Goal: Contribute content: Contribute content

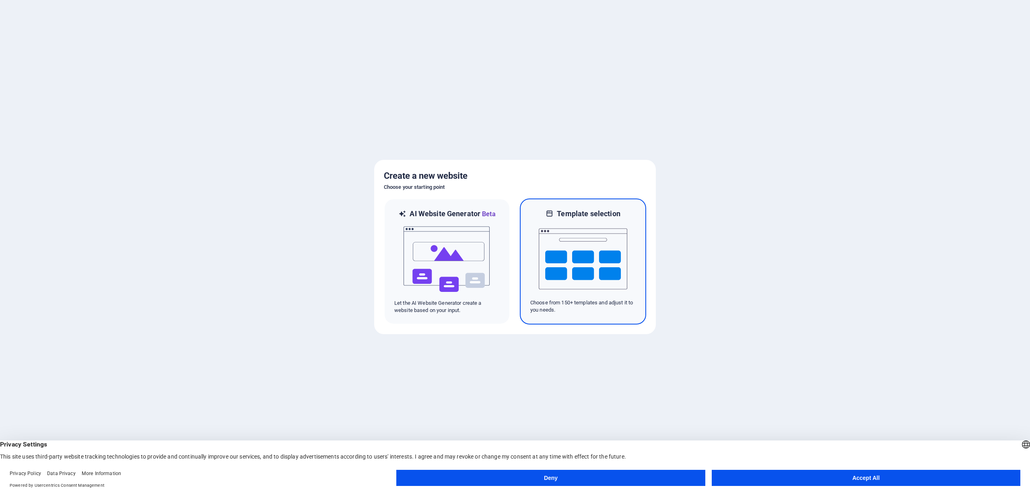
click at [554, 247] on img at bounding box center [583, 258] width 89 height 80
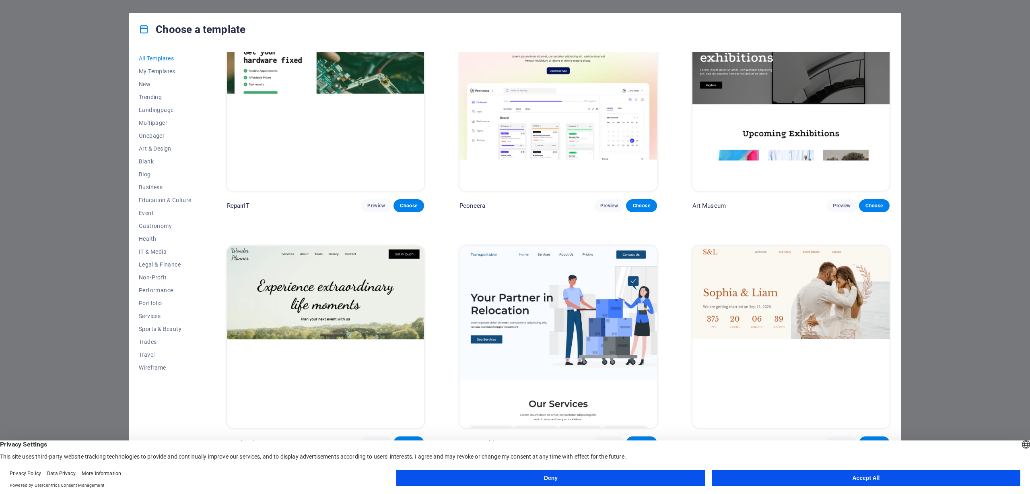
scroll to position [443, 0]
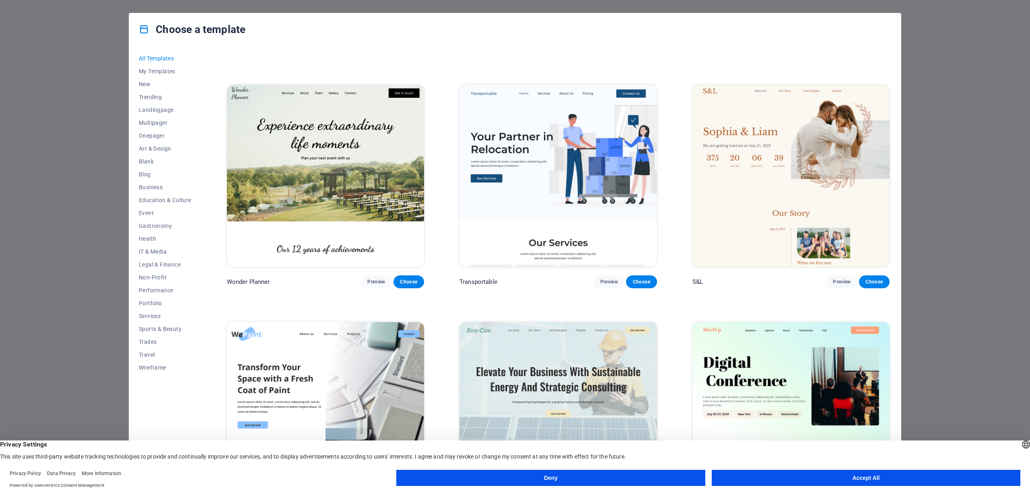
click at [956, 474] on button "Accept All" at bounding box center [866, 478] width 309 height 16
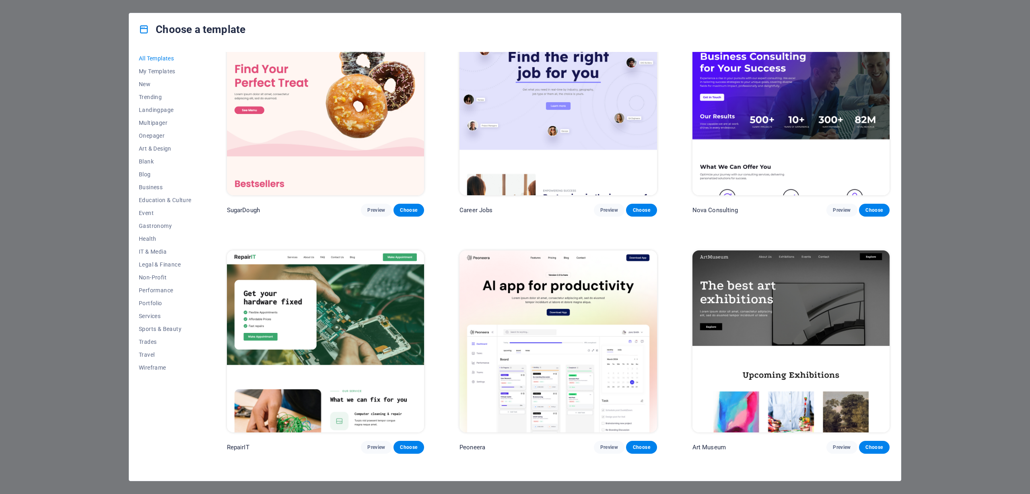
scroll to position [0, 0]
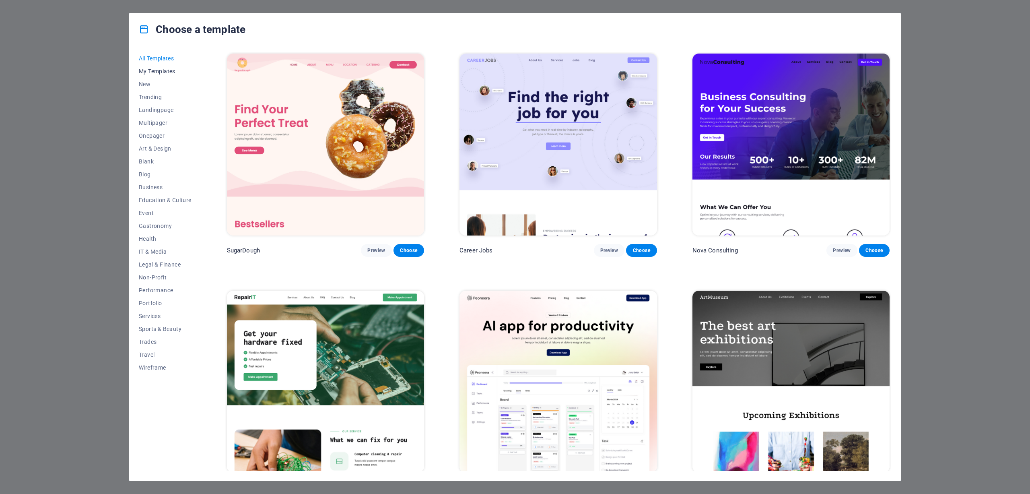
click at [155, 73] on span "My Templates" at bounding box center [165, 71] width 53 height 6
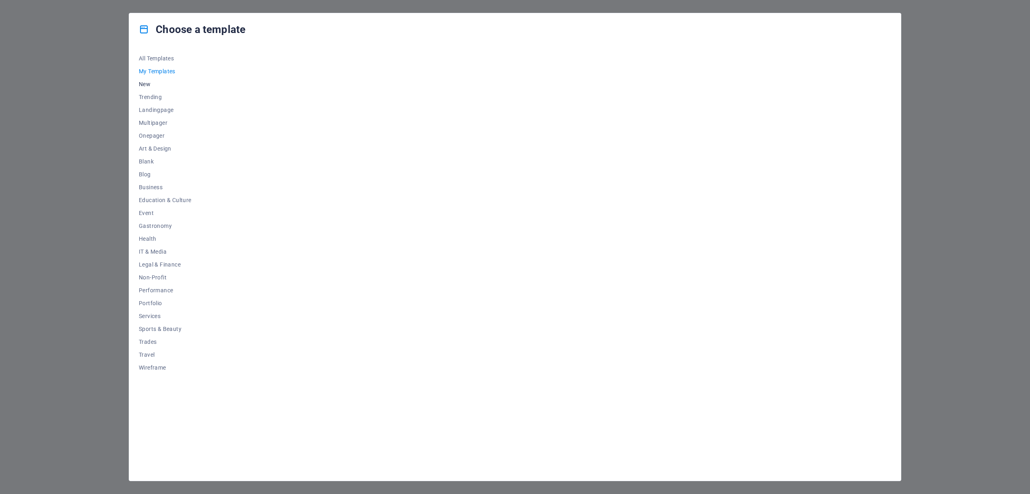
click at [146, 86] on span "New" at bounding box center [165, 84] width 53 height 6
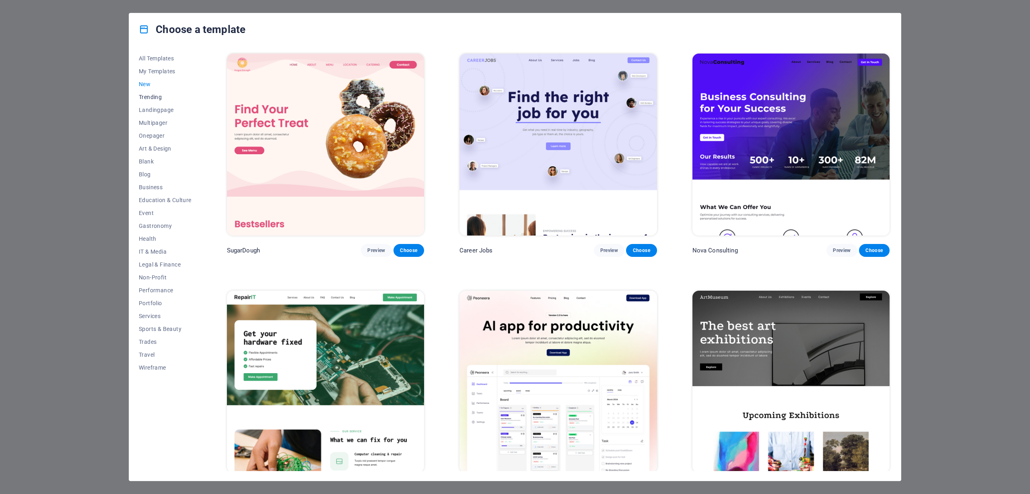
click at [160, 99] on span "Trending" at bounding box center [165, 97] width 53 height 6
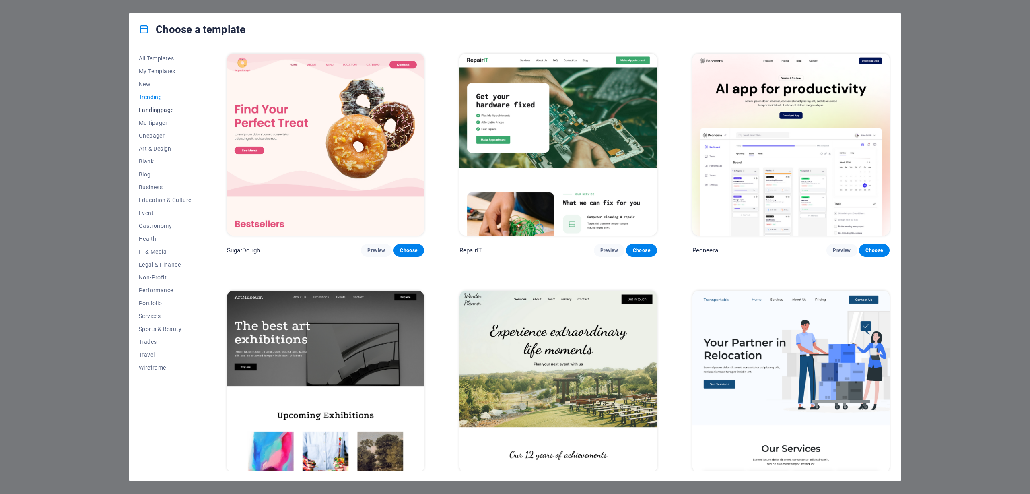
click at [167, 110] on span "Landingpage" at bounding box center [165, 110] width 53 height 6
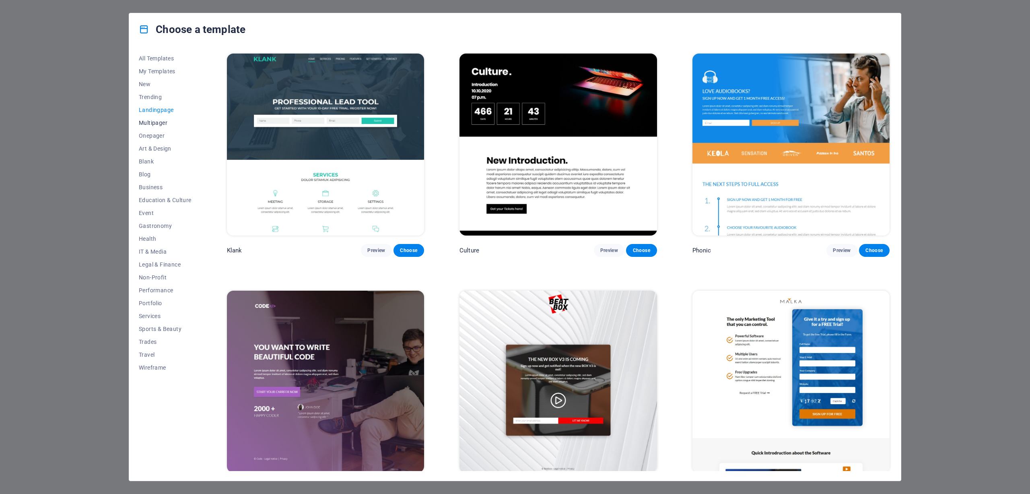
click at [162, 124] on span "Multipager" at bounding box center [165, 122] width 53 height 6
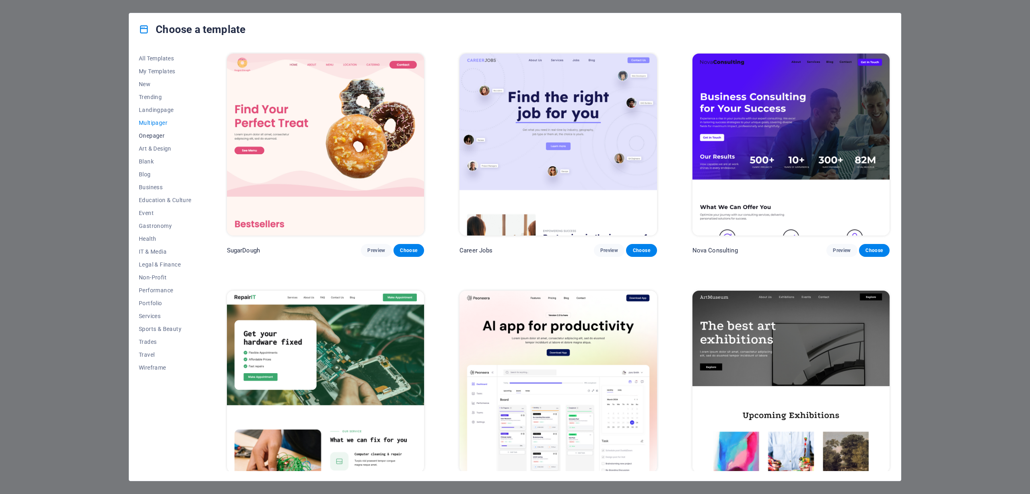
click at [162, 141] on button "Onepager" at bounding box center [165, 135] width 53 height 13
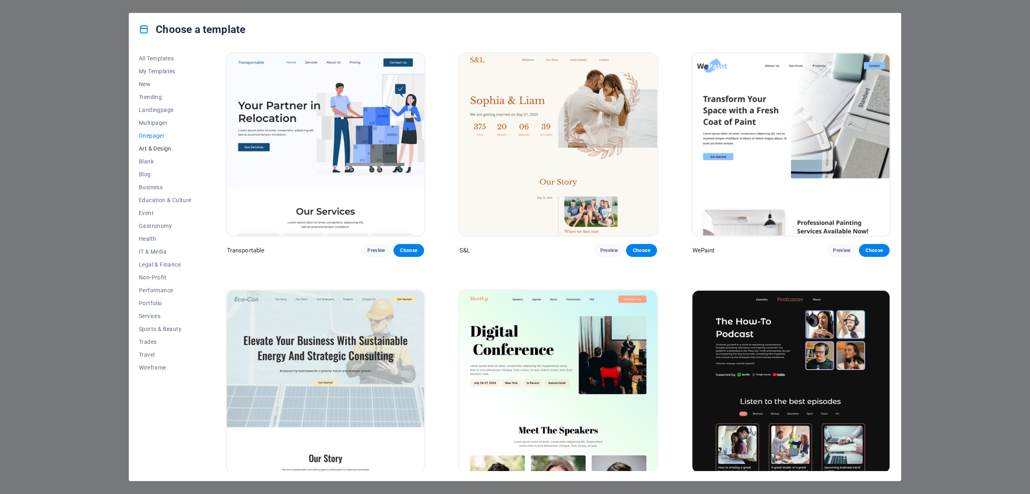
click at [157, 148] on span "Art & Design" at bounding box center [165, 148] width 53 height 6
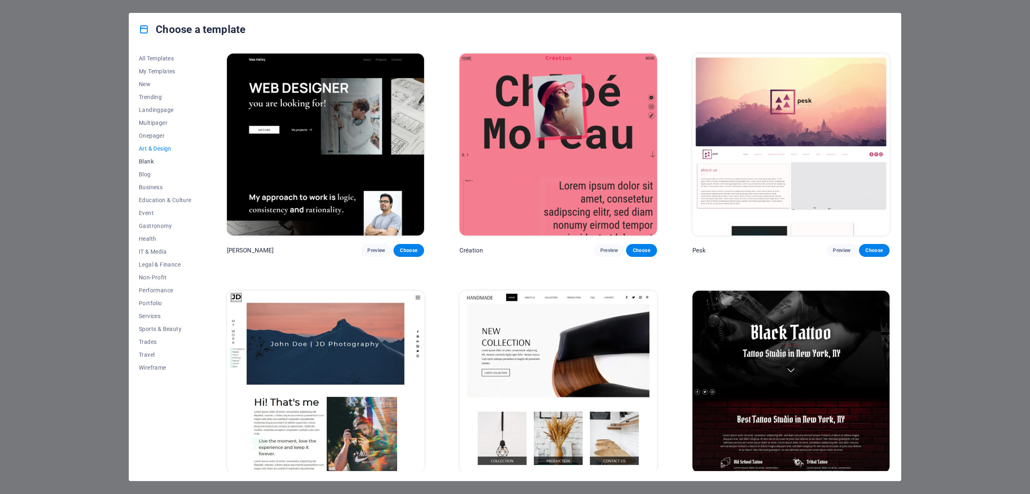
click at [148, 161] on span "Blank" at bounding box center [165, 161] width 53 height 6
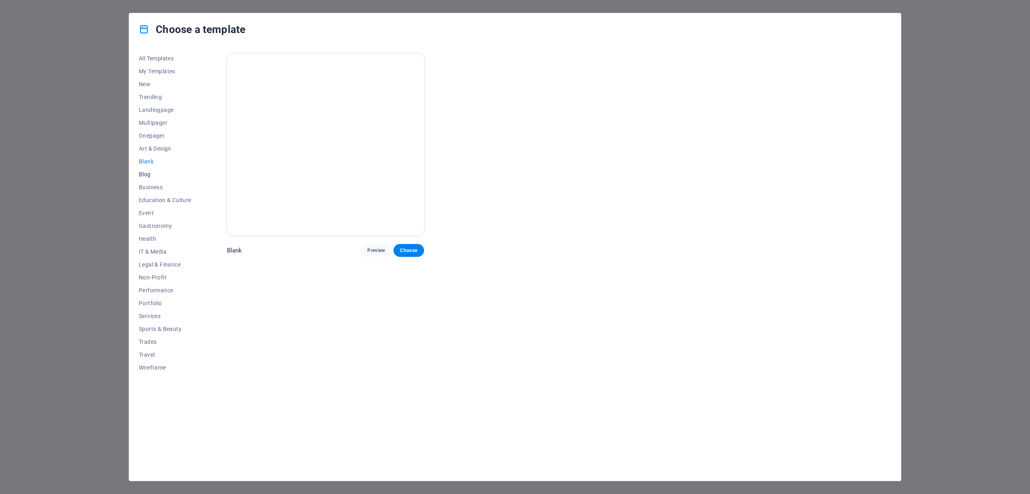
click at [144, 174] on span "Blog" at bounding box center [165, 174] width 53 height 6
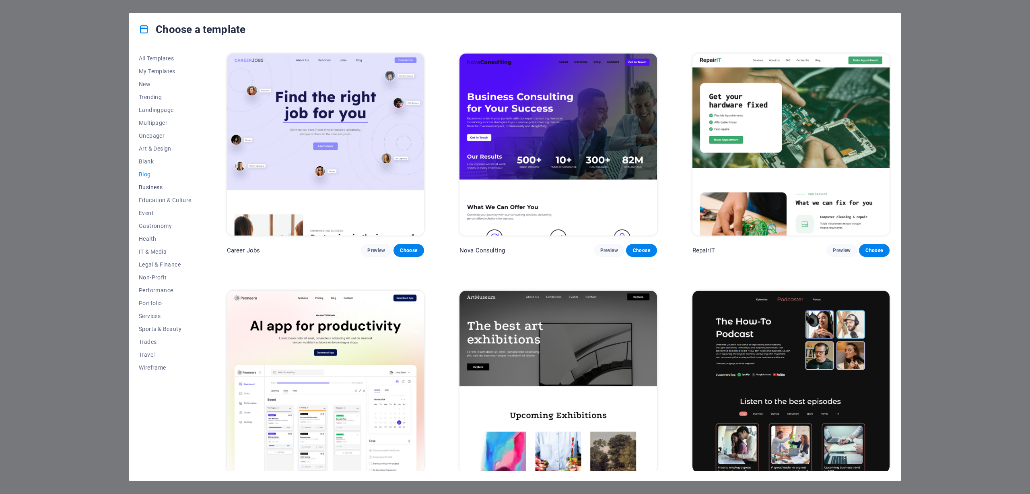
click at [160, 186] on span "Business" at bounding box center [165, 187] width 53 height 6
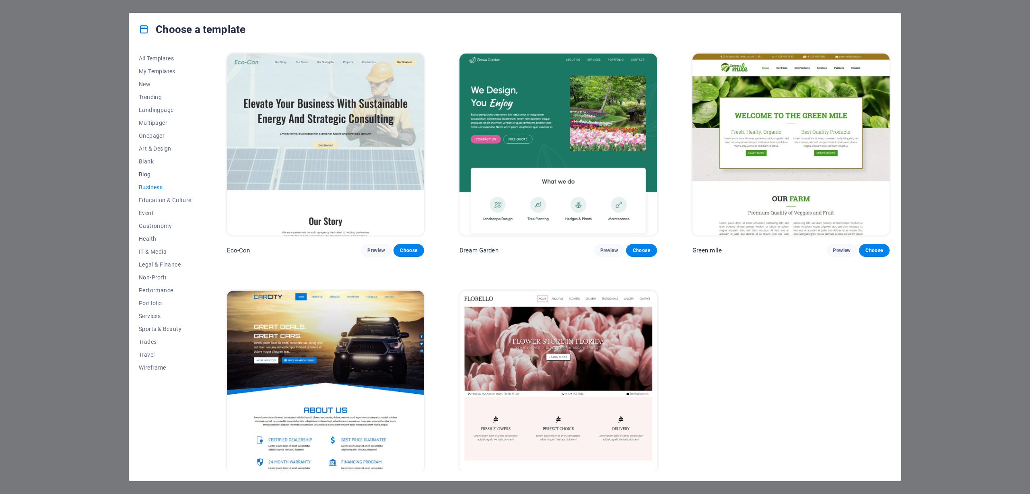
click at [146, 173] on span "Blog" at bounding box center [165, 174] width 53 height 6
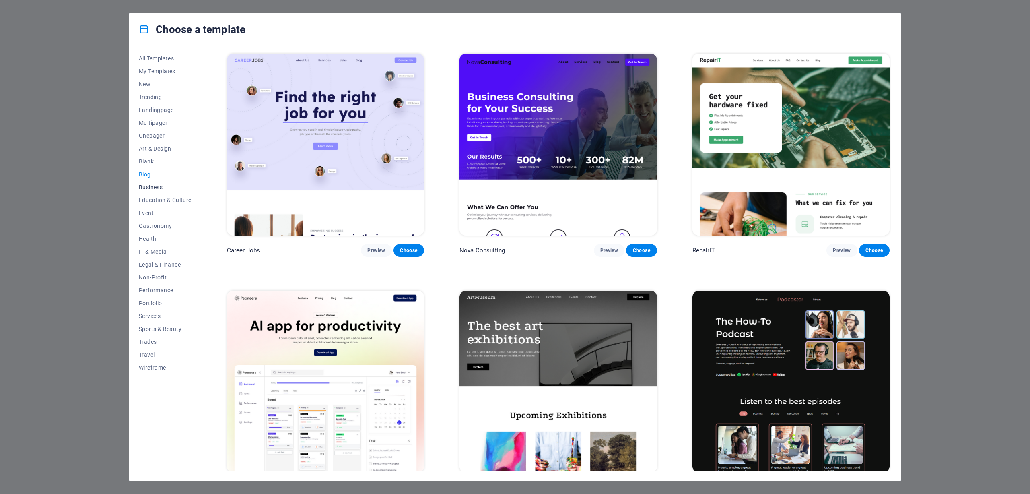
click at [155, 189] on span "Business" at bounding box center [165, 187] width 53 height 6
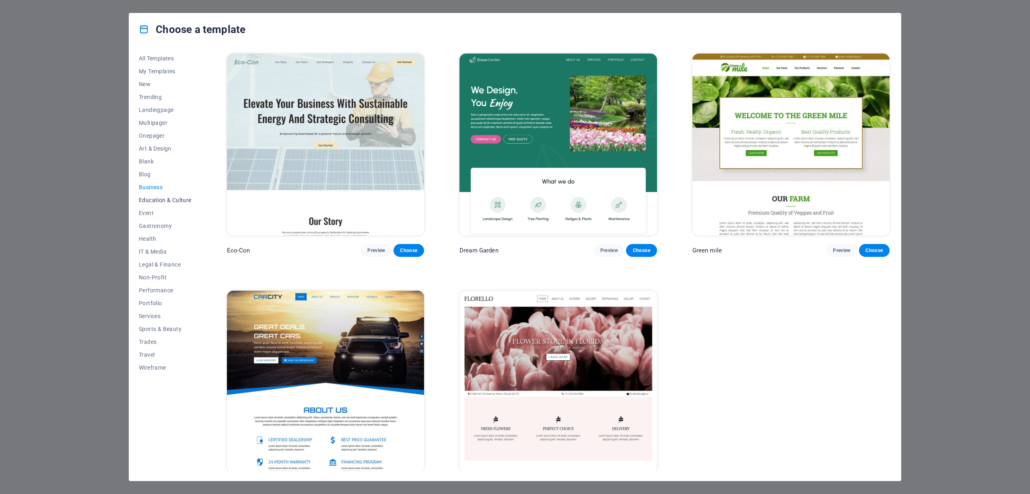
drag, startPoint x: 166, startPoint y: 201, endPoint x: 164, endPoint y: 205, distance: 4.7
click at [166, 201] on span "Education & Culture" at bounding box center [165, 200] width 53 height 6
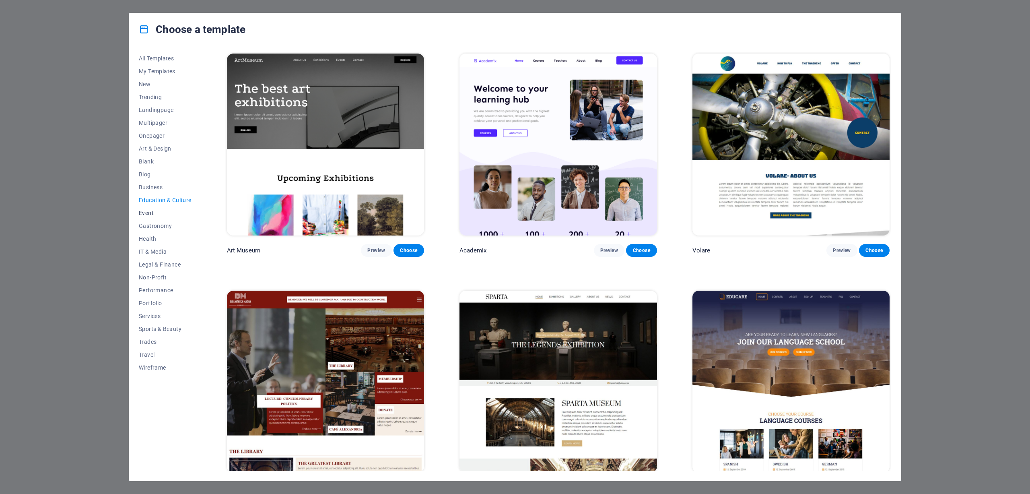
click at [143, 212] on span "Event" at bounding box center [165, 213] width 53 height 6
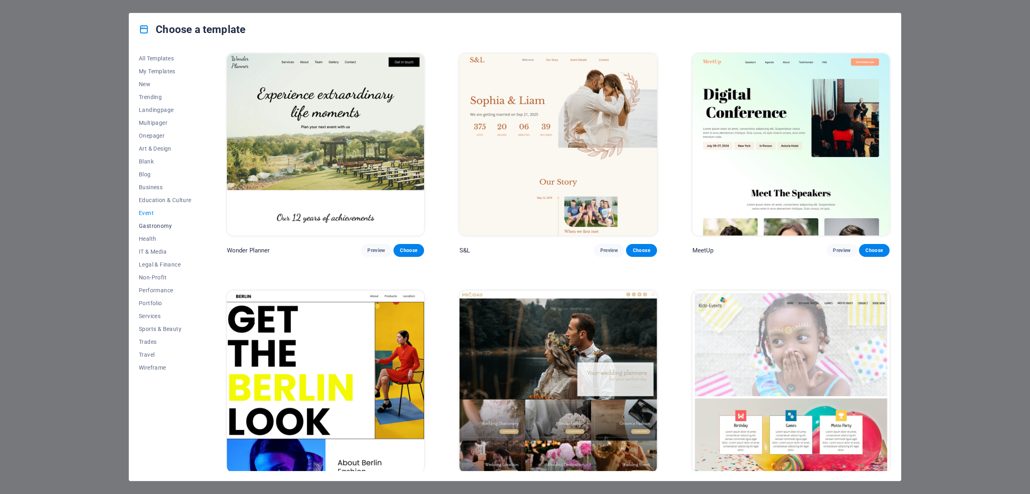
click at [159, 225] on span "Gastronomy" at bounding box center [165, 225] width 53 height 6
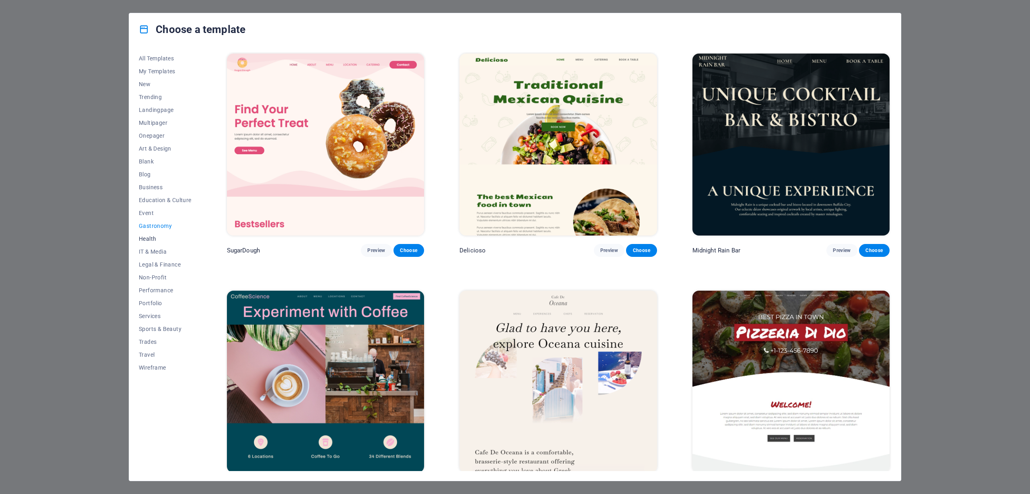
click at [154, 238] on span "Health" at bounding box center [165, 238] width 53 height 6
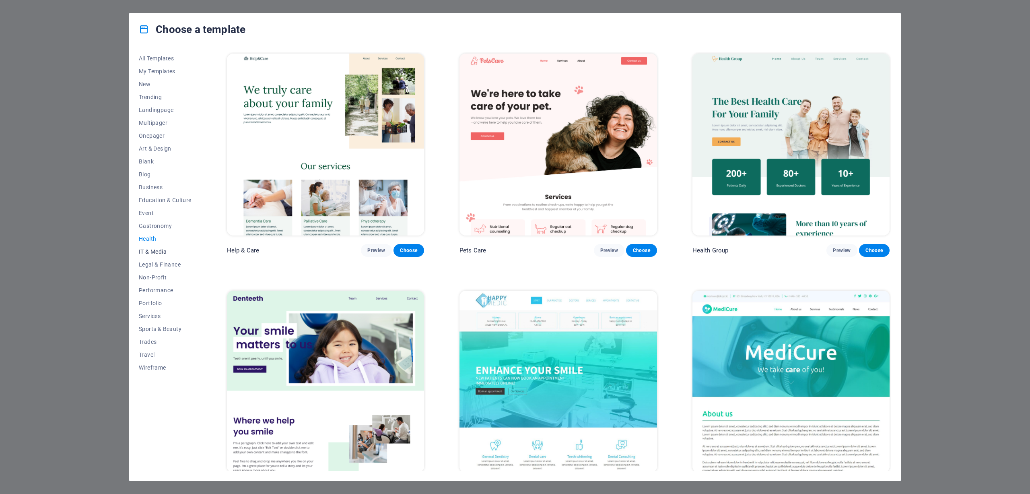
click at [154, 249] on span "IT & Media" at bounding box center [165, 251] width 53 height 6
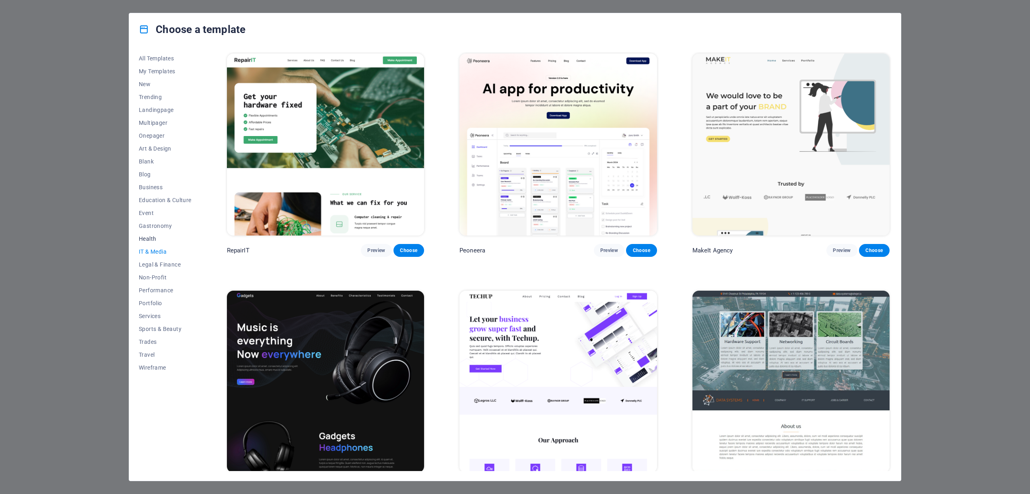
click at [145, 233] on button "Health" at bounding box center [165, 238] width 53 height 13
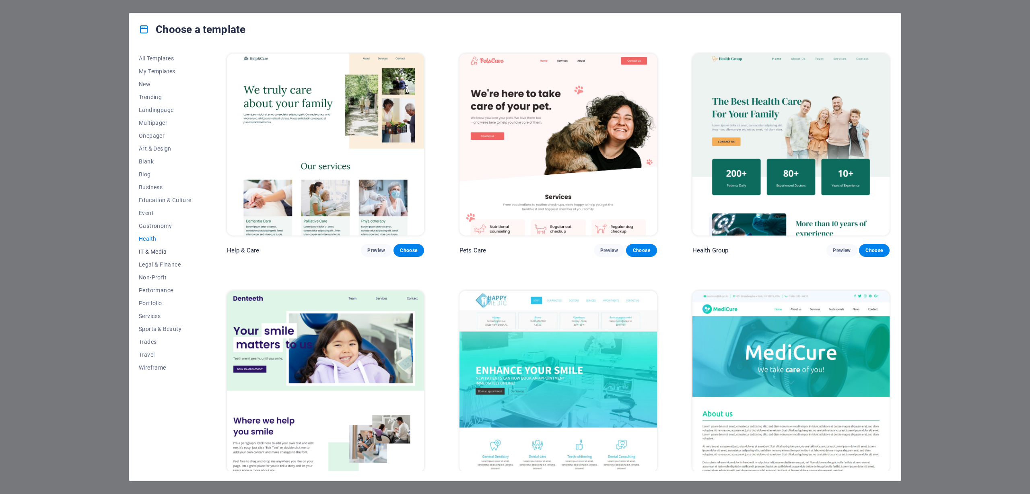
click at [157, 253] on span "IT & Media" at bounding box center [165, 251] width 53 height 6
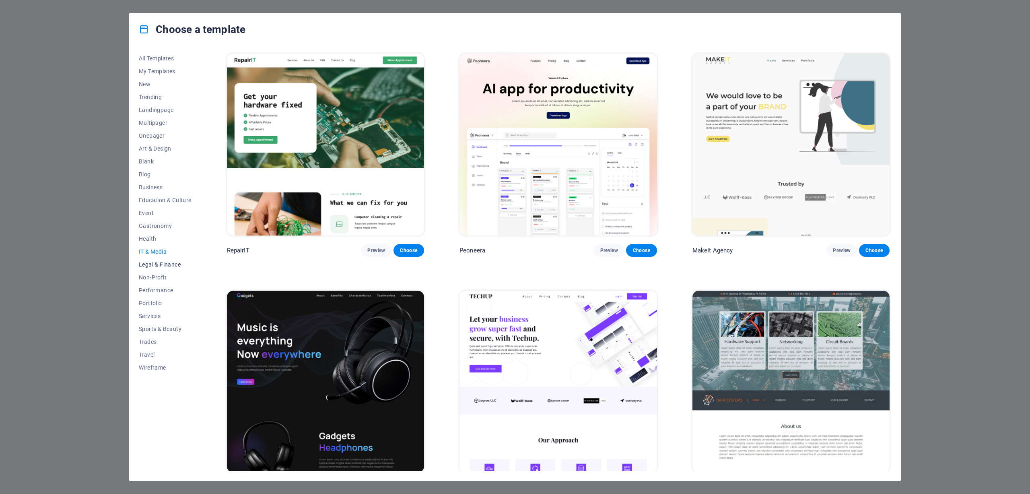
click at [163, 266] on span "Legal & Finance" at bounding box center [165, 264] width 53 height 6
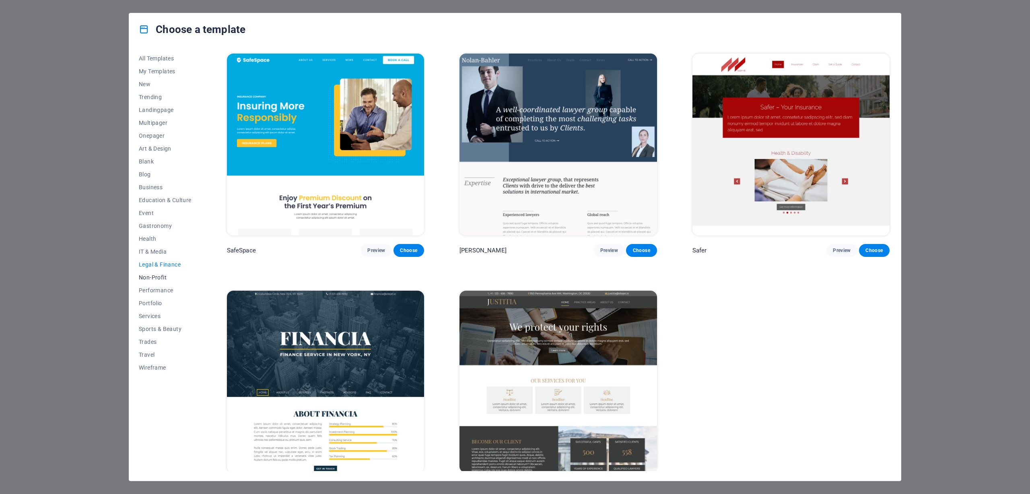
click at [158, 279] on span "Non-Profit" at bounding box center [165, 277] width 53 height 6
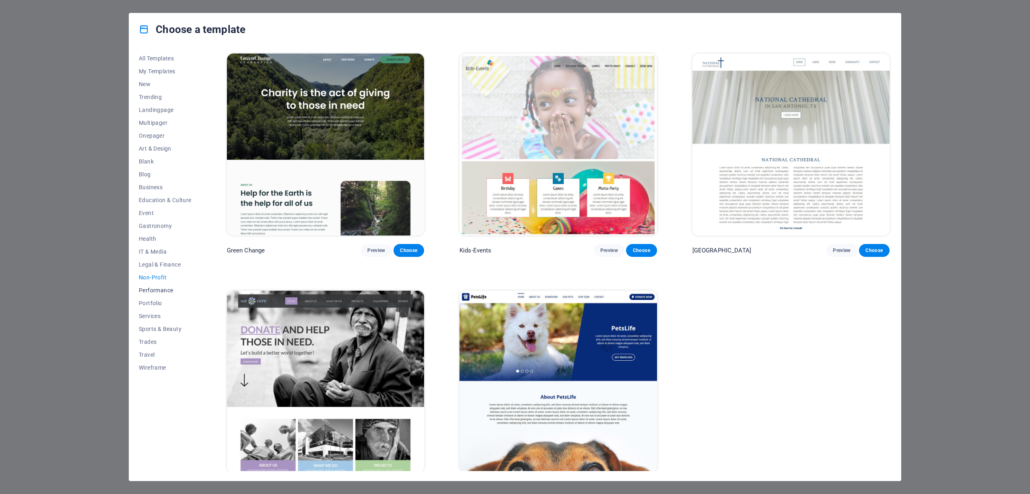
click at [170, 290] on span "Performance" at bounding box center [165, 290] width 53 height 6
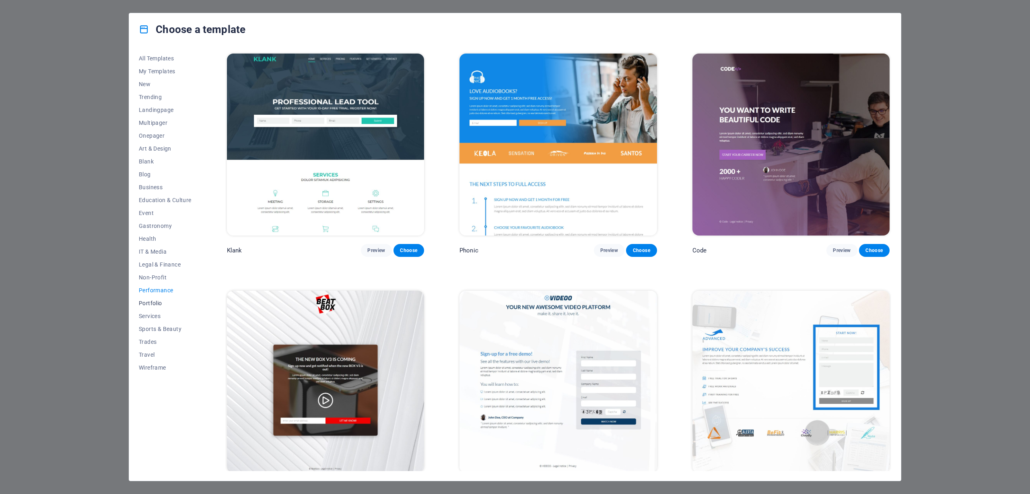
click at [156, 302] on span "Portfolio" at bounding box center [165, 303] width 53 height 6
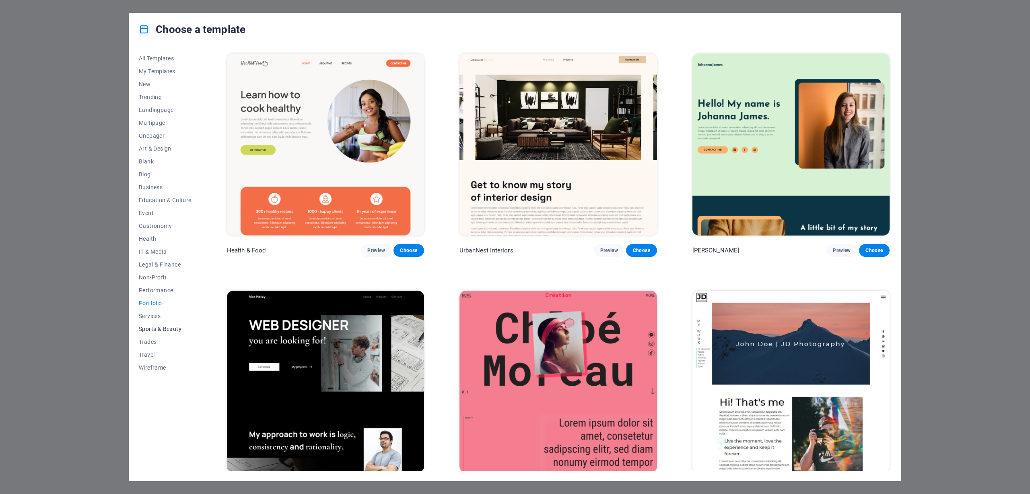
click at [158, 325] on span "Sports & Beauty" at bounding box center [165, 328] width 53 height 6
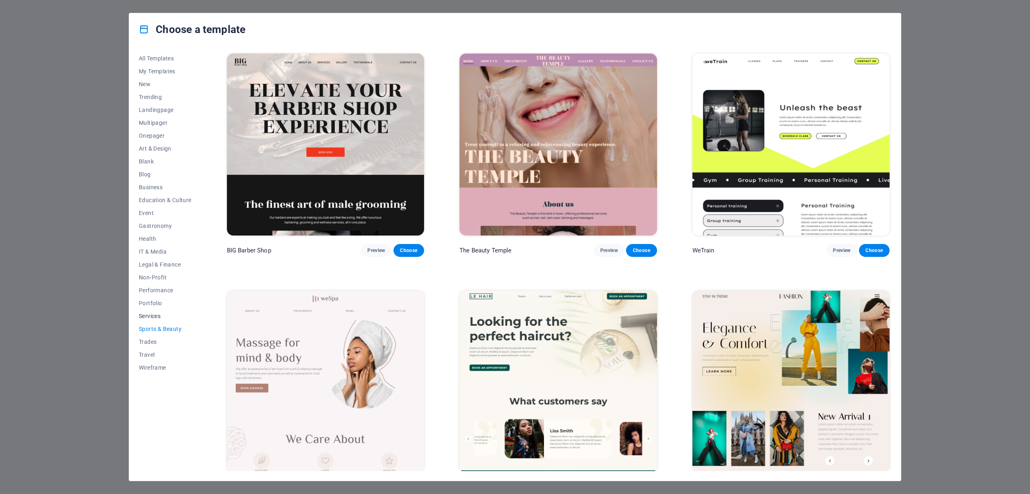
click at [153, 313] on span "Services" at bounding box center [165, 316] width 53 height 6
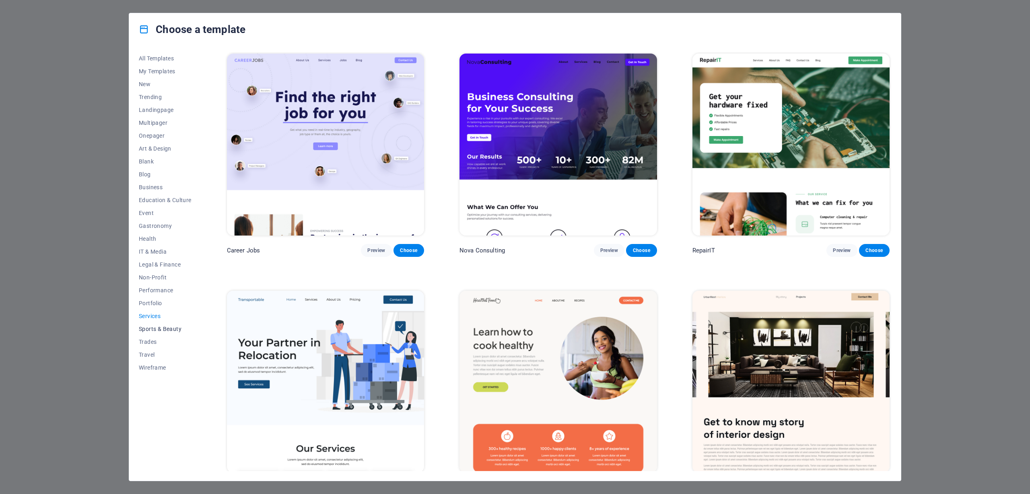
click at [179, 328] on span "Sports & Beauty" at bounding box center [165, 328] width 53 height 6
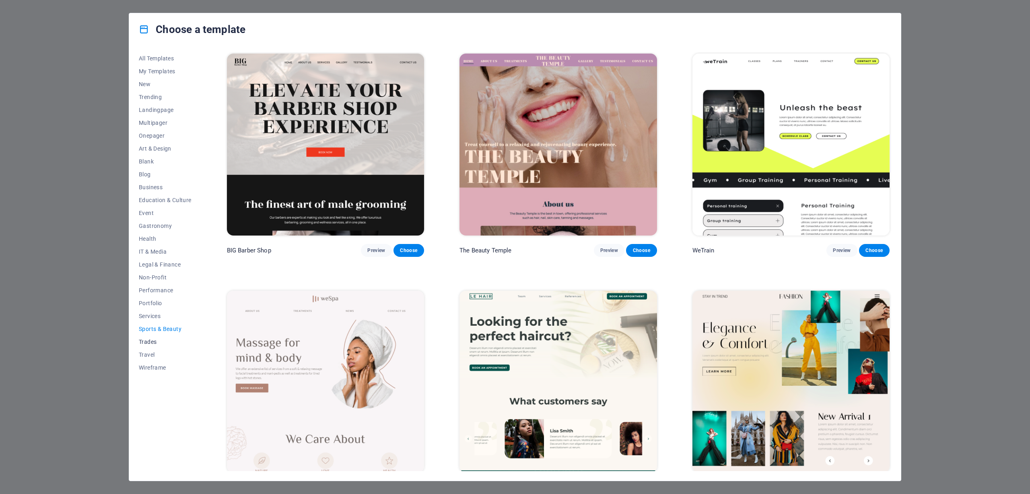
click at [146, 344] on span "Trades" at bounding box center [165, 341] width 53 height 6
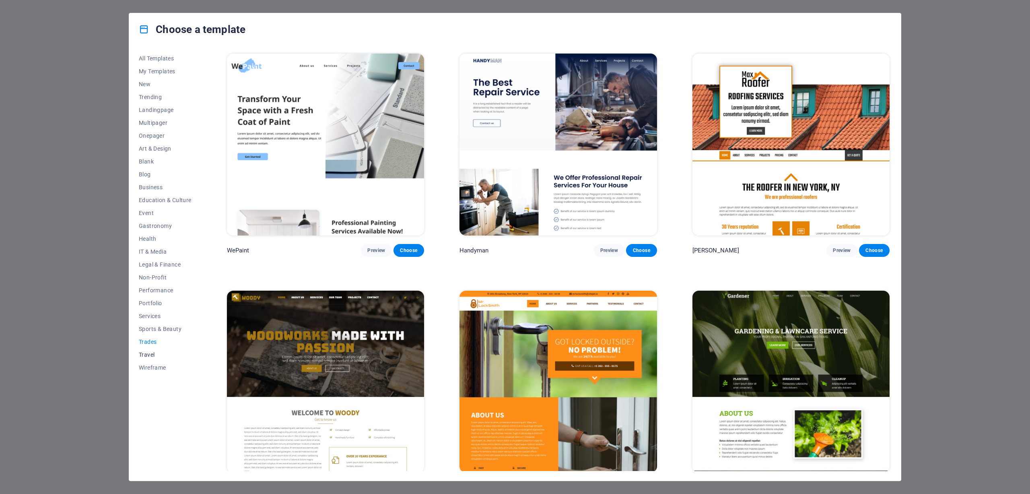
click at [154, 351] on span "Travel" at bounding box center [165, 354] width 53 height 6
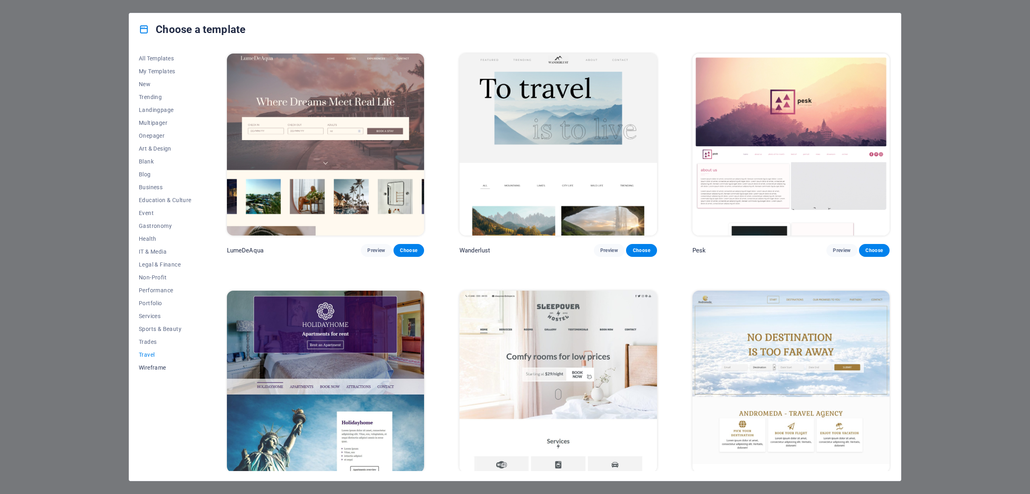
click at [145, 370] on span "Wireframe" at bounding box center [165, 367] width 53 height 6
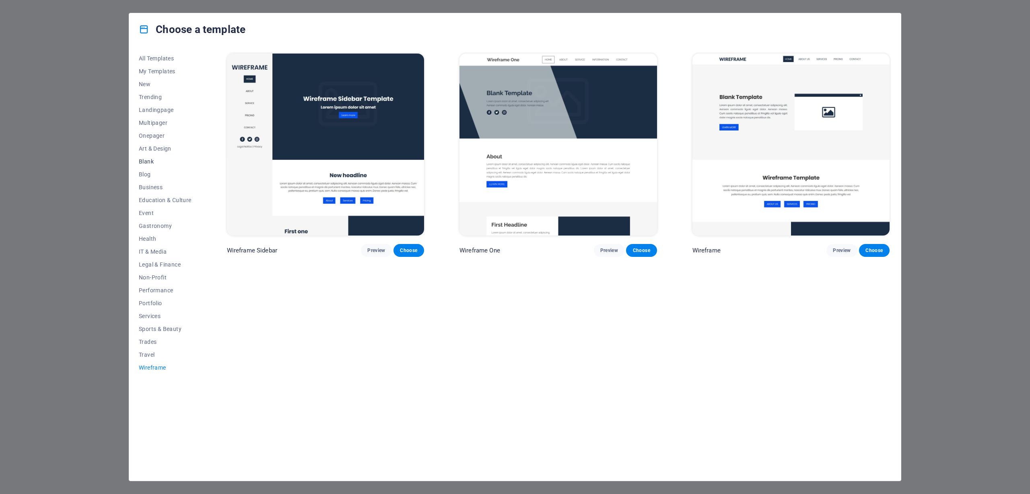
click at [146, 161] on span "Blank" at bounding box center [165, 161] width 53 height 6
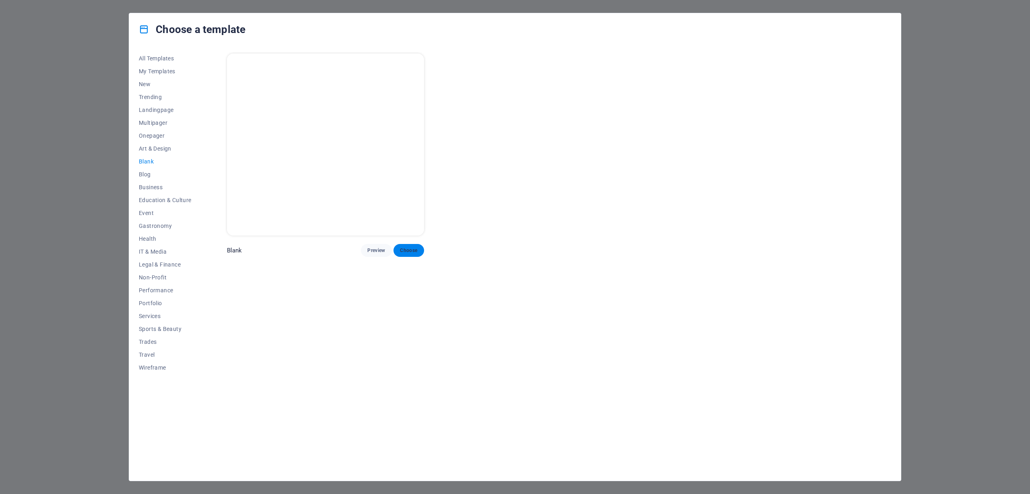
click at [409, 250] on span "Choose" at bounding box center [409, 250] width 18 height 6
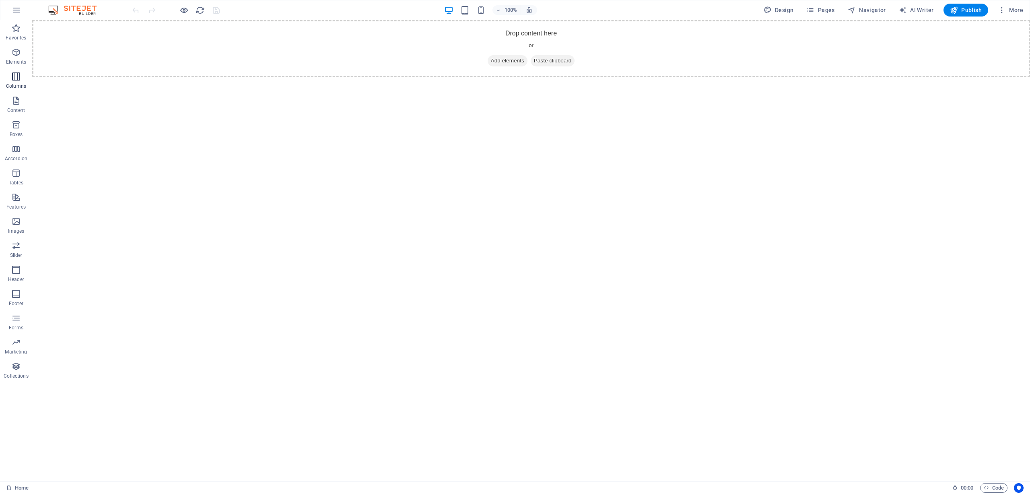
click at [12, 86] on p "Columns" at bounding box center [16, 86] width 20 height 6
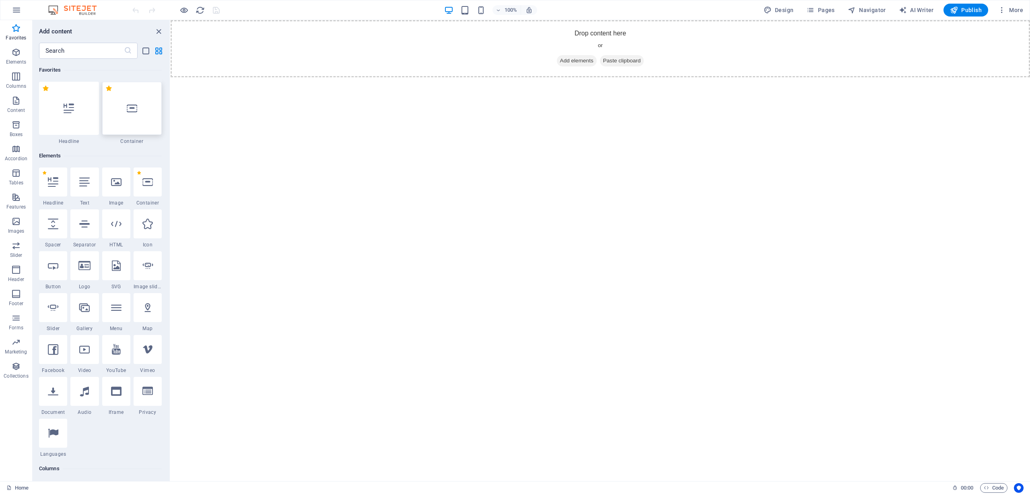
click at [130, 126] on div at bounding box center [132, 108] width 60 height 53
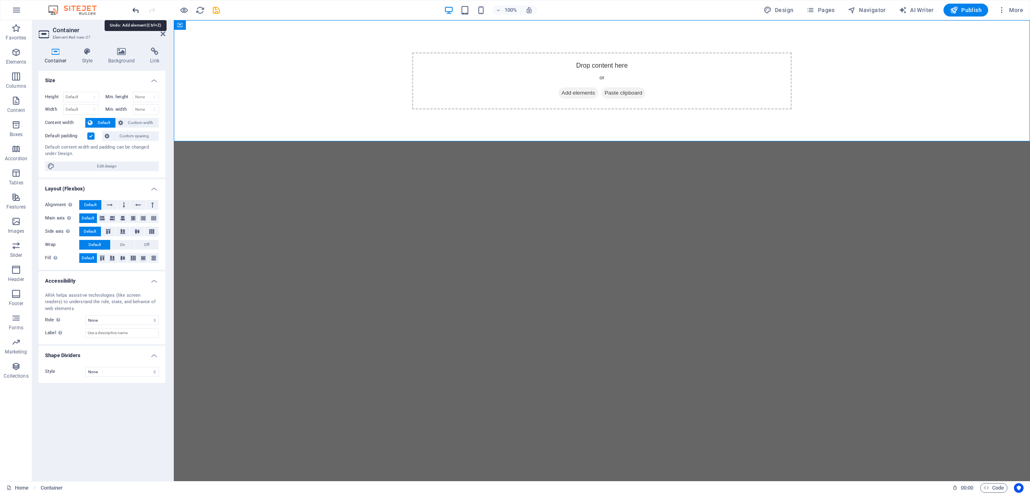
click at [136, 8] on icon "undo" at bounding box center [135, 10] width 9 height 9
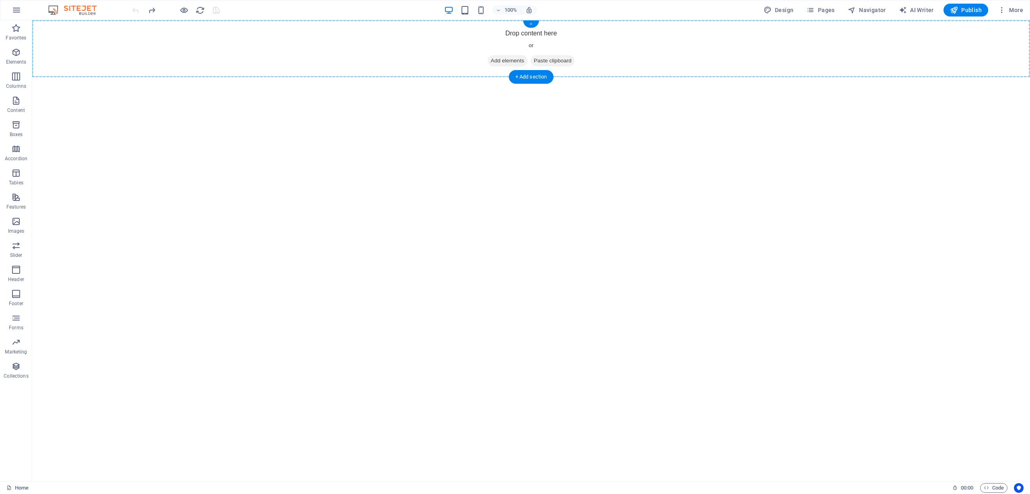
click at [533, 25] on div "+" at bounding box center [531, 24] width 16 height 7
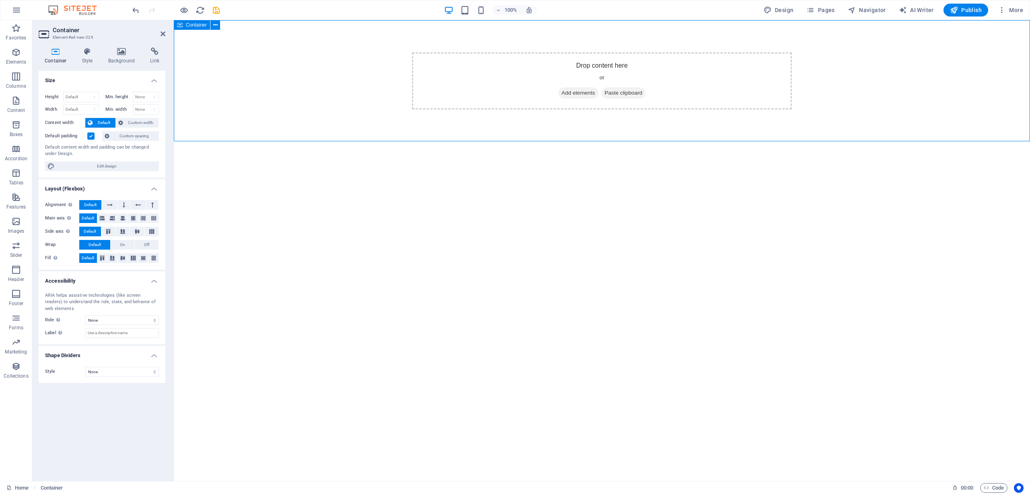
click at [564, 79] on div "Drop content here or Add elements Paste clipboard" at bounding box center [602, 80] width 380 height 57
click at [576, 91] on span "Add elements" at bounding box center [578, 92] width 40 height 11
click at [613, 121] on link "Image" at bounding box center [619, 121] width 85 height 12
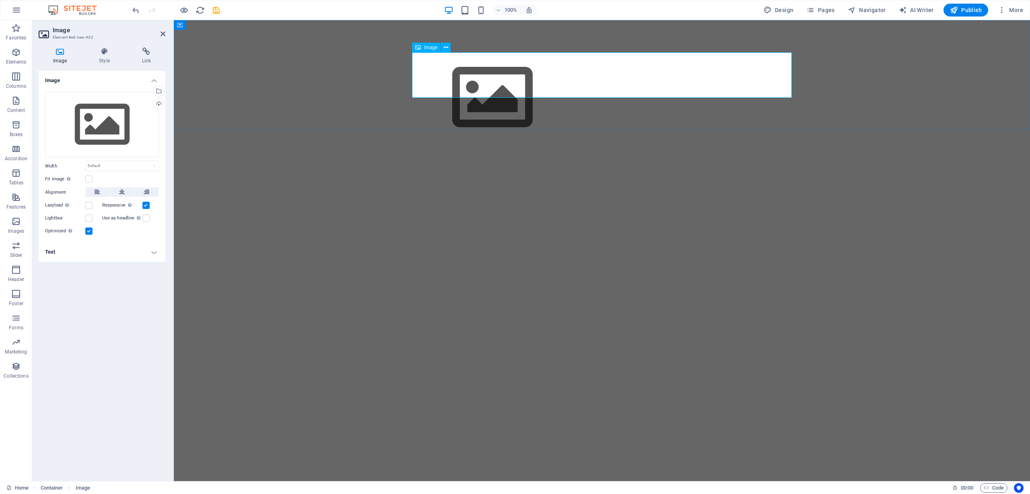
click at [441, 75] on figure at bounding box center [602, 97] width 380 height 91
click at [446, 46] on icon at bounding box center [446, 47] width 4 height 8
click at [422, 47] on div "Image" at bounding box center [426, 48] width 29 height 10
click at [120, 134] on div "Drag files here, click to choose files or select files from Files or our free s…" at bounding box center [102, 125] width 114 height 66
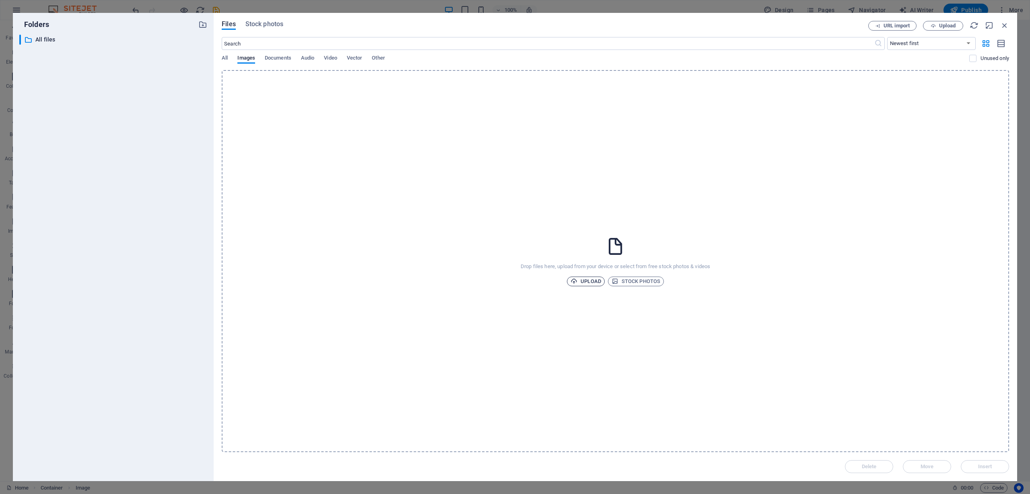
click at [589, 279] on span "Upload" at bounding box center [585, 281] width 31 height 10
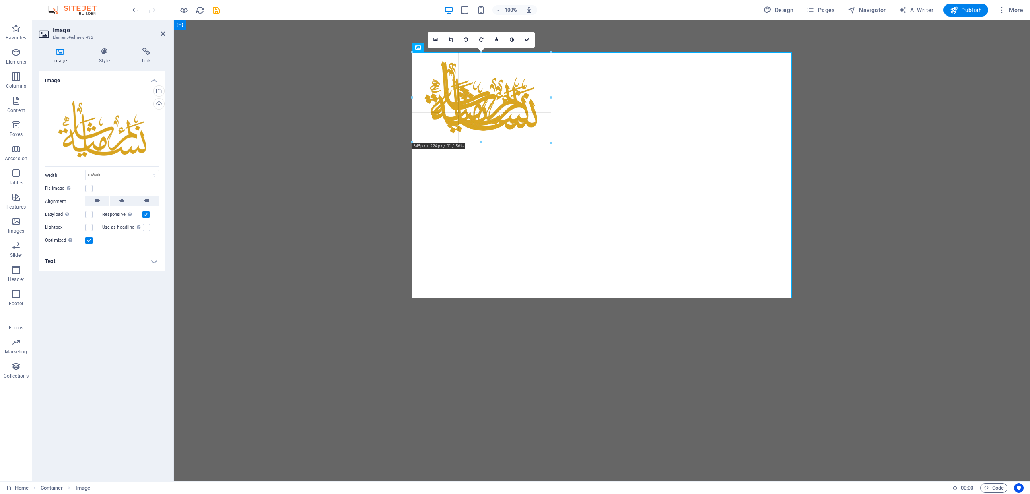
drag, startPoint x: 792, startPoint y: 296, endPoint x: 536, endPoint y: 89, distance: 329.3
type input "306"
select select "px"
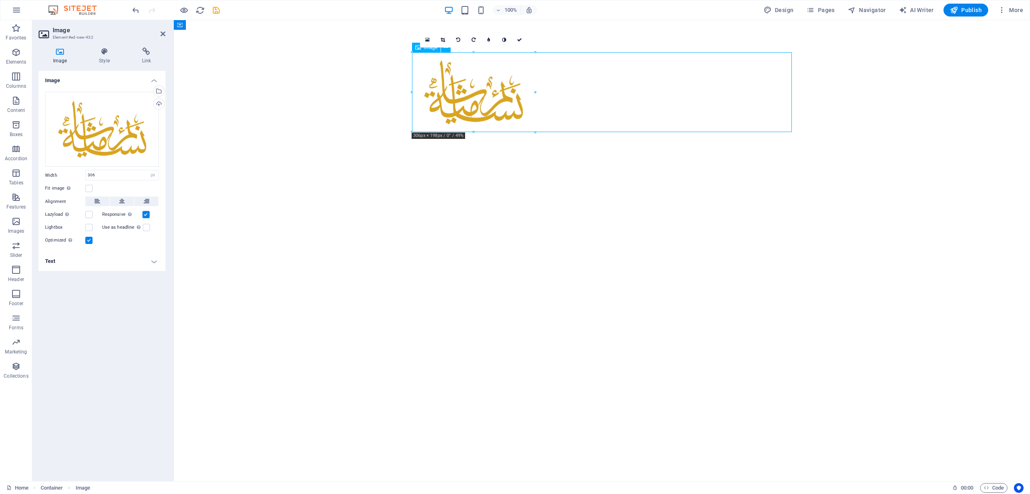
drag, startPoint x: 472, startPoint y: 89, endPoint x: 570, endPoint y: 88, distance: 99.0
click at [570, 88] on figure at bounding box center [602, 92] width 380 height 80
click at [124, 199] on icon at bounding box center [122, 201] width 6 height 10
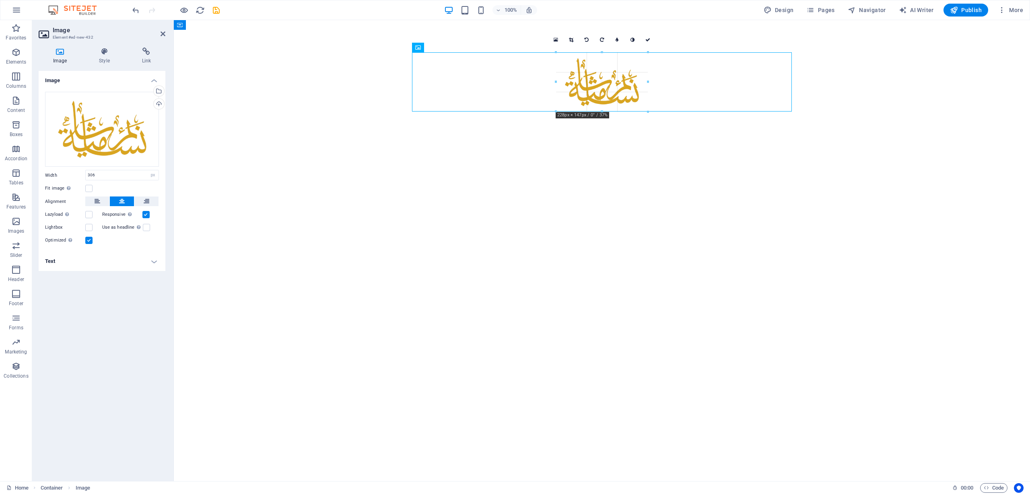
drag, startPoint x: 493, startPoint y: 112, endPoint x: 613, endPoint y: 111, distance: 119.9
type input "229"
drag, startPoint x: 780, startPoint y: 106, endPoint x: 645, endPoint y: 158, distance: 144.6
click at [780, 106] on figure at bounding box center [602, 82] width 380 height 60
click at [628, 144] on html "Skip to main content" at bounding box center [602, 82] width 856 height 124
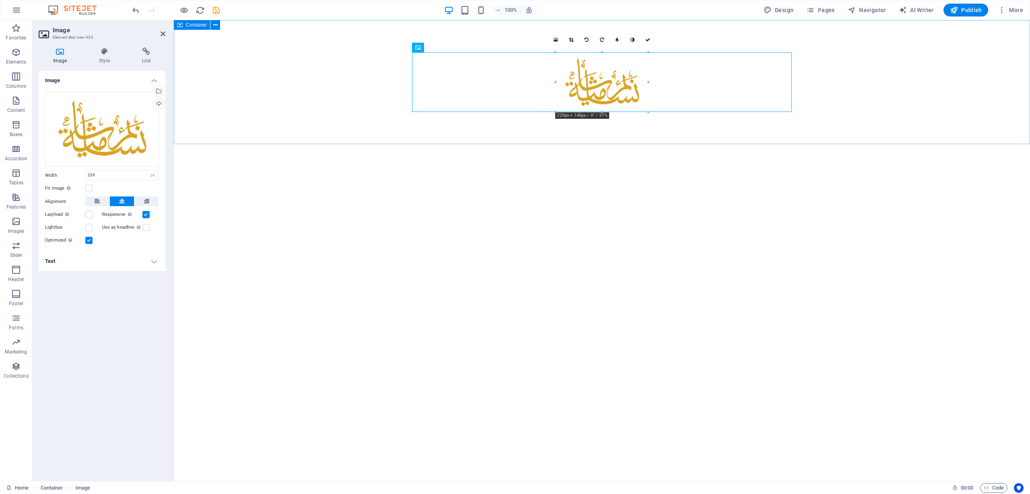
click at [594, 120] on div at bounding box center [602, 82] width 856 height 124
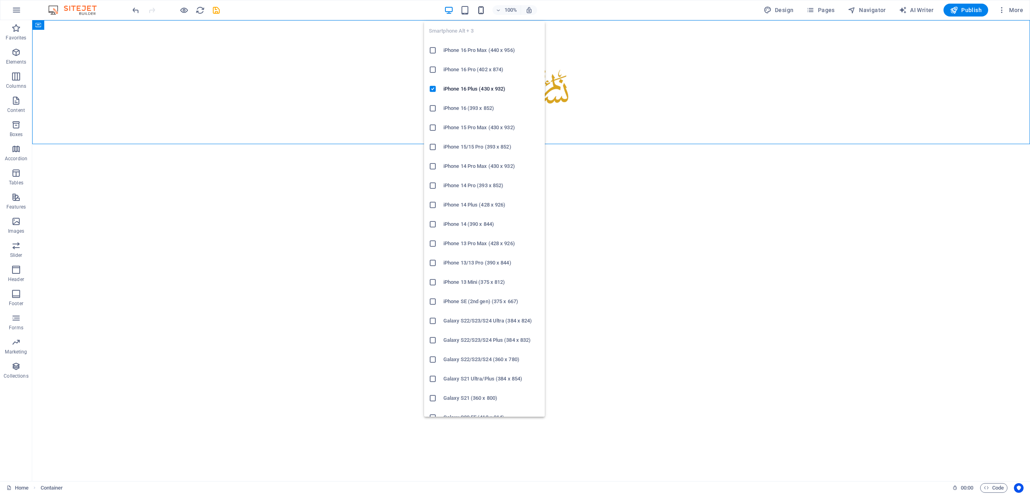
click at [482, 13] on icon "button" at bounding box center [480, 10] width 9 height 9
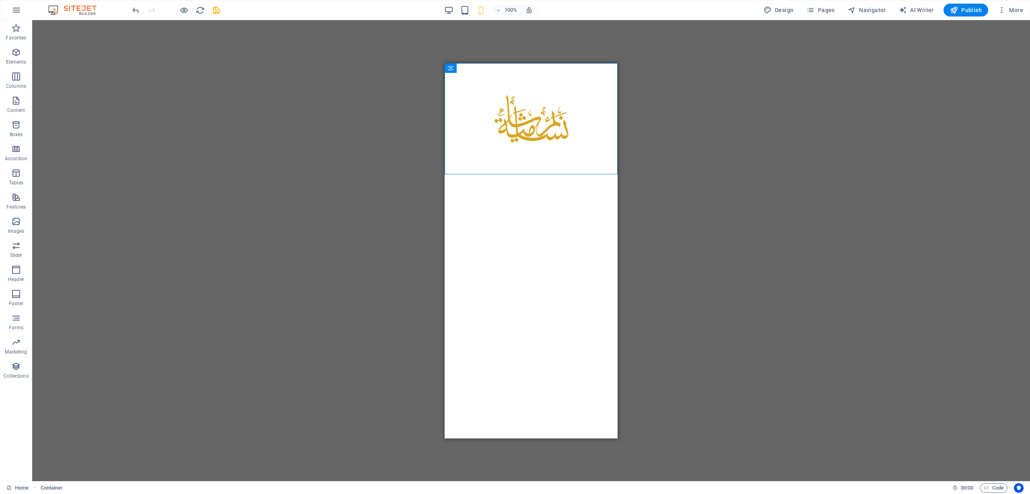
click at [702, 178] on div "Drag here to replace the existing content. Press “Ctrl” if you want to create a…" at bounding box center [531, 250] width 998 height 461
click at [540, 128] on figure at bounding box center [531, 119] width 160 height 60
click at [566, 163] on div at bounding box center [531, 118] width 173 height 111
click at [548, 174] on html "Skip to main content" at bounding box center [531, 118] width 173 height 111
click at [564, 171] on div at bounding box center [531, 118] width 173 height 111
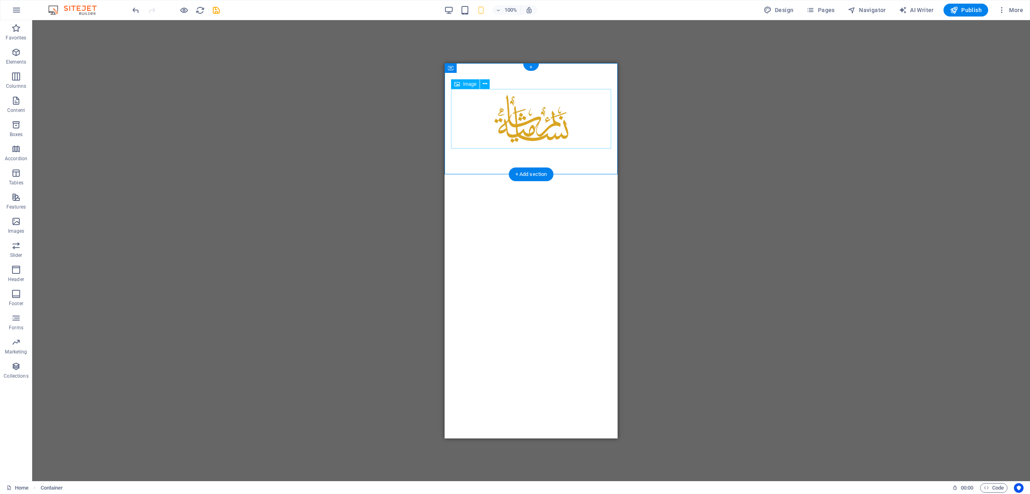
click at [539, 117] on figure at bounding box center [531, 119] width 160 height 60
click at [557, 137] on figure at bounding box center [531, 119] width 160 height 60
click at [550, 132] on figure at bounding box center [531, 119] width 160 height 60
click at [505, 89] on figure at bounding box center [531, 119] width 160 height 60
click at [456, 81] on icon at bounding box center [457, 84] width 6 height 10
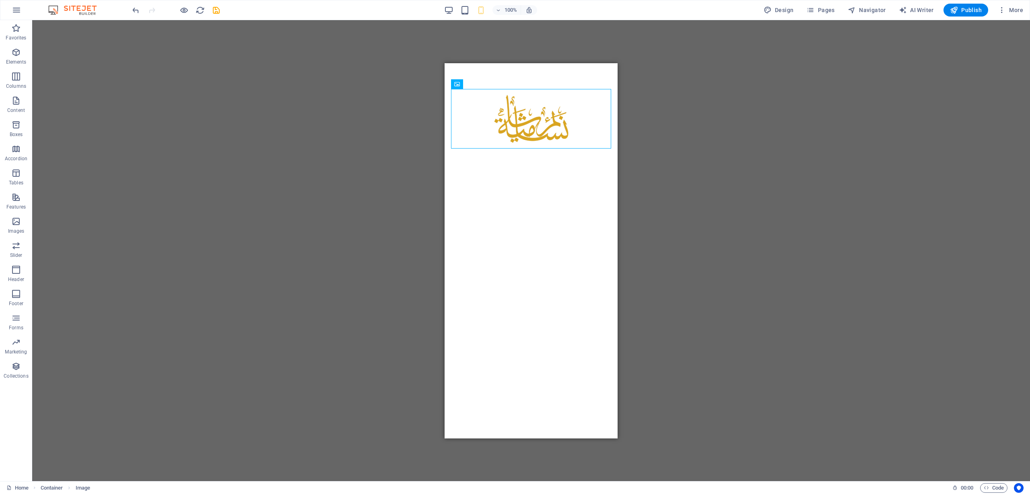
click at [447, 16] on div "100%" at bounding box center [490, 10] width 93 height 13
click at [448, 15] on div "100%" at bounding box center [490, 10] width 93 height 13
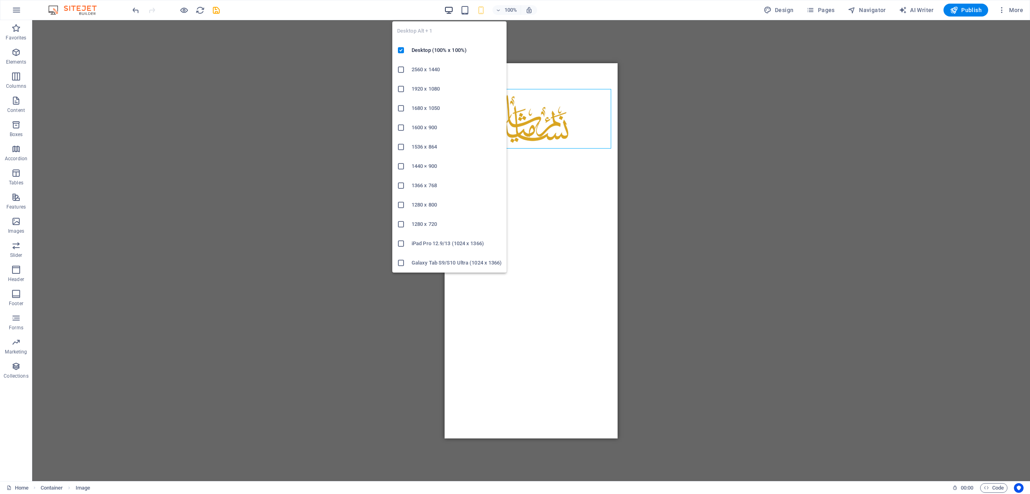
click at [450, 12] on icon "button" at bounding box center [448, 10] width 9 height 9
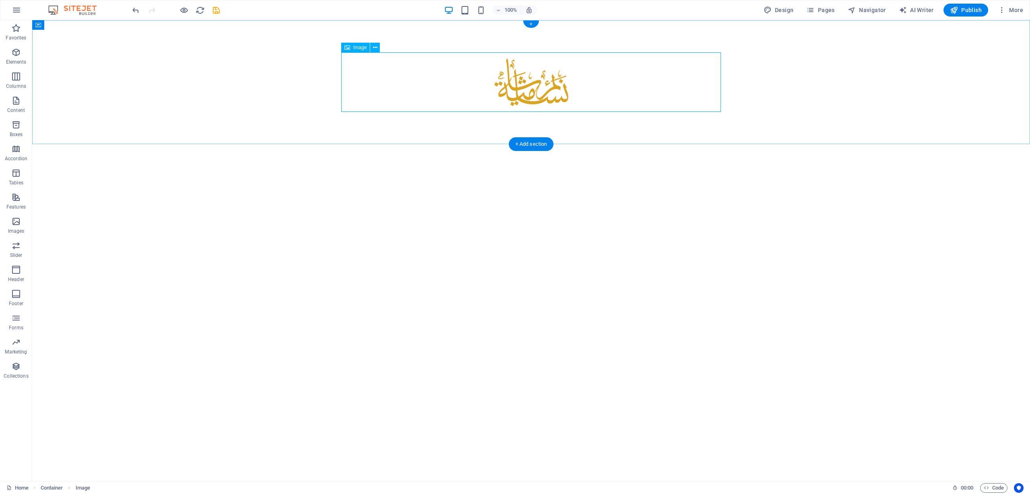
click at [550, 89] on figure at bounding box center [531, 82] width 380 height 60
click at [554, 83] on figure at bounding box center [531, 82] width 380 height 60
click at [556, 89] on figure at bounding box center [531, 82] width 380 height 60
click at [565, 94] on figure at bounding box center [531, 82] width 380 height 60
click at [590, 126] on div at bounding box center [531, 82] width 998 height 124
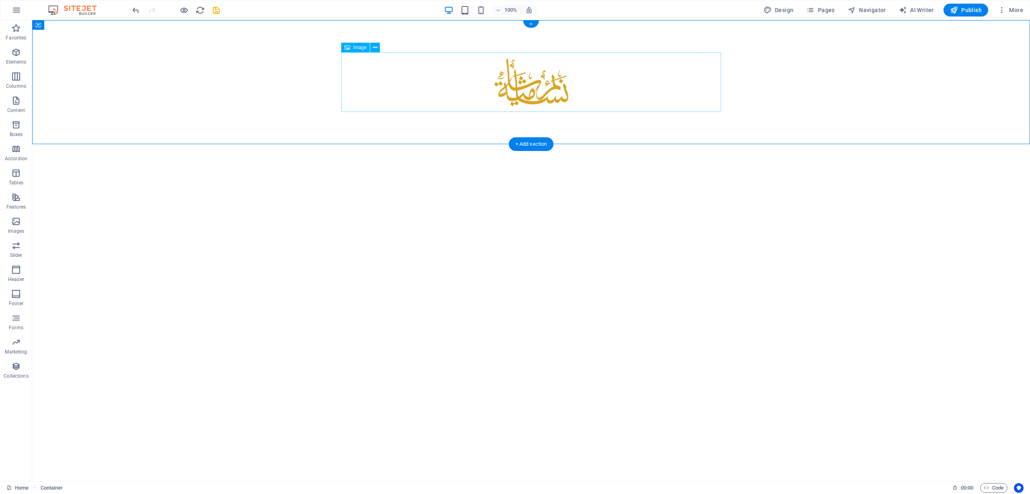
click at [559, 103] on figure at bounding box center [531, 82] width 380 height 60
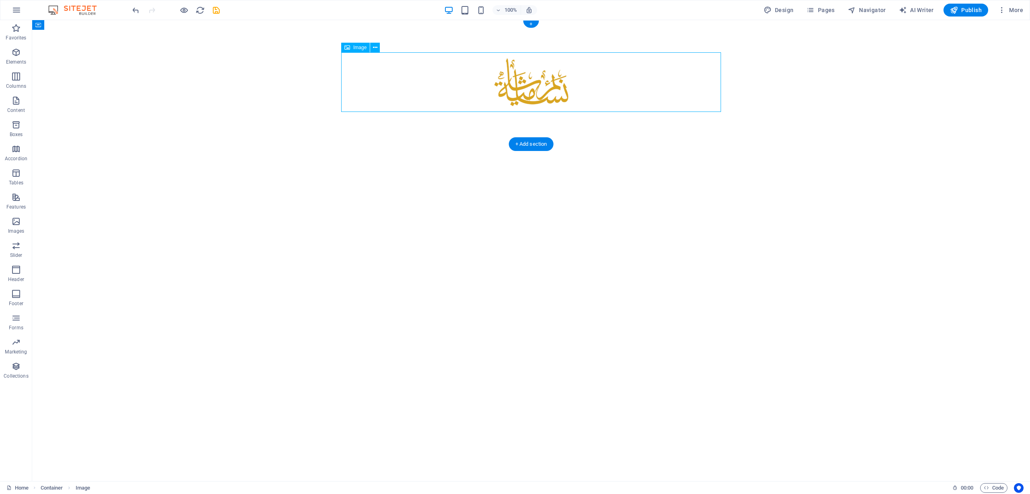
click at [556, 98] on figure at bounding box center [531, 82] width 380 height 60
select select "px"
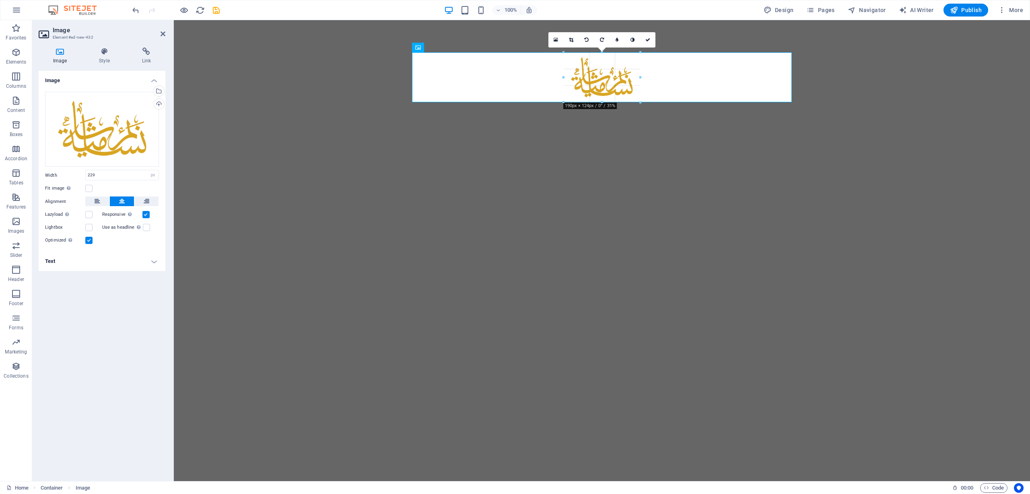
drag, startPoint x: 647, startPoint y: 111, endPoint x: 619, endPoint y: 101, distance: 29.8
type input "188"
click at [659, 120] on div at bounding box center [602, 76] width 856 height 113
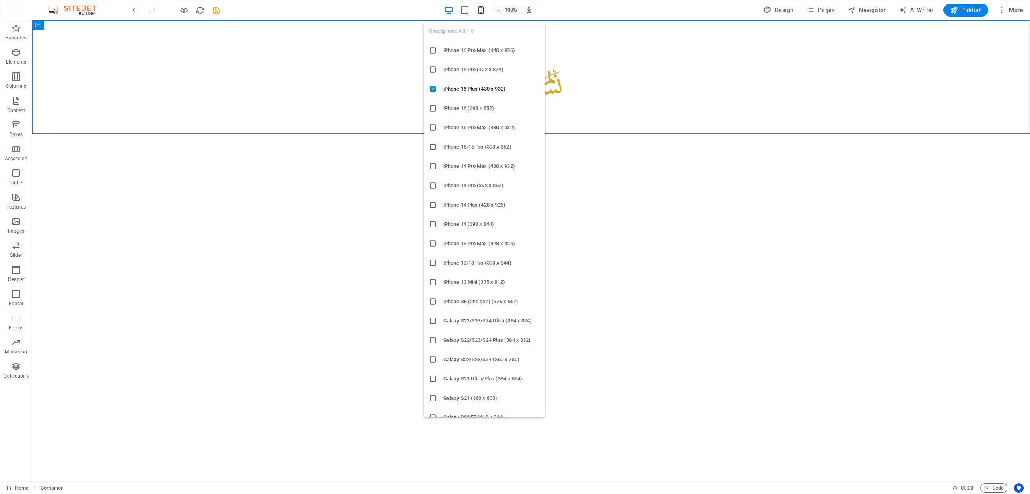
click at [480, 14] on icon "button" at bounding box center [480, 10] width 9 height 9
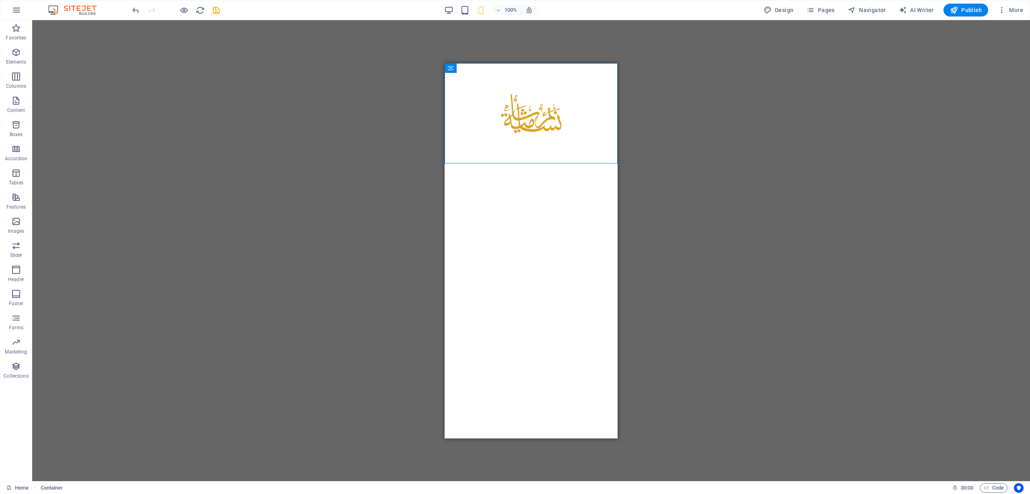
click at [718, 136] on div "Placeholder Container Container Placeholder Image" at bounding box center [531, 250] width 998 height 461
click at [548, 121] on figure at bounding box center [531, 113] width 160 height 49
select select "px"
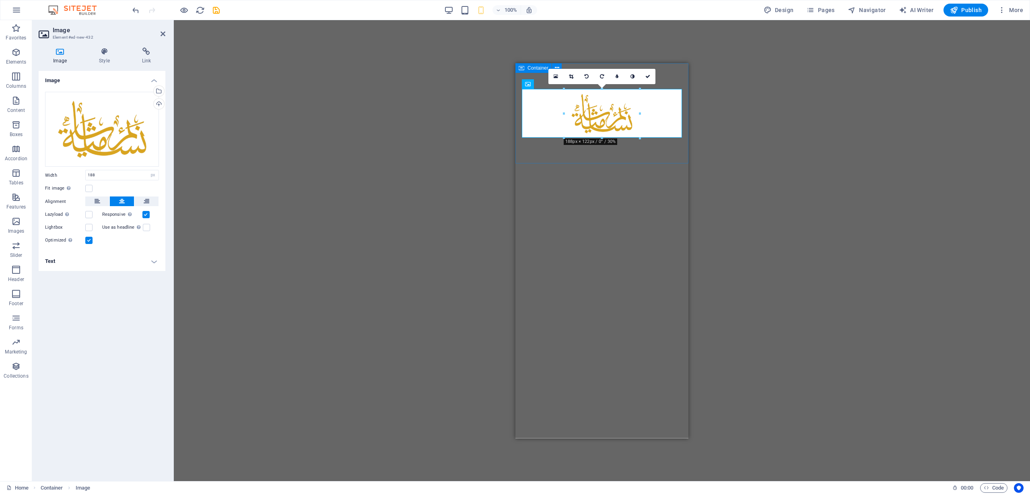
click at [727, 140] on div "Placeholder Container Container Placeholder Image 180 170 160 150 140 130 120 1…" at bounding box center [602, 250] width 856 height 461
drag, startPoint x: 671, startPoint y: 144, endPoint x: 740, endPoint y: 144, distance: 69.6
click at [688, 144] on html "Skip to main content" at bounding box center [601, 113] width 173 height 101
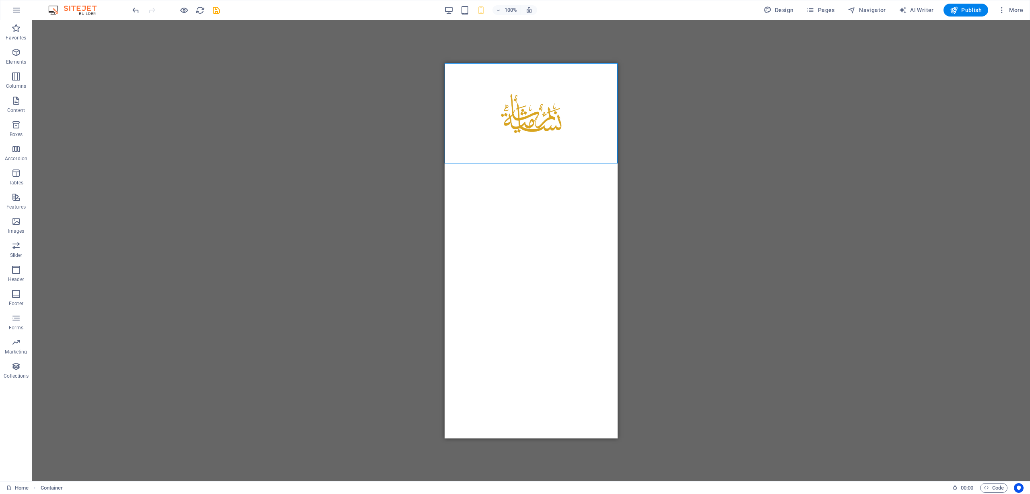
click at [668, 144] on div "Placeholder Container Container Container Placeholder Image" at bounding box center [531, 250] width 998 height 461
click at [513, 162] on div "+ Add section" at bounding box center [531, 164] width 45 height 14
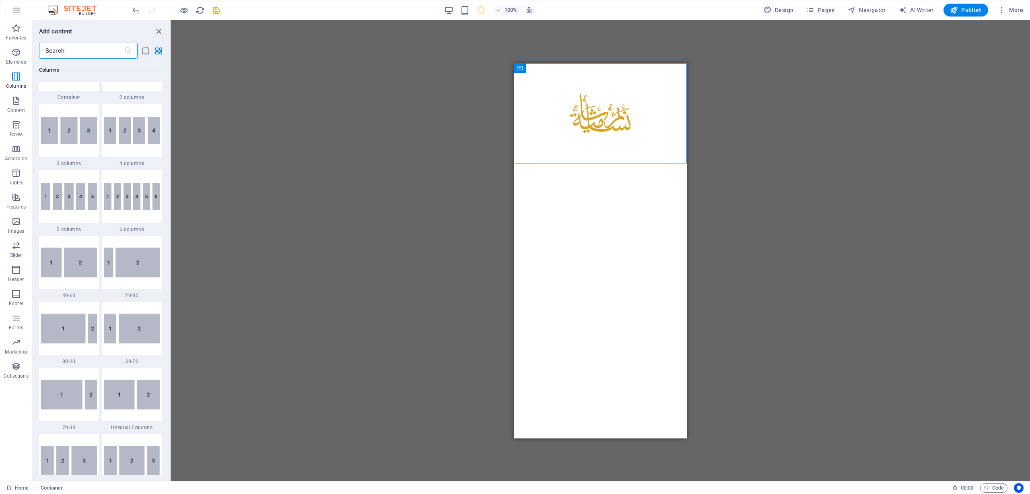
scroll to position [281, 0]
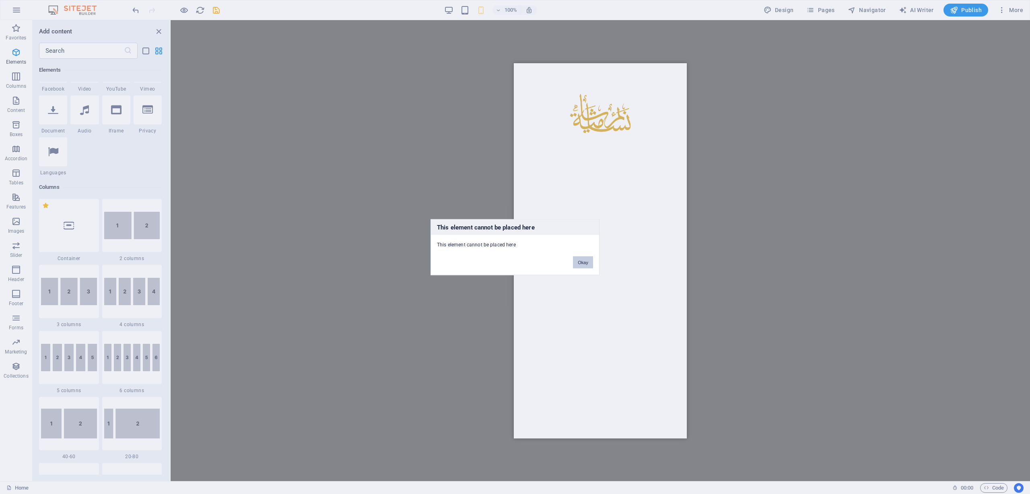
click at [581, 258] on button "Okay" at bounding box center [583, 262] width 20 height 12
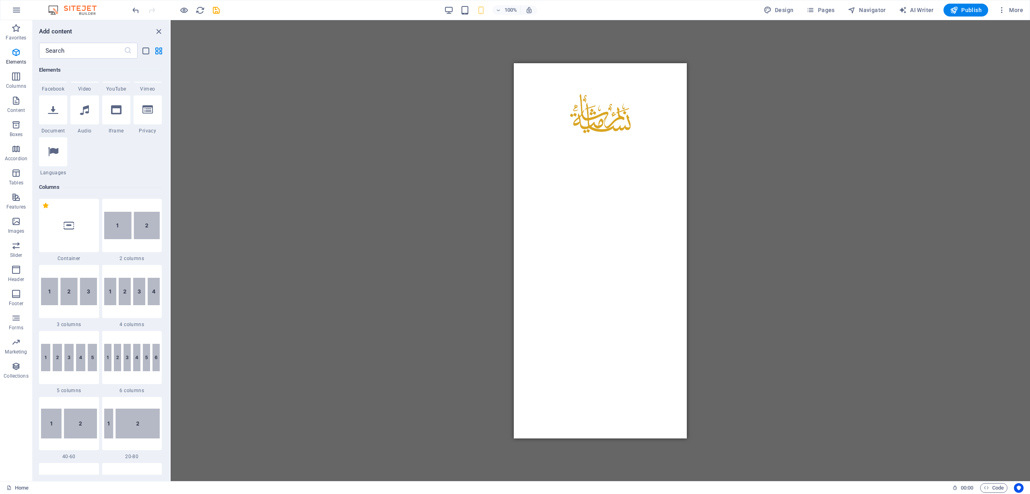
click at [593, 163] on html "Skip to main content" at bounding box center [600, 113] width 173 height 101
click at [582, 153] on div at bounding box center [600, 113] width 173 height 101
click at [599, 163] on div "+ Add section" at bounding box center [600, 164] width 45 height 14
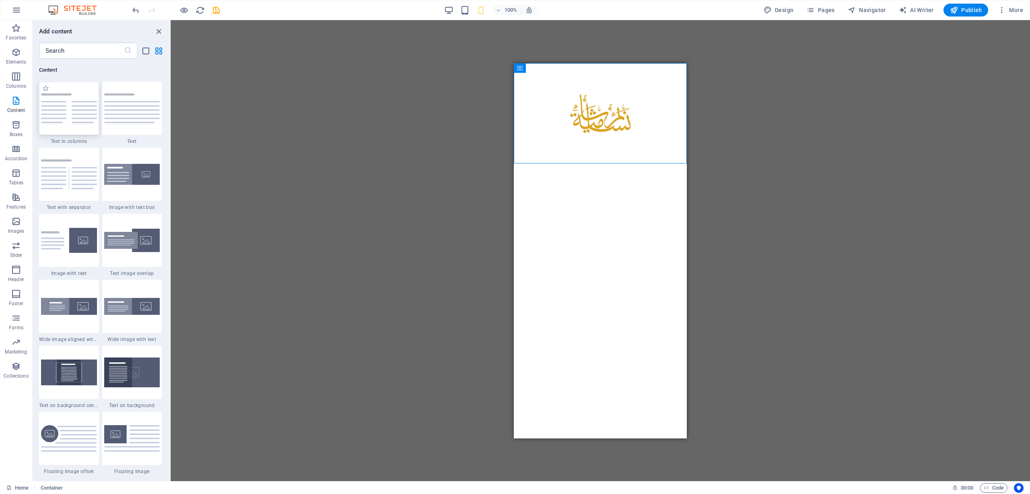
scroll to position [1247, 0]
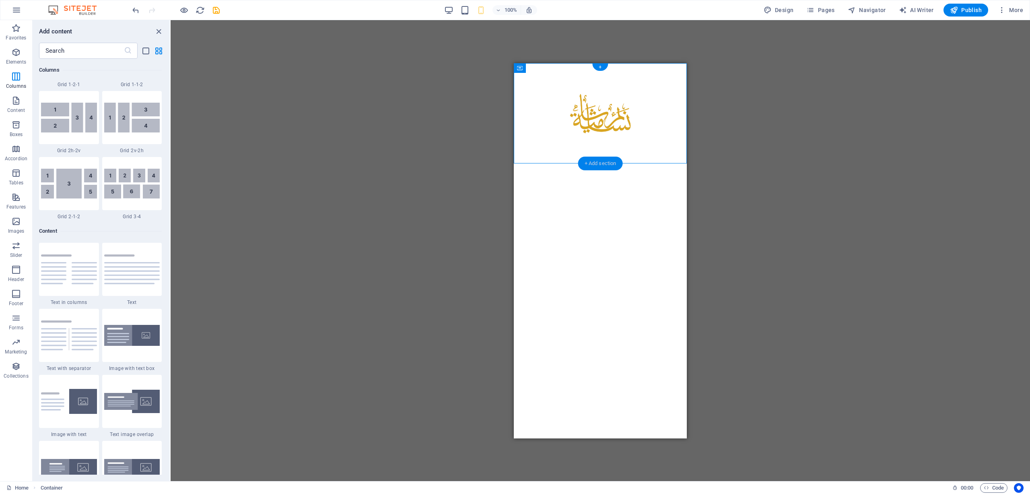
click at [603, 165] on div "+ Add section" at bounding box center [600, 164] width 45 height 14
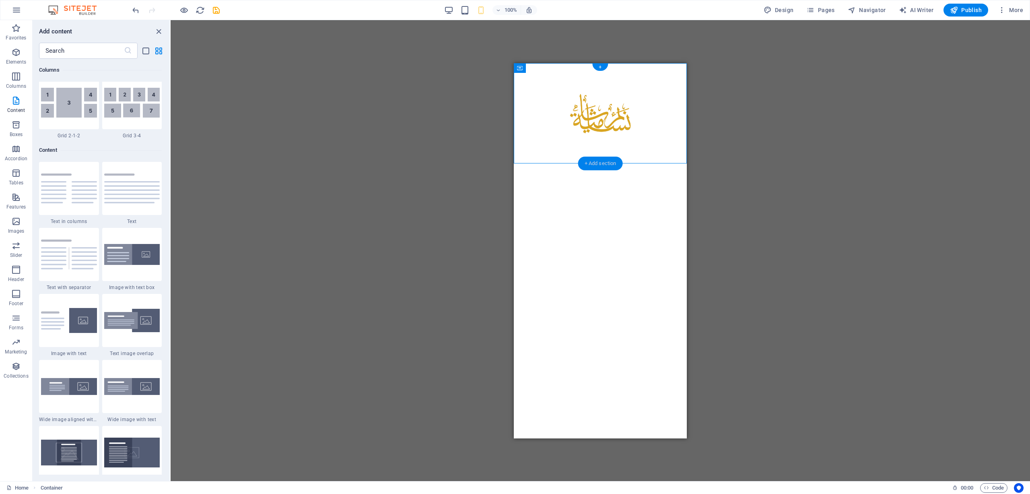
scroll to position [1408, 0]
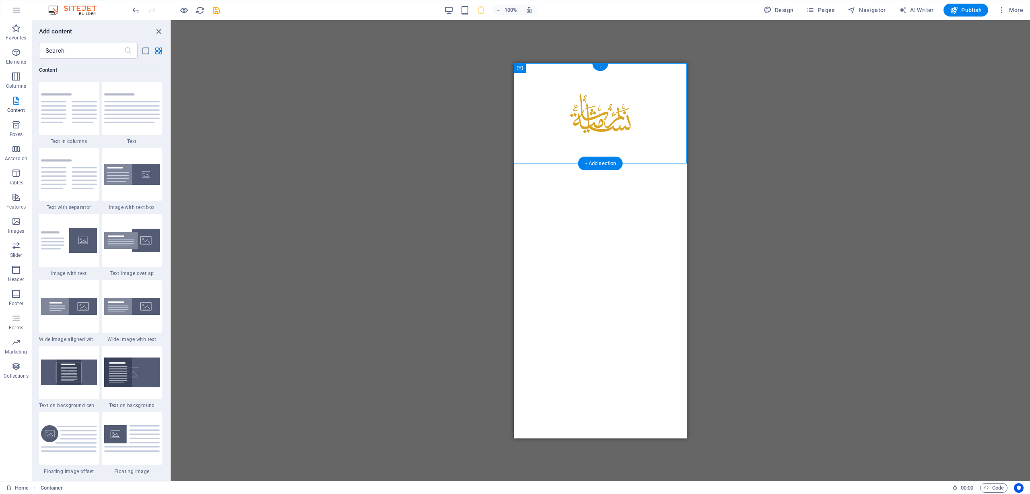
click at [598, 65] on div "+" at bounding box center [600, 67] width 16 height 7
click at [605, 165] on div "+ Add section" at bounding box center [600, 164] width 45 height 14
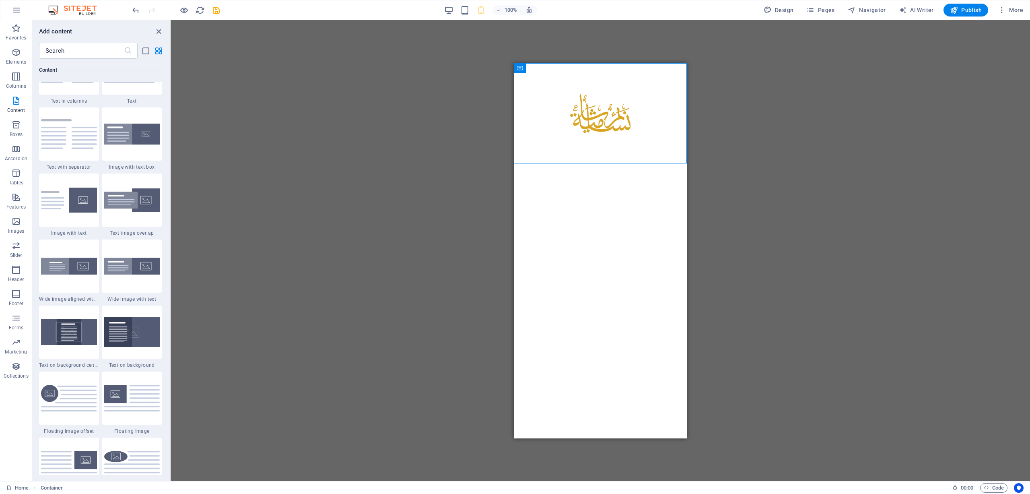
scroll to position [1368, 0]
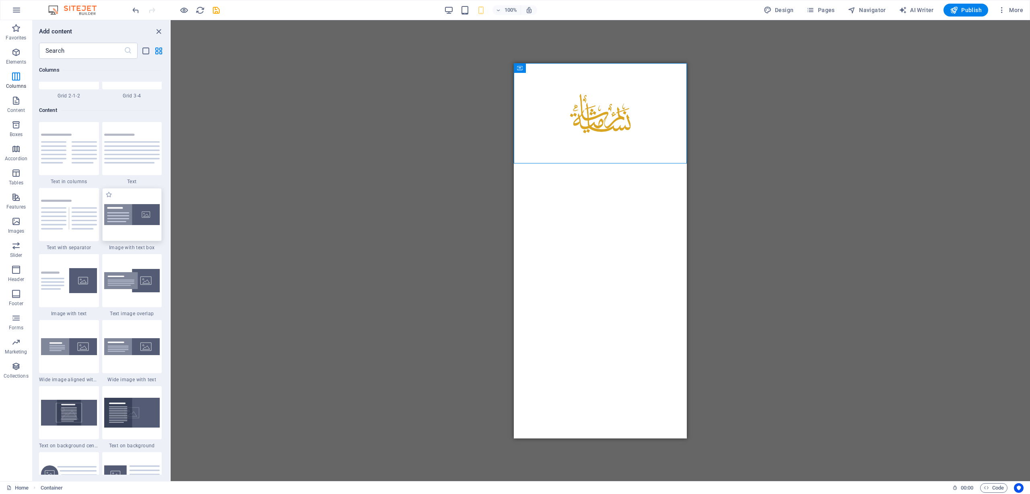
click at [142, 216] on img at bounding box center [132, 214] width 56 height 21
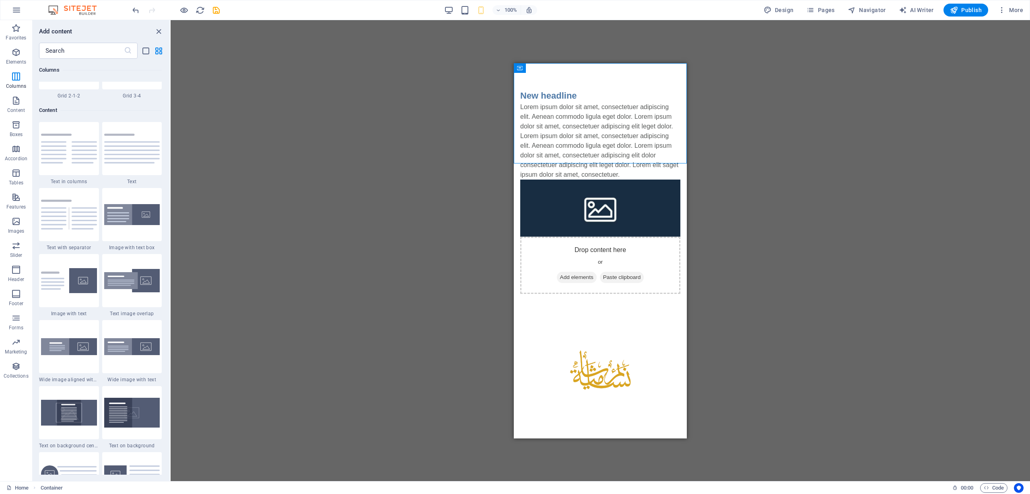
select select "rem"
select select "px"
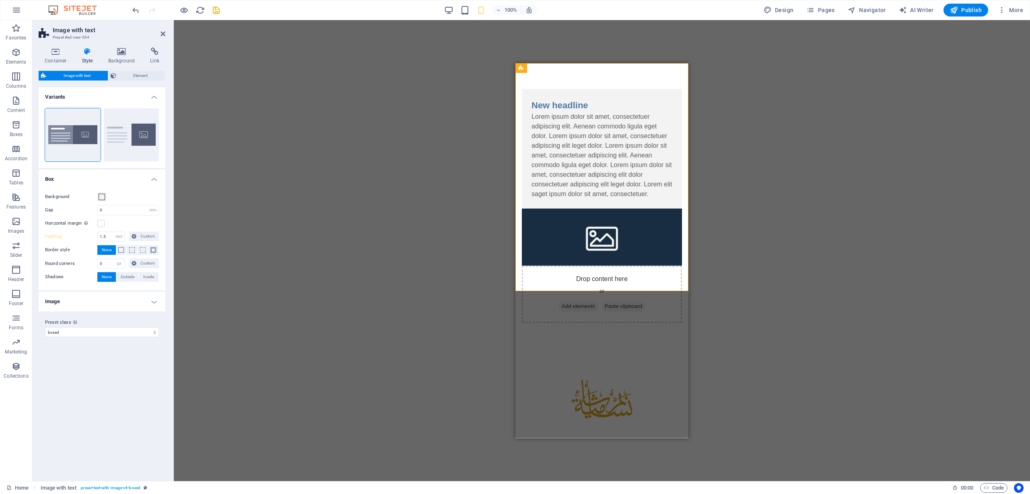
drag, startPoint x: 889, startPoint y: 485, endPoint x: 879, endPoint y: 475, distance: 13.9
click at [887, 483] on div "Home Image with text . preset-text-with-image-v4-boxed" at bounding box center [475, 488] width 939 height 10
click at [755, 317] on div "Drag here to replace the existing content. Press “Ctrl” if you want to create a…" at bounding box center [602, 250] width 856 height 461
click at [755, 316] on div "Drag here to replace the existing content. Press “Ctrl” if you want to create a…" at bounding box center [602, 250] width 856 height 461
click at [700, 325] on div "Drag here to replace the existing content. Press “Ctrl” if you want to create a…" at bounding box center [602, 250] width 856 height 461
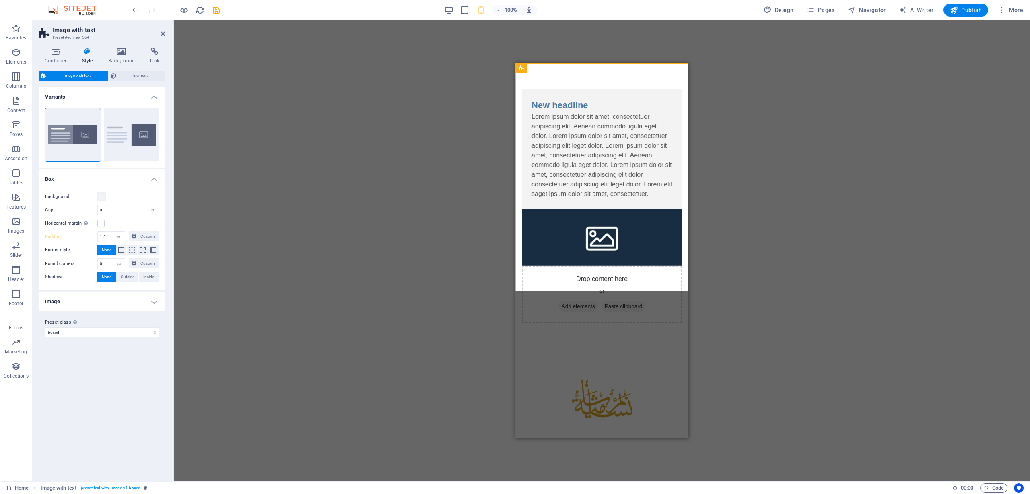
click at [700, 325] on div "Drag here to replace the existing content. Press “Ctrl” if you want to create a…" at bounding box center [602, 250] width 856 height 461
click at [614, 374] on figure at bounding box center [602, 398] width 160 height 49
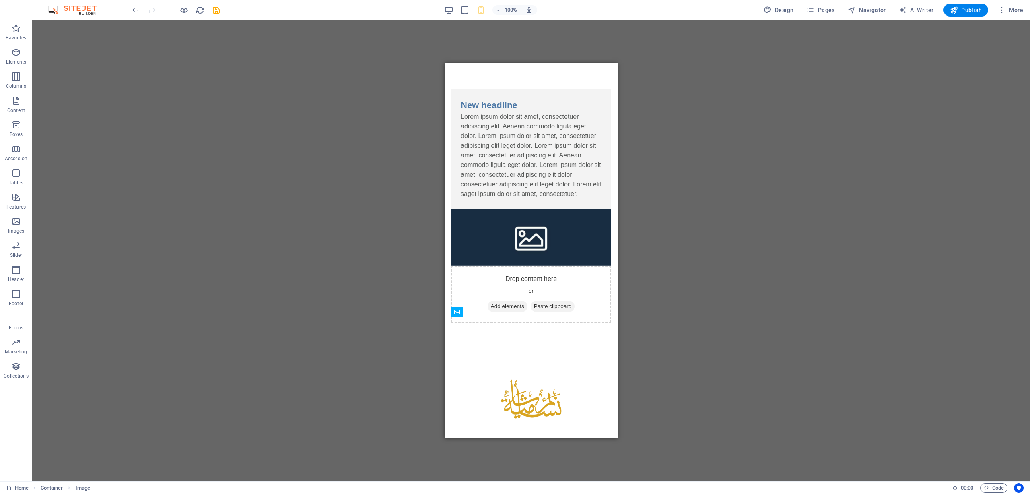
click at [620, 309] on div "Drag here to replace the existing content. Press “Ctrl” if you want to create a…" at bounding box center [531, 250] width 998 height 461
click at [534, 374] on figure at bounding box center [531, 398] width 160 height 49
click at [523, 374] on figure at bounding box center [531, 398] width 160 height 49
drag, startPoint x: 912, startPoint y: 376, endPoint x: 482, endPoint y: 90, distance: 516.8
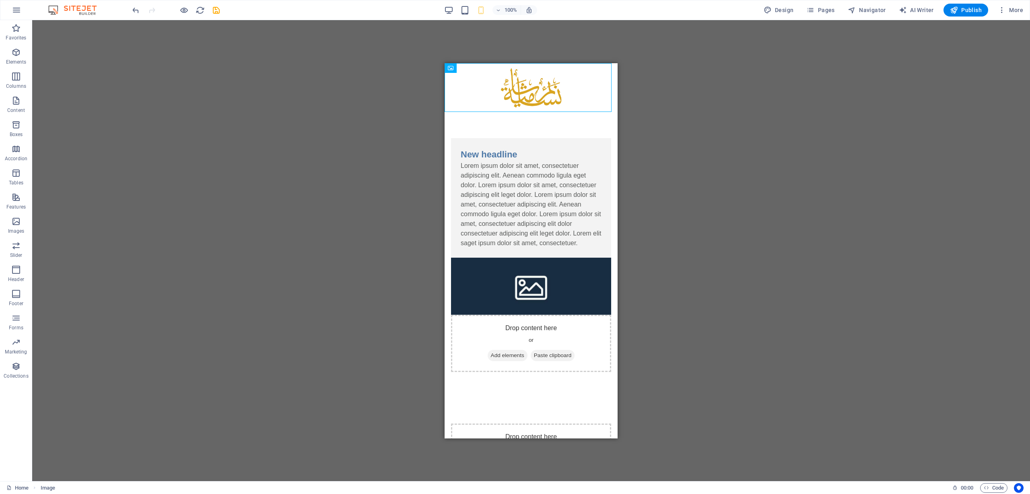
drag, startPoint x: 762, startPoint y: 184, endPoint x: 641, endPoint y: 188, distance: 121.2
click at [759, 186] on div "Drag here to replace the existing content. Press “Ctrl” if you want to create a…" at bounding box center [531, 250] width 998 height 461
click at [514, 314] on div "Drop content here or Add elements Paste clipboard" at bounding box center [531, 342] width 160 height 57
click at [494, 136] on icon at bounding box center [492, 133] width 4 height 8
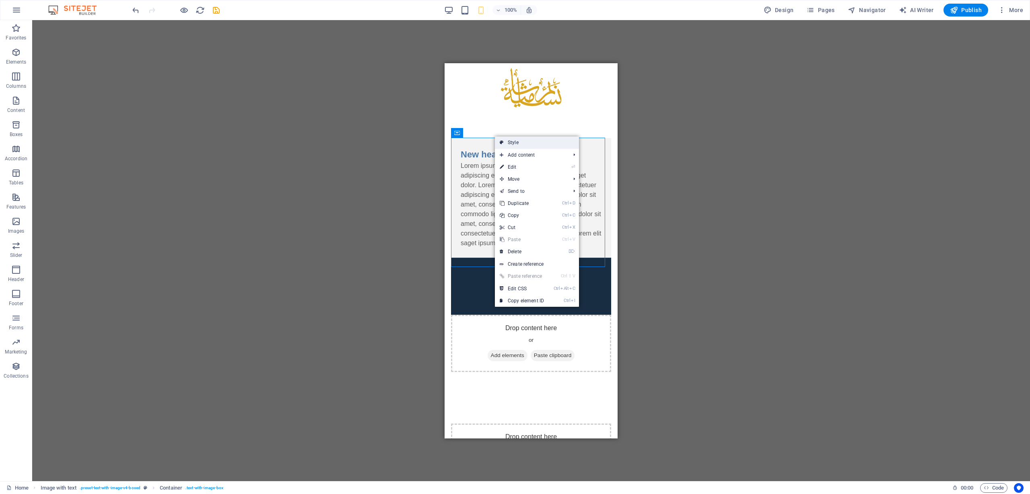
click at [518, 148] on link "Style" at bounding box center [537, 142] width 84 height 12
select select "rem"
select select "px"
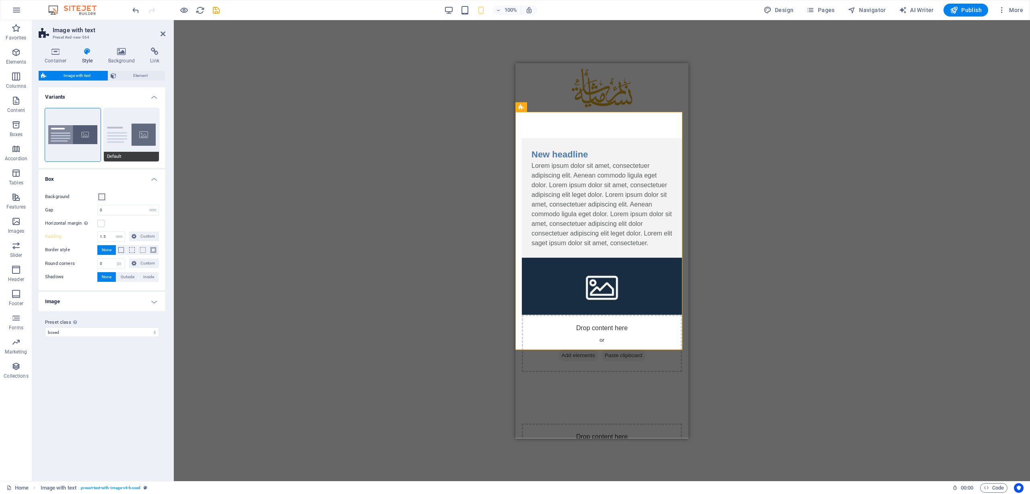
click at [114, 129] on button "Default" at bounding box center [132, 134] width 56 height 53
type input "2"
type input "0"
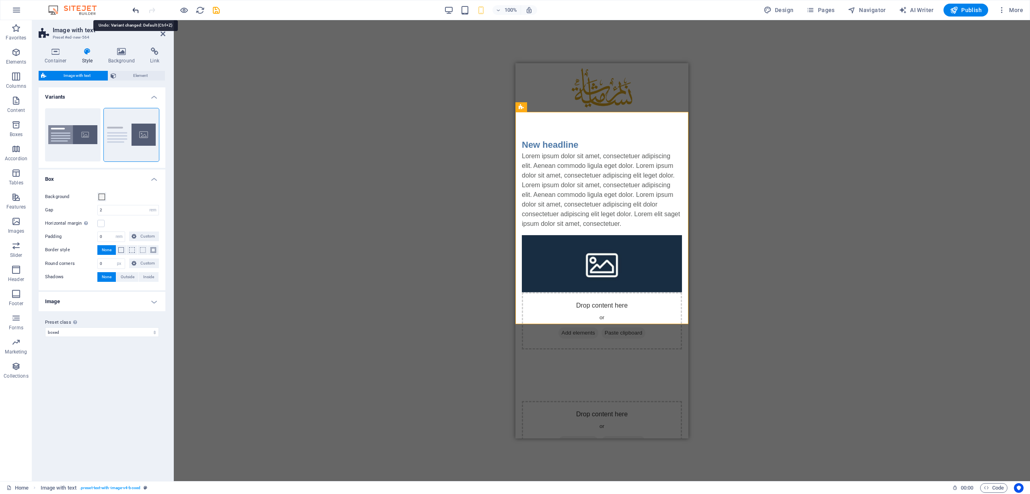
click at [140, 6] on icon "undo" at bounding box center [135, 10] width 9 height 9
type input "0"
type input "1.5"
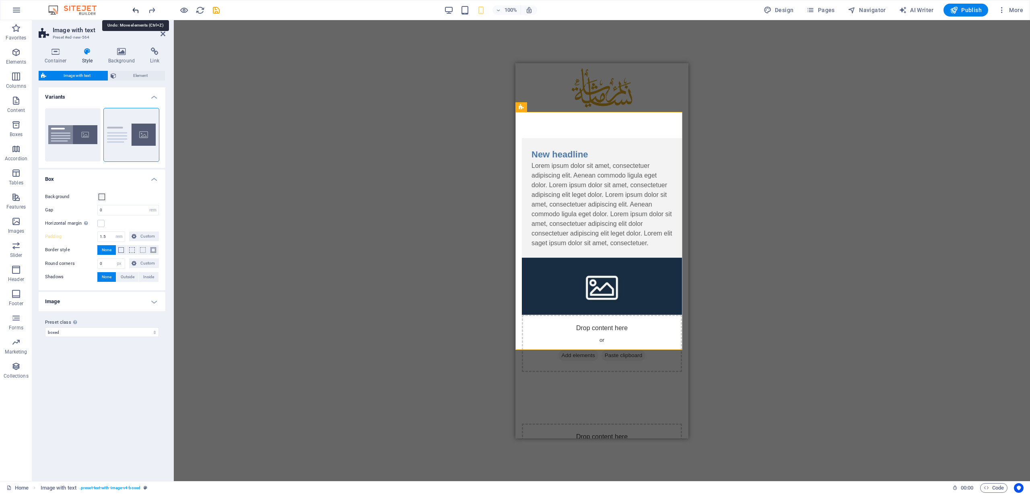
click at [137, 8] on icon "undo" at bounding box center [135, 10] width 9 height 9
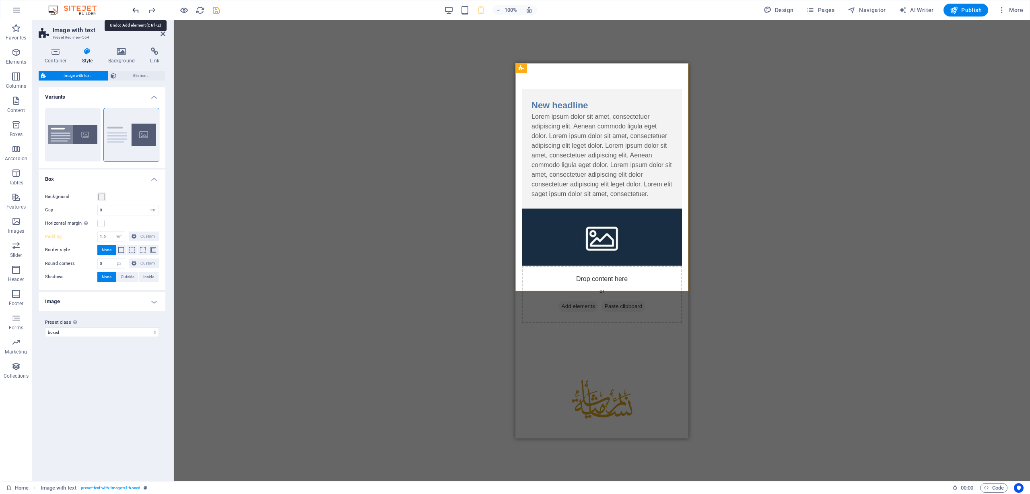
click at [137, 8] on icon "undo" at bounding box center [135, 10] width 9 height 9
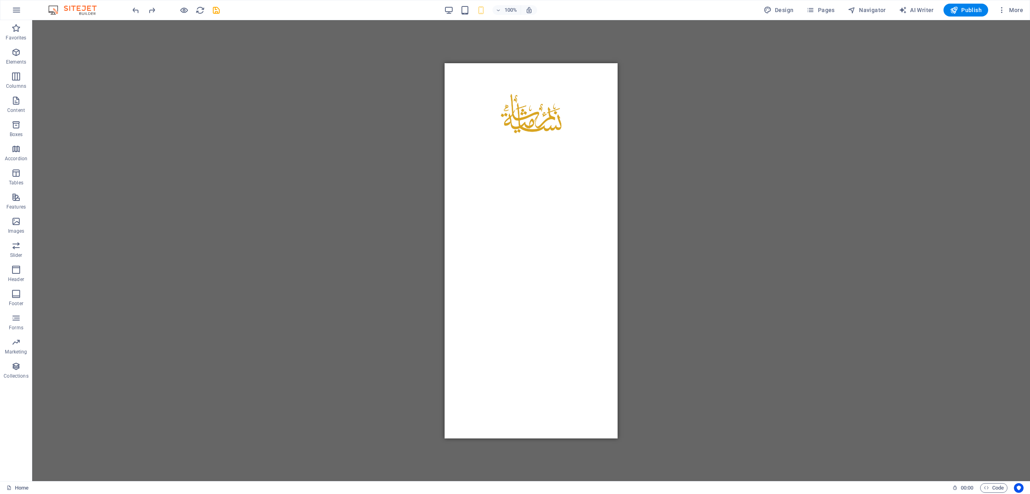
drag, startPoint x: 587, startPoint y: 219, endPoint x: 546, endPoint y: 199, distance: 46.4
click at [577, 163] on html "Skip to main content" at bounding box center [531, 113] width 173 height 101
click at [539, 163] on div "+ Add section" at bounding box center [531, 164] width 45 height 14
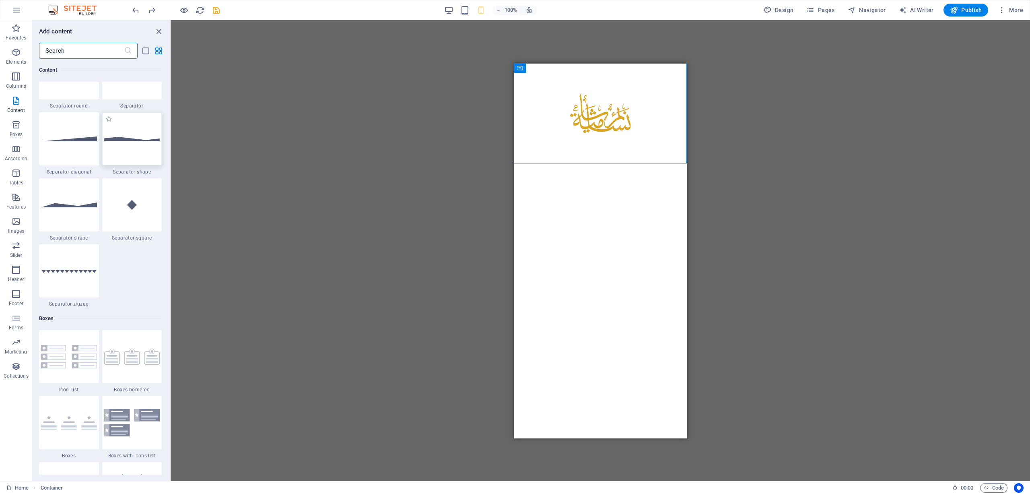
scroll to position [2132, 0]
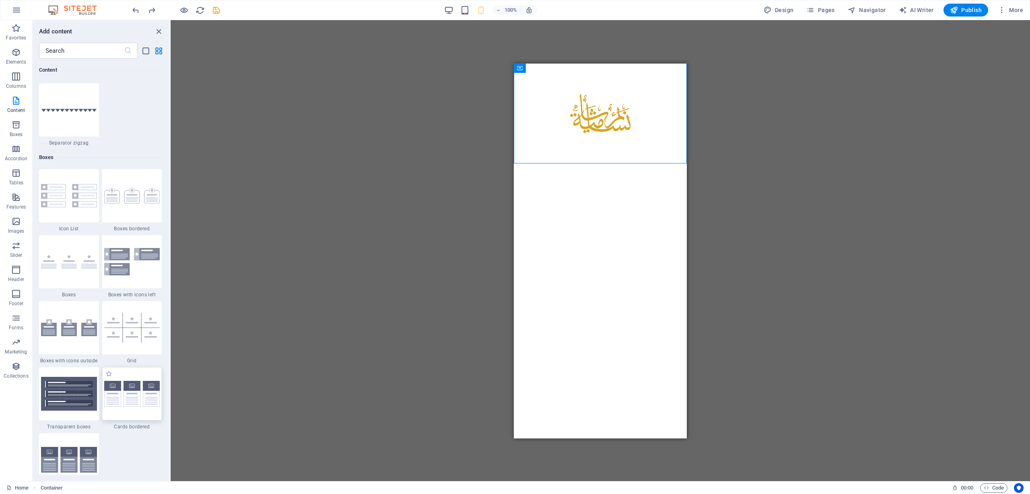
click at [142, 389] on img at bounding box center [132, 394] width 56 height 26
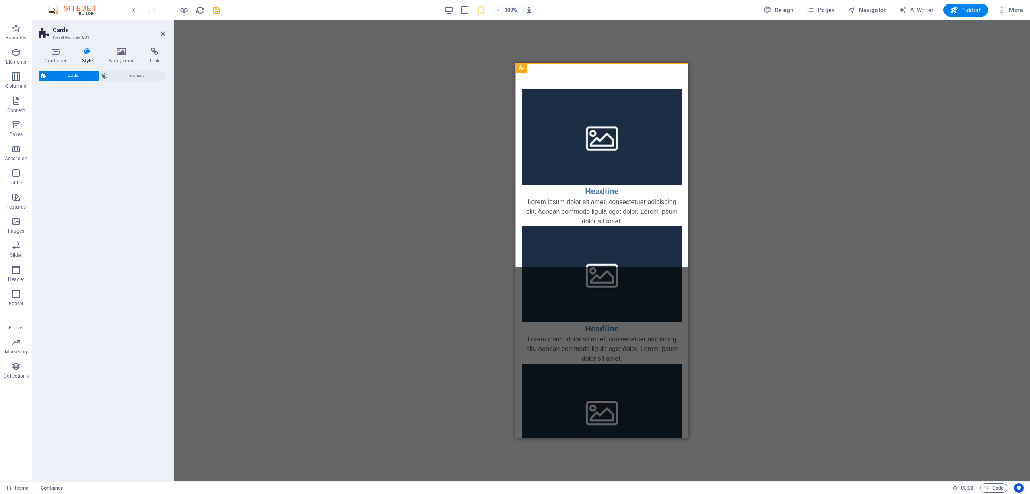
select select "rem"
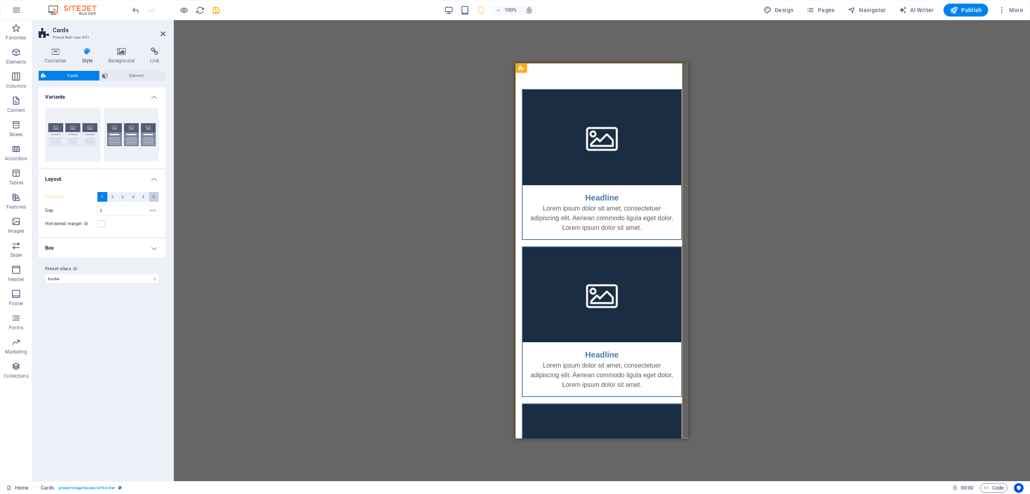
click at [155, 196] on button "6" at bounding box center [154, 197] width 10 height 10
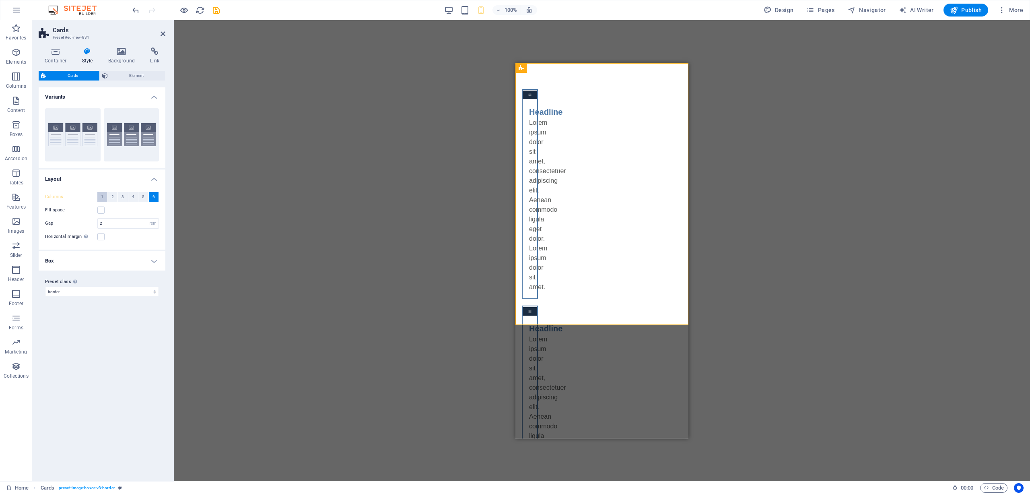
click at [103, 196] on button "1" at bounding box center [102, 197] width 10 height 10
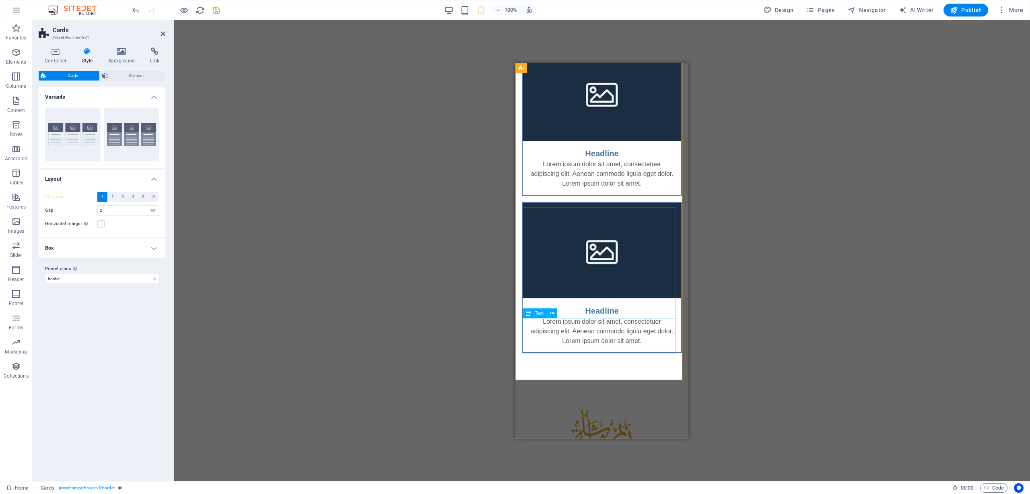
scroll to position [241, 0]
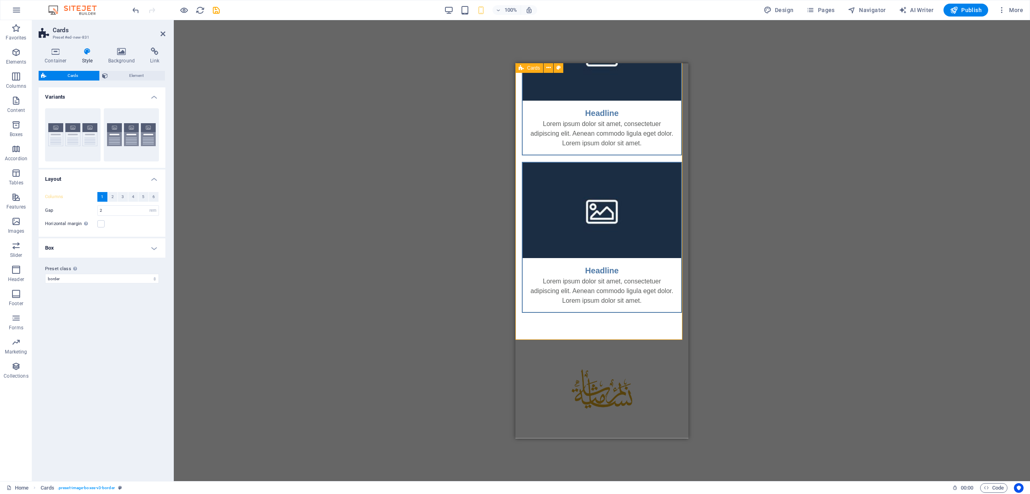
click at [609, 338] on div "Headline Lorem ipsum dolor sit amet, consectetuer adipiscing elit. Aenean commo…" at bounding box center [601, 79] width 173 height 517
click at [605, 332] on div "Headline Lorem ipsum dolor sit amet, consectetuer adipiscing elit. Aenean commo…" at bounding box center [601, 79] width 173 height 517
click at [720, 354] on div "Drag here to replace the existing content. Press “Ctrl” if you want to create a…" at bounding box center [602, 250] width 856 height 461
drag, startPoint x: 720, startPoint y: 354, endPoint x: 699, endPoint y: 356, distance: 21.5
click at [718, 354] on div "Drag here to replace the existing content. Press “Ctrl” if you want to create a…" at bounding box center [602, 250] width 856 height 461
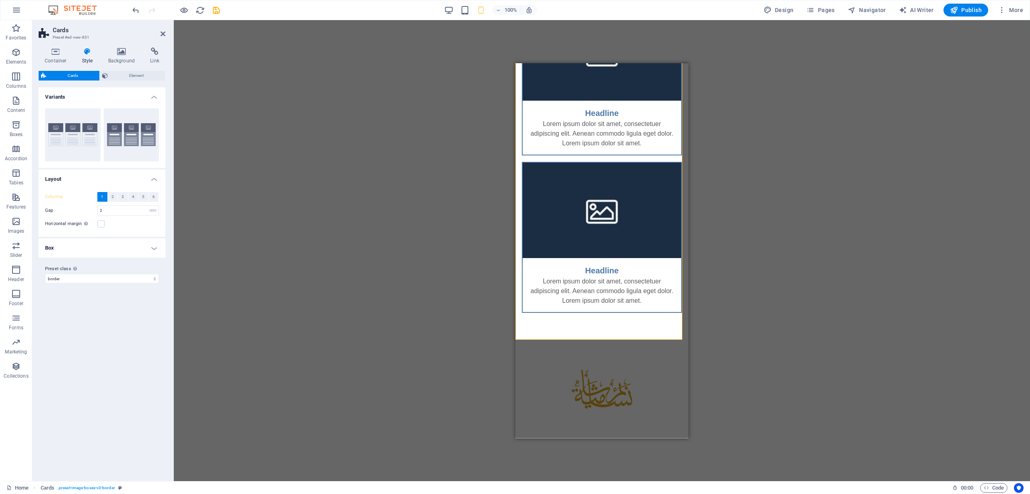
click at [657, 364] on div at bounding box center [601, 388] width 173 height 101
drag, startPoint x: 657, startPoint y: 364, endPoint x: 1173, endPoint y: 426, distance: 520.3
click at [688, 363] on html "Skip to main content Headline Lorem ipsum dolor sit amet, consectetuer adipisci…" at bounding box center [601, 129] width 173 height 617
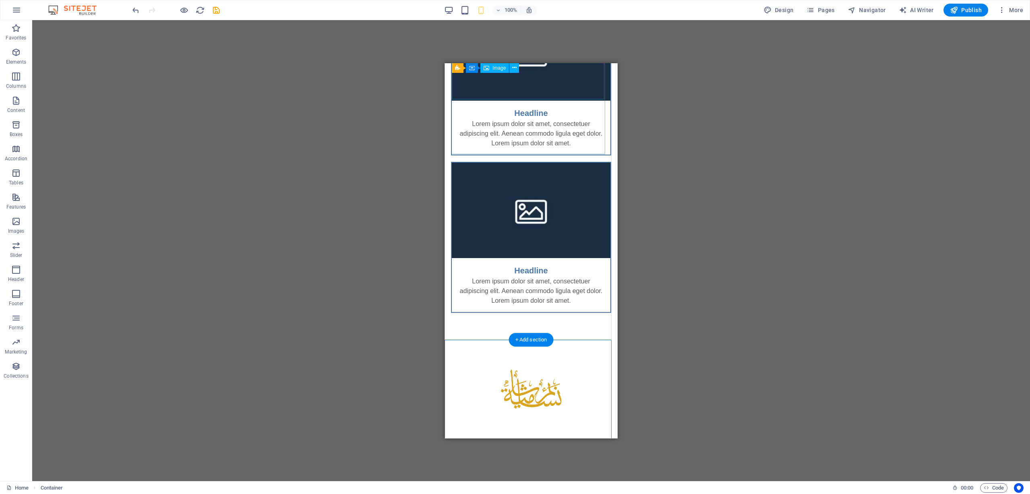
drag, startPoint x: 579, startPoint y: 356, endPoint x: 542, endPoint y: 93, distance: 265.7
click at [542, 93] on div "Headline Lorem ipsum dolor sit amet, consectetuer adipiscing elit. Aenean commo…" at bounding box center [531, 129] width 173 height 617
drag, startPoint x: 471, startPoint y: 365, endPoint x: 466, endPoint y: 353, distance: 12.1
click at [470, 365] on div at bounding box center [531, 388] width 173 height 101
click at [525, 363] on div at bounding box center [531, 388] width 173 height 101
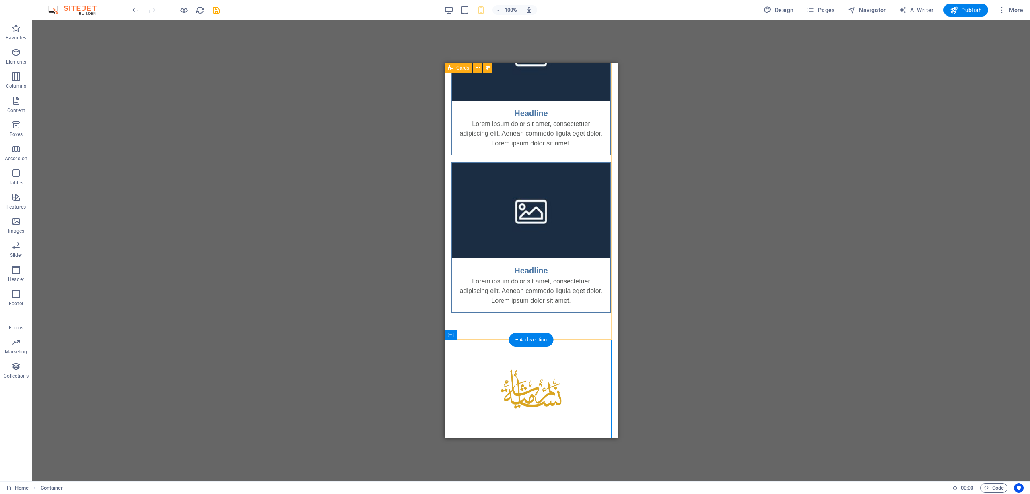
click at [586, 315] on div "Headline Lorem ipsum dolor sit amet, consectetuer adipiscing elit. Aenean commo…" at bounding box center [531, 79] width 173 height 517
click at [583, 342] on div at bounding box center [531, 388] width 173 height 101
click at [581, 341] on div at bounding box center [531, 388] width 173 height 101
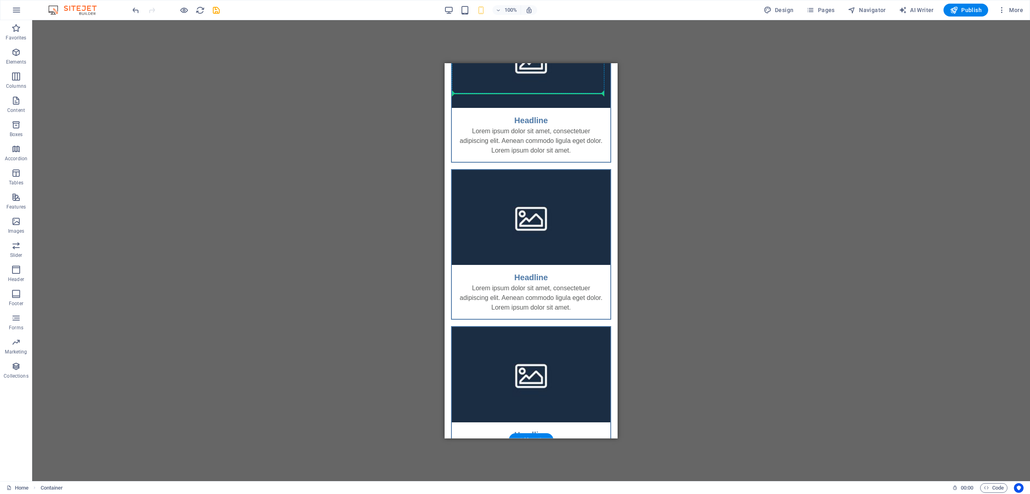
scroll to position [0, 0]
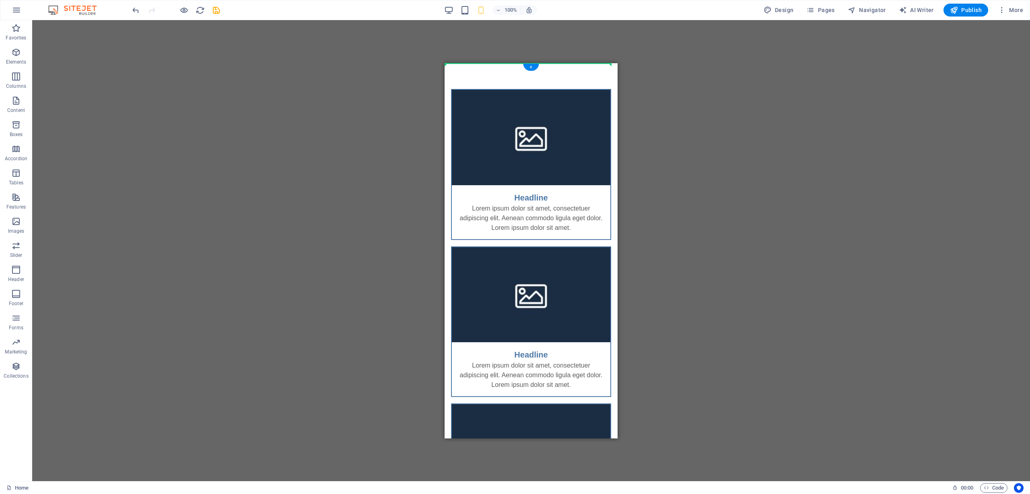
drag, startPoint x: 907, startPoint y: 398, endPoint x: 460, endPoint y: 70, distance: 554.8
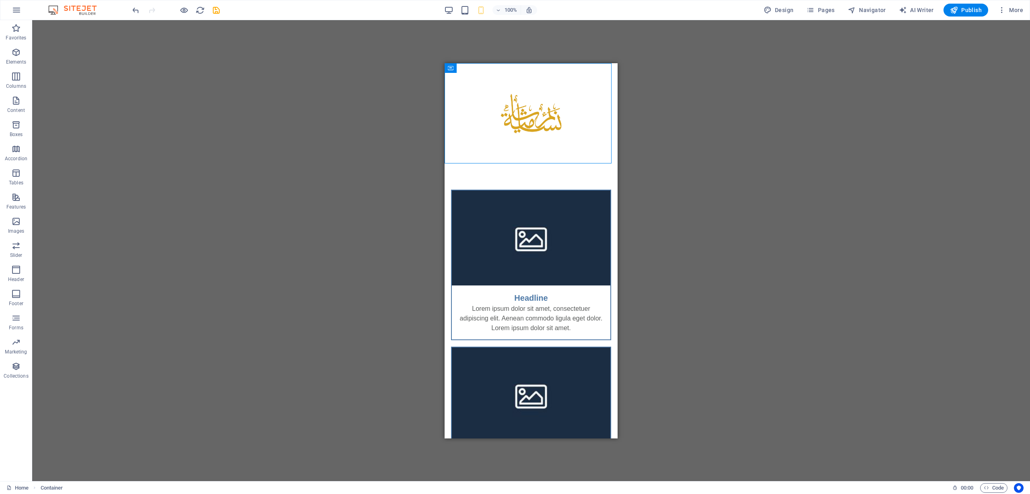
click at [692, 222] on div "Drag here to replace the existing content. Press “Ctrl” if you want to create a…" at bounding box center [531, 250] width 998 height 461
click at [563, 180] on div "Headline Lorem ipsum dolor sit amet, consectetuer adipiscing elit. Aenean commo…" at bounding box center [531, 421] width 173 height 517
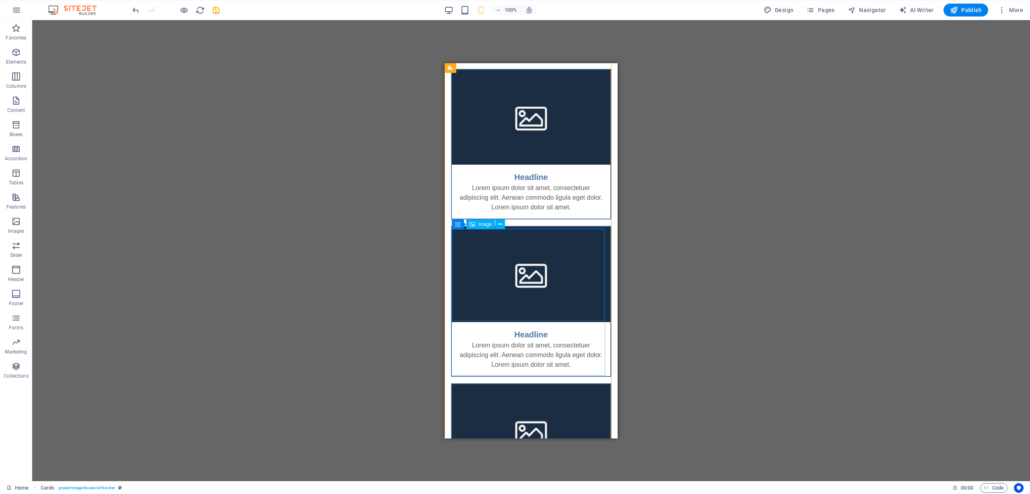
scroll to position [40, 0]
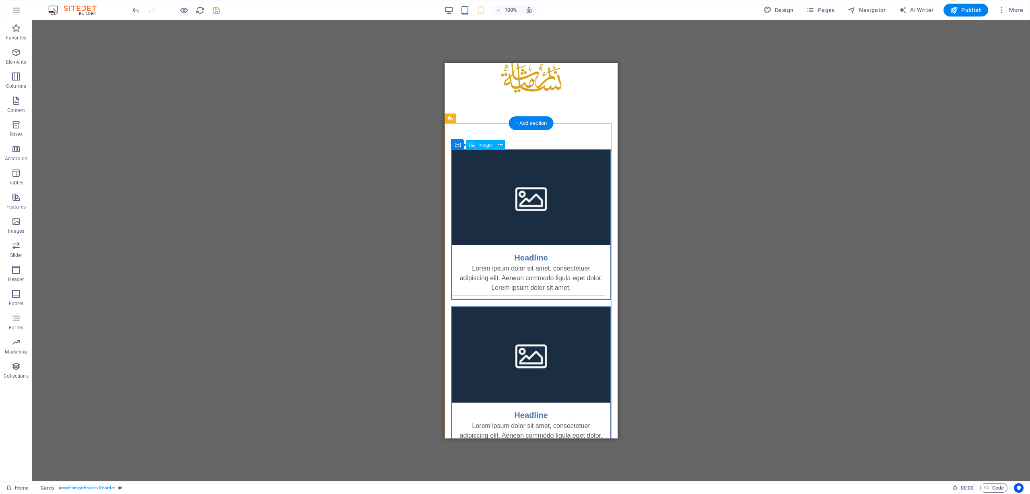
click at [515, 188] on figure at bounding box center [531, 197] width 159 height 95
click at [534, 231] on figure at bounding box center [531, 197] width 159 height 95
click at [537, 245] on div "Headline" at bounding box center [531, 254] width 159 height 19
click at [533, 239] on figure at bounding box center [531, 197] width 159 height 95
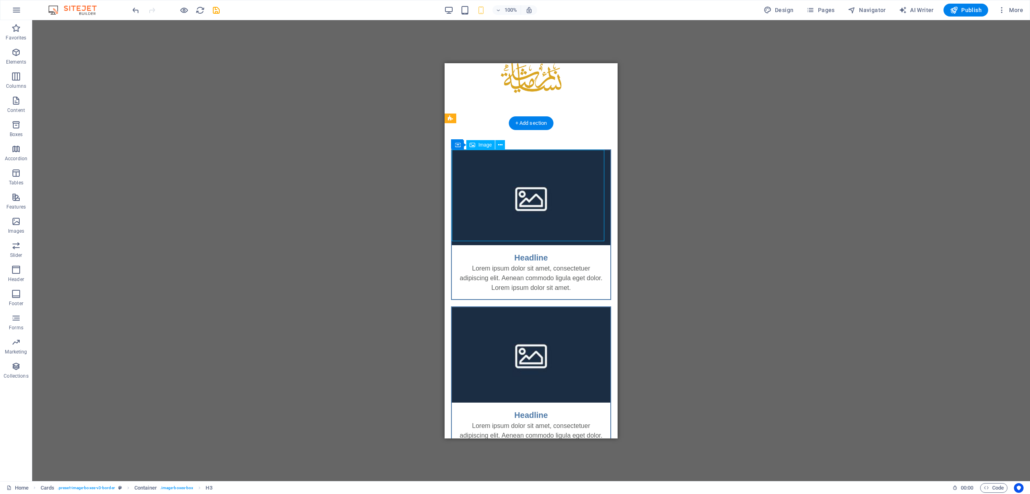
select select "%"
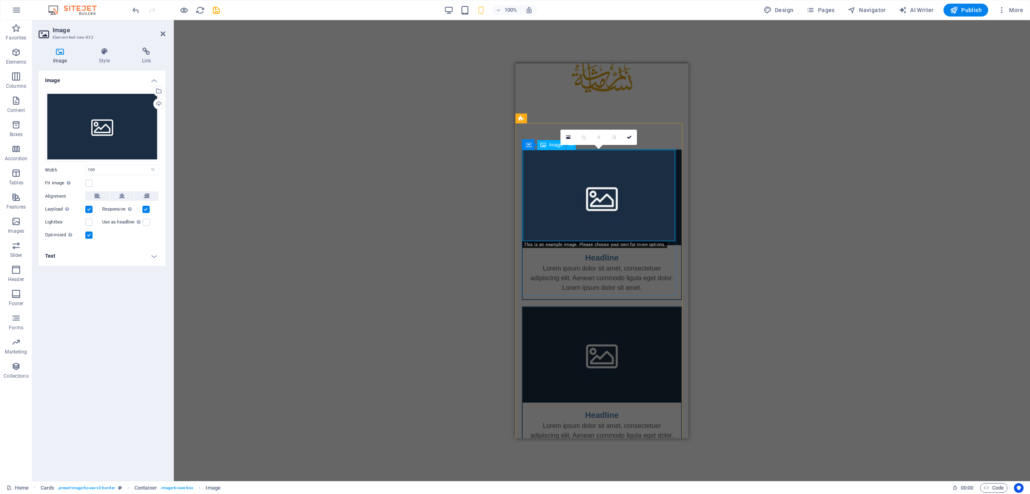
click at [603, 202] on figure at bounding box center [602, 197] width 159 height 95
click at [583, 190] on figure at bounding box center [602, 197] width 159 height 95
click at [89, 185] on label at bounding box center [88, 182] width 7 height 7
click at [0, 0] on input "Fit image Automatically fit image to a fixed width and height" at bounding box center [0, 0] width 0 height 0
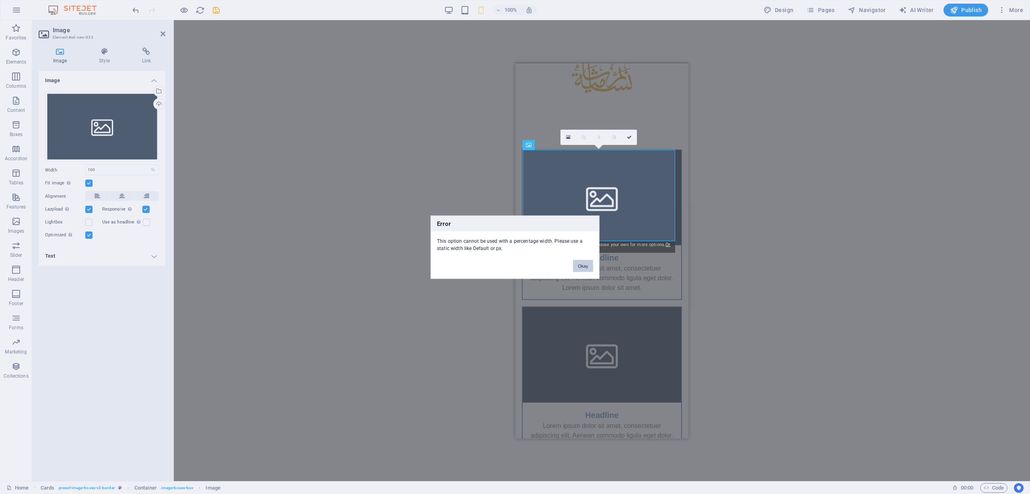
click at [579, 265] on button "Okay" at bounding box center [583, 265] width 20 height 12
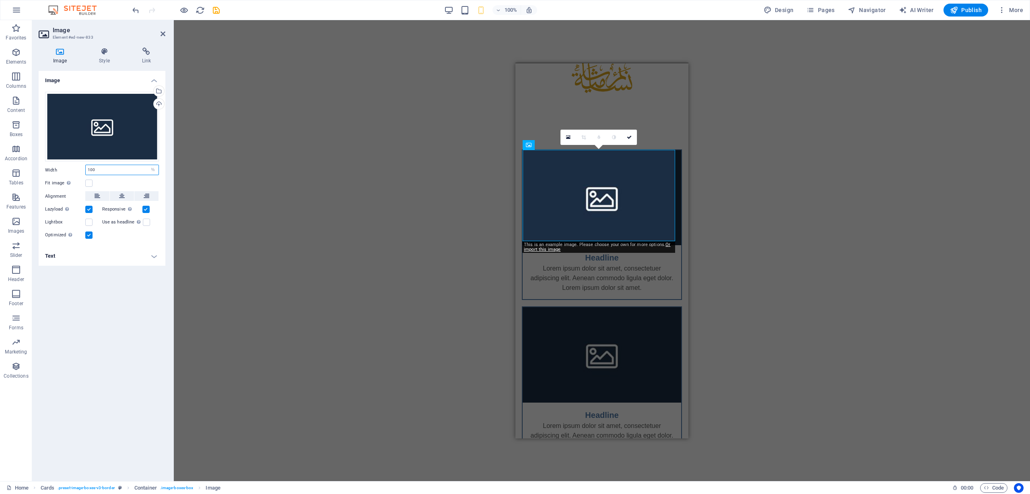
click at [122, 168] on input "100" at bounding box center [122, 170] width 73 height 10
drag, startPoint x: 122, startPoint y: 168, endPoint x: 66, endPoint y: 166, distance: 56.0
click at [66, 166] on div "Width 100 Default auto px rem % em vh vw" at bounding box center [102, 170] width 114 height 10
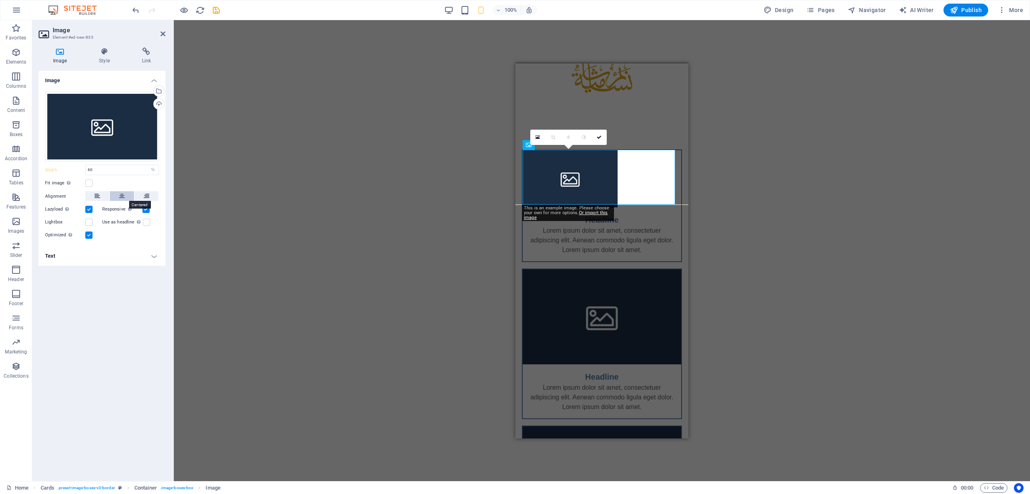
click at [128, 198] on button at bounding box center [122, 196] width 24 height 10
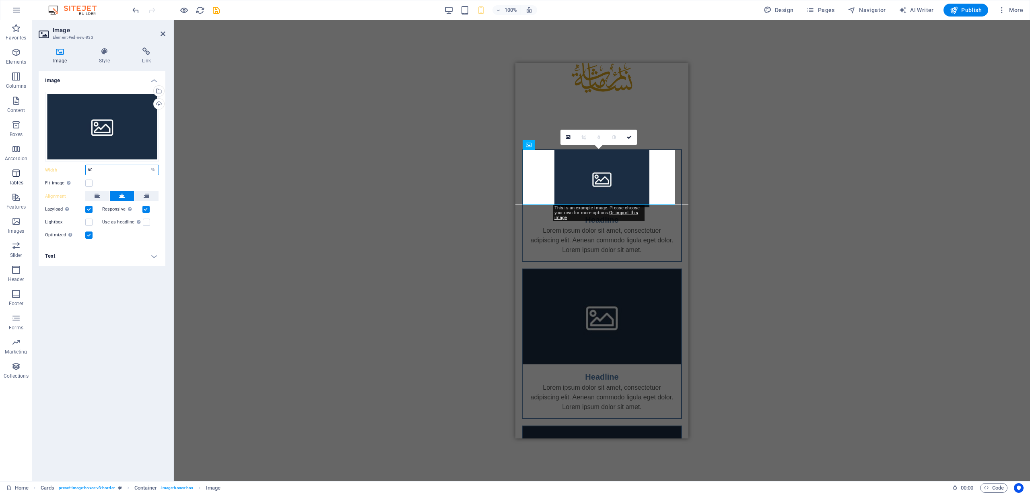
drag, startPoint x: 102, startPoint y: 170, endPoint x: 19, endPoint y: 170, distance: 82.9
click at [19, 170] on section "Favorites Elements Columns Content Boxes Accordion Tables Features Images Slide…" at bounding box center [515, 250] width 1030 height 461
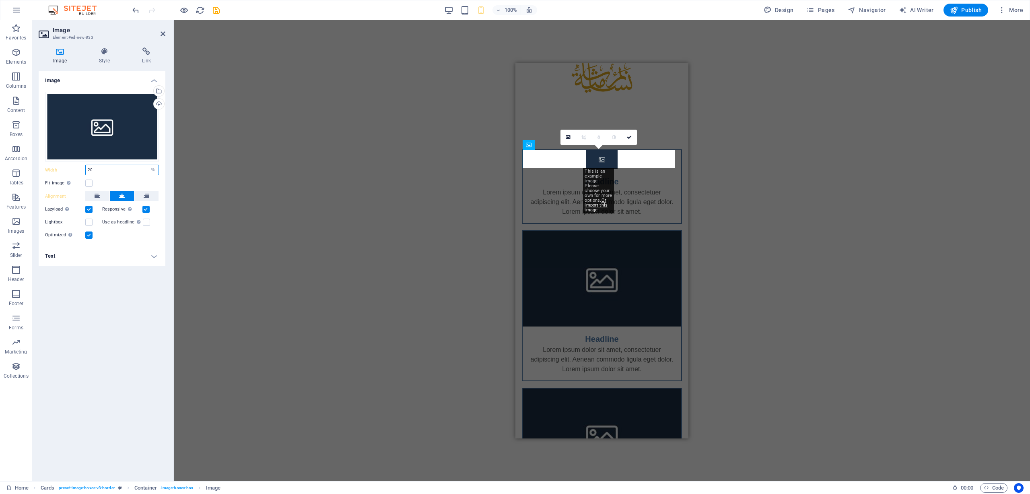
click at [105, 171] on input "20" at bounding box center [122, 170] width 73 height 10
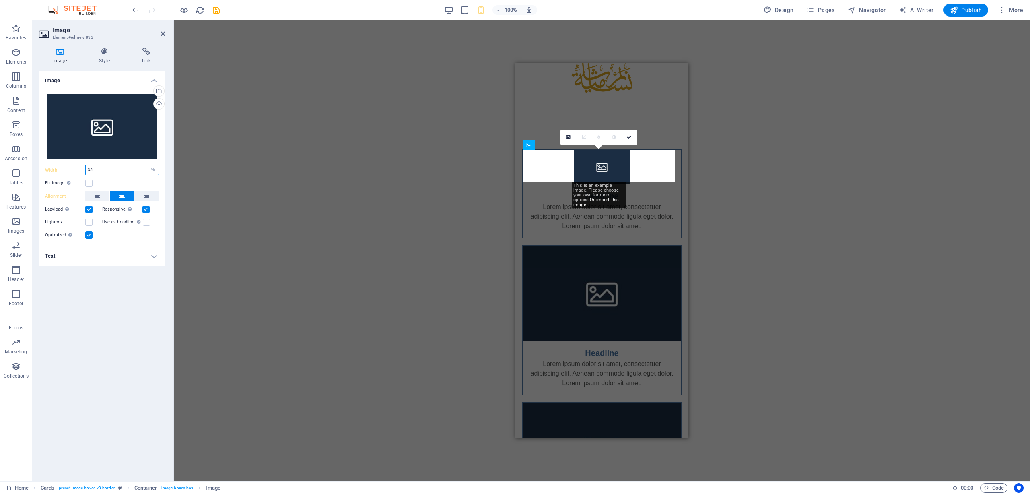
click at [105, 171] on input "35" at bounding box center [122, 170] width 73 height 10
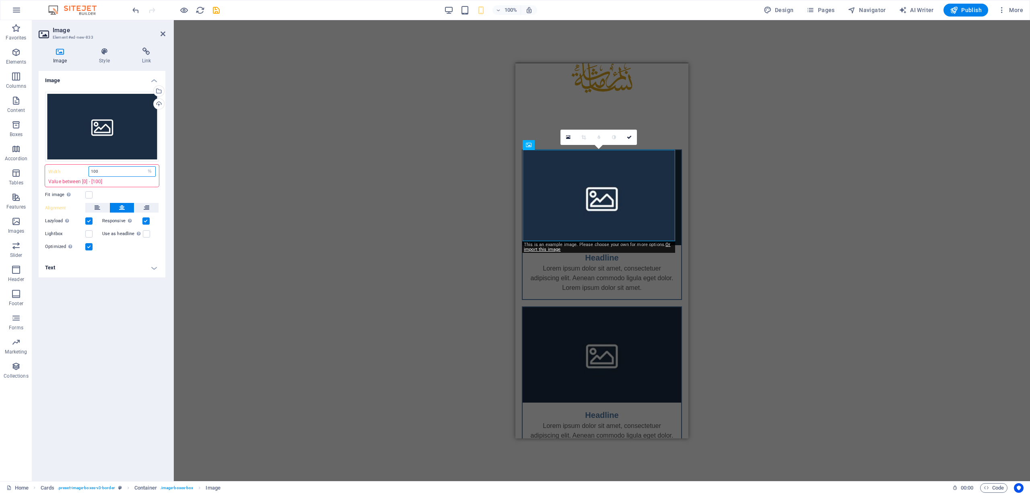
click at [109, 169] on input "100" at bounding box center [122, 172] width 66 height 10
type input "30"
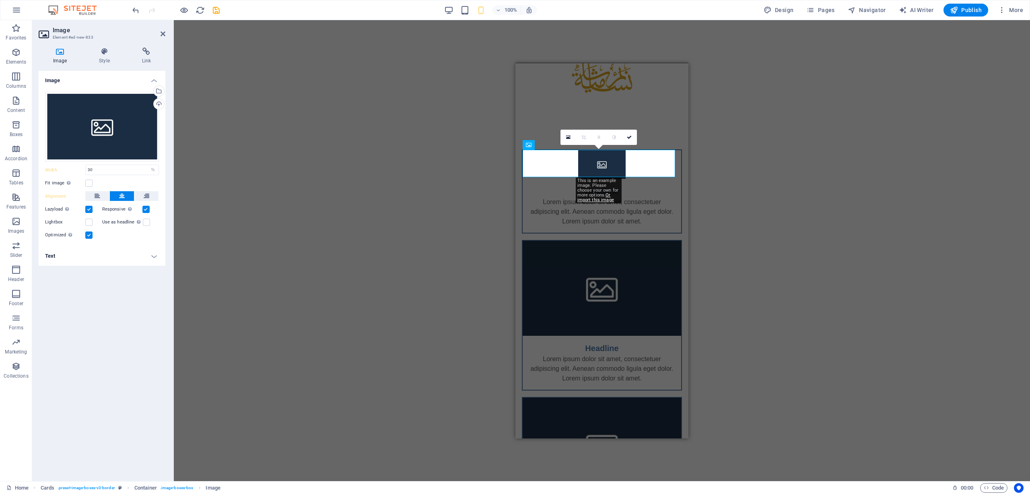
click at [80, 328] on div "Image Drag files here, click to choose files or select files from Files or our …" at bounding box center [102, 273] width 127 height 404
click at [89, 183] on label at bounding box center [88, 182] width 7 height 7
click at [0, 0] on input "Fit image Automatically fit image to a fixed width and height" at bounding box center [0, 0] width 0 height 0
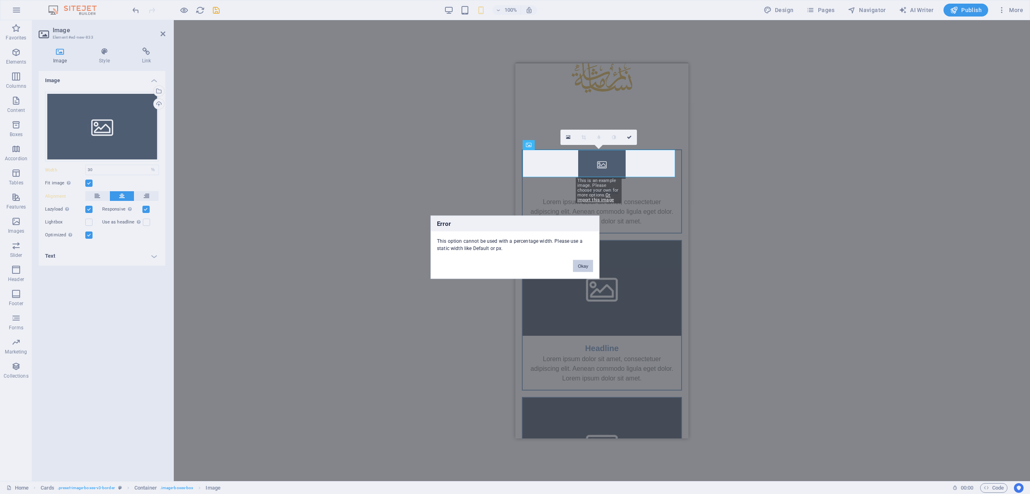
click at [584, 268] on button "Okay" at bounding box center [583, 265] width 20 height 12
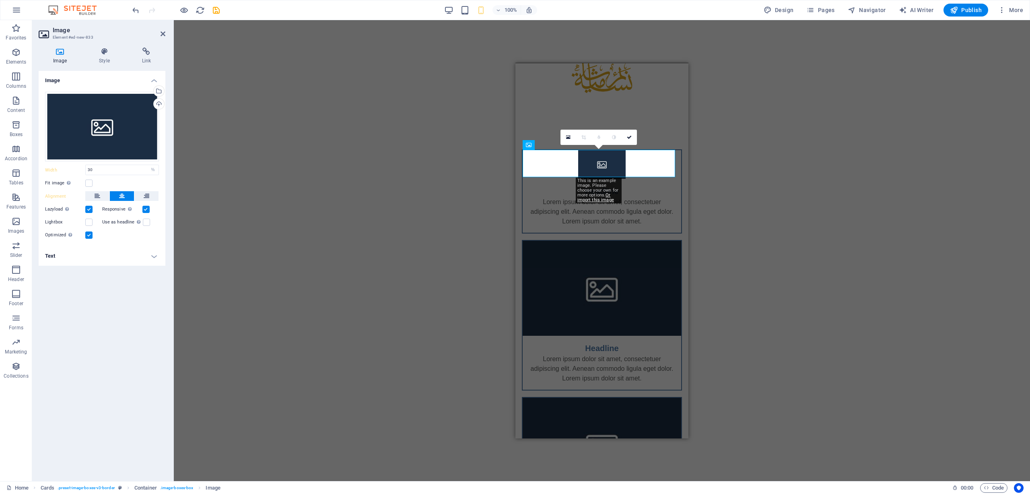
click at [743, 211] on div "Placeholder Container Container Container Placeholder Image Image with text Pla…" at bounding box center [602, 250] width 856 height 461
click at [671, 144] on div "Headline Lorem ipsum dolor sit amet, consectetuer adipiscing elit. Aenean commo…" at bounding box center [601, 348] width 173 height 450
select select "rem"
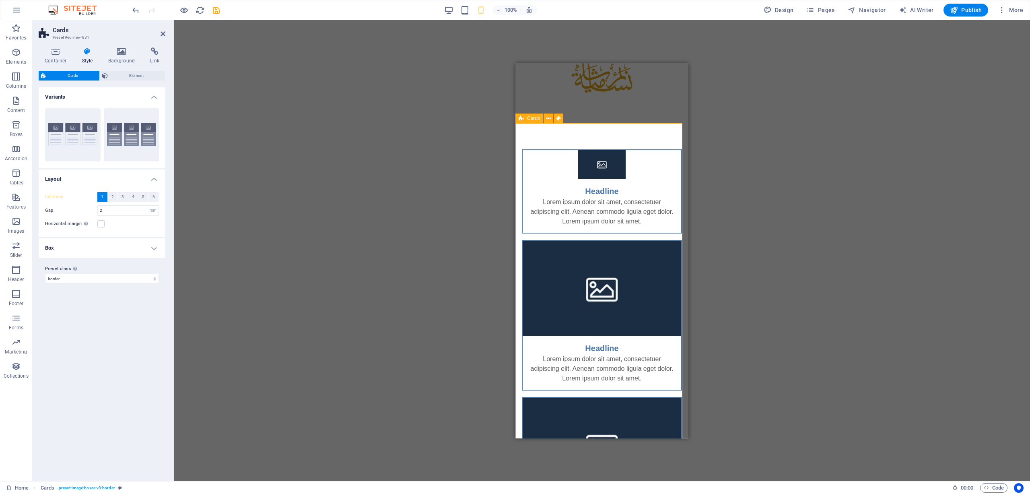
click at [664, 123] on div at bounding box center [601, 73] width 173 height 101
click at [688, 110] on html "Skip to main content Headline Lorem ipsum dolor sit amet, consectetuer adipisci…" at bounding box center [601, 298] width 173 height 550
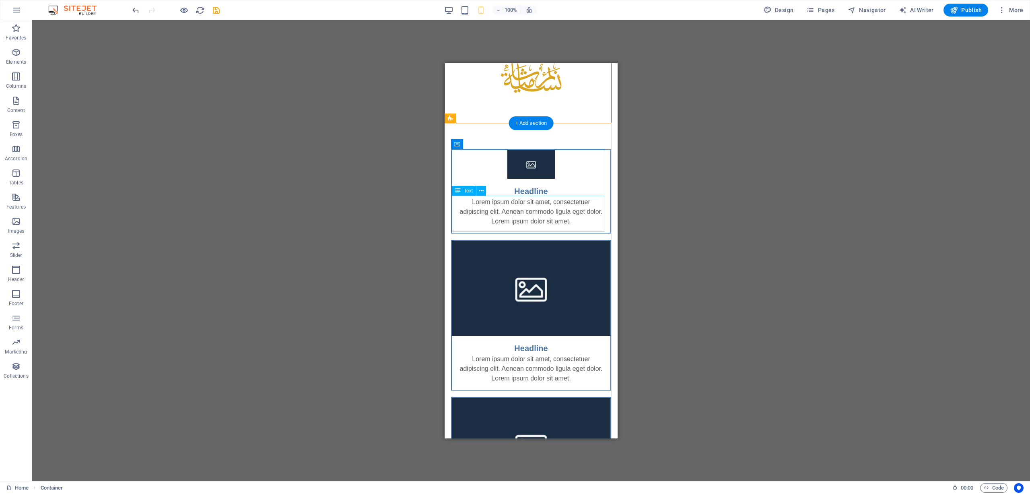
click at [557, 206] on div "Lorem ipsum dolor sit amet, consectetuer adipiscing elit. Aenean commodo ligula…" at bounding box center [531, 214] width 159 height 35
click at [528, 190] on div "Headline" at bounding box center [531, 187] width 159 height 19
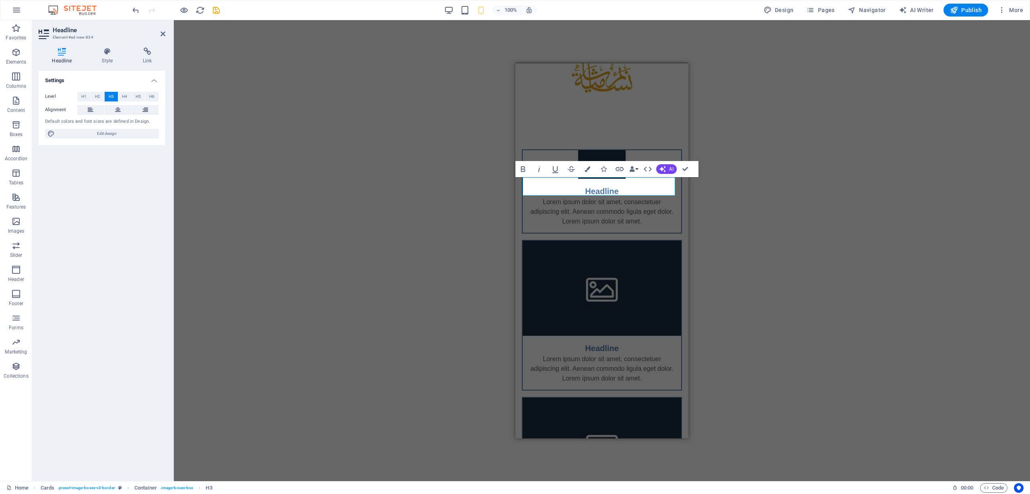
drag, startPoint x: 875, startPoint y: 242, endPoint x: 829, endPoint y: 233, distance: 47.5
click at [875, 243] on div "Placeholder Container Container Container Placeholder Image Image with text Pla…" at bounding box center [602, 250] width 856 height 461
click at [595, 194] on h3 "Headline" at bounding box center [602, 191] width 146 height 12
click at [804, 194] on div "Placeholder Container Container Container Placeholder Image Image with text Pla…" at bounding box center [602, 250] width 856 height 461
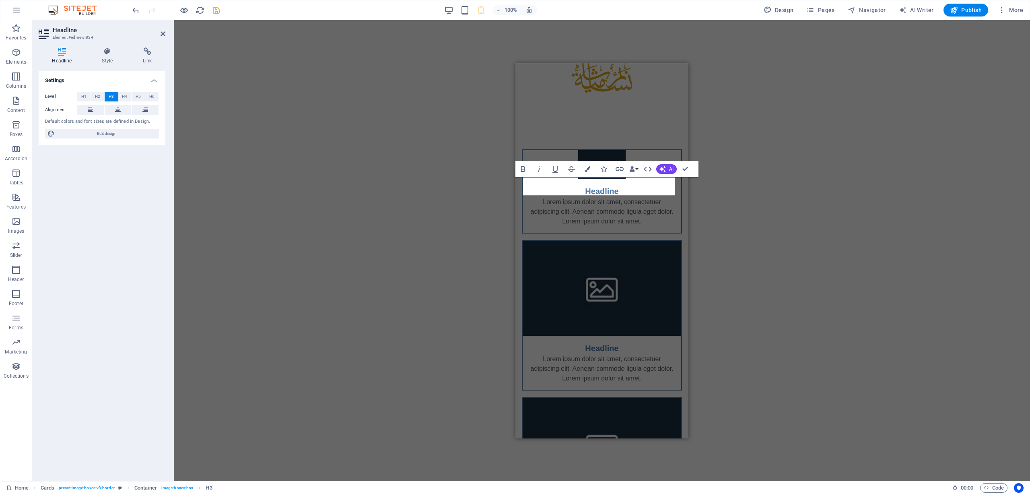
click at [804, 194] on div "Placeholder Container Container Container Placeholder Image Image with text Pla…" at bounding box center [602, 250] width 856 height 461
click at [673, 115] on div at bounding box center [601, 73] width 173 height 101
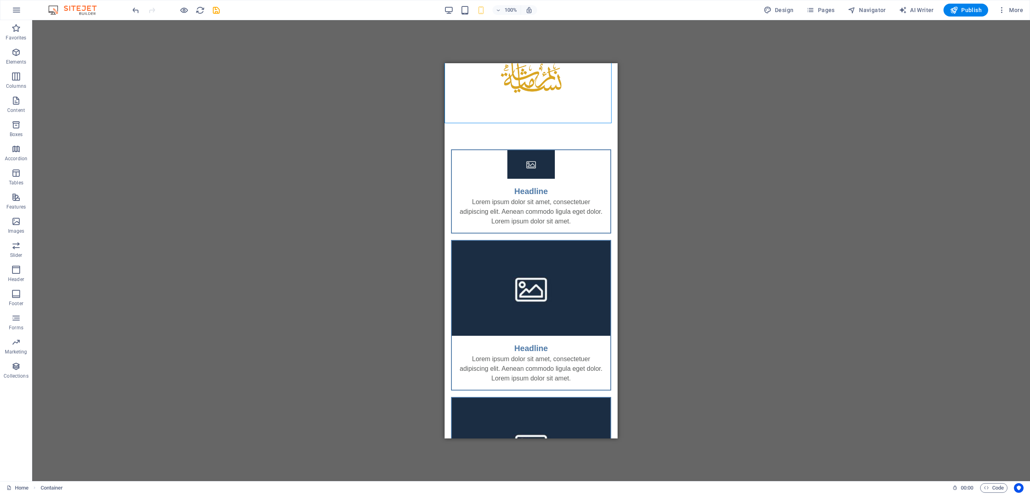
drag, startPoint x: 751, startPoint y: 119, endPoint x: 739, endPoint y: 117, distance: 11.5
click at [751, 119] on div "Placeholder Container Container Container Placeholder Image Image with text Pla…" at bounding box center [531, 250] width 998 height 461
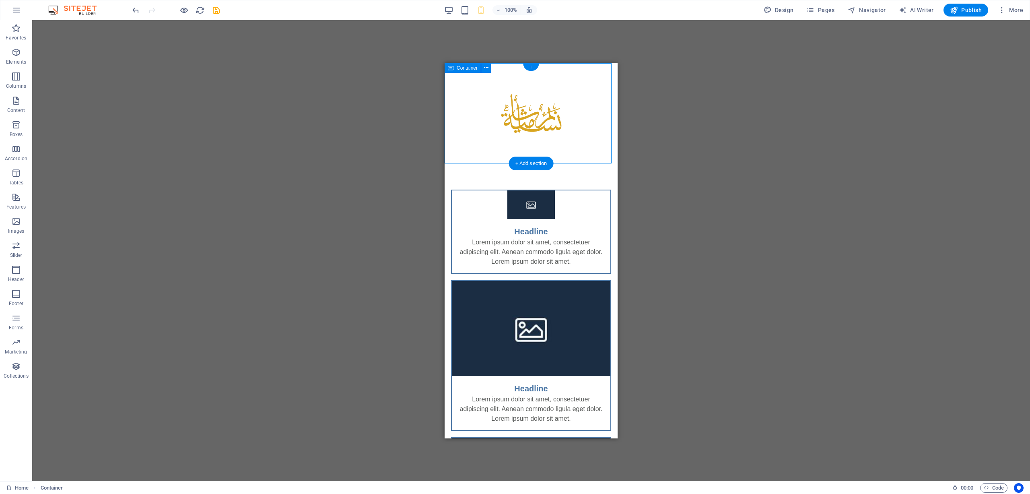
click at [565, 82] on div at bounding box center [531, 113] width 173 height 101
click at [570, 74] on div at bounding box center [531, 113] width 173 height 101
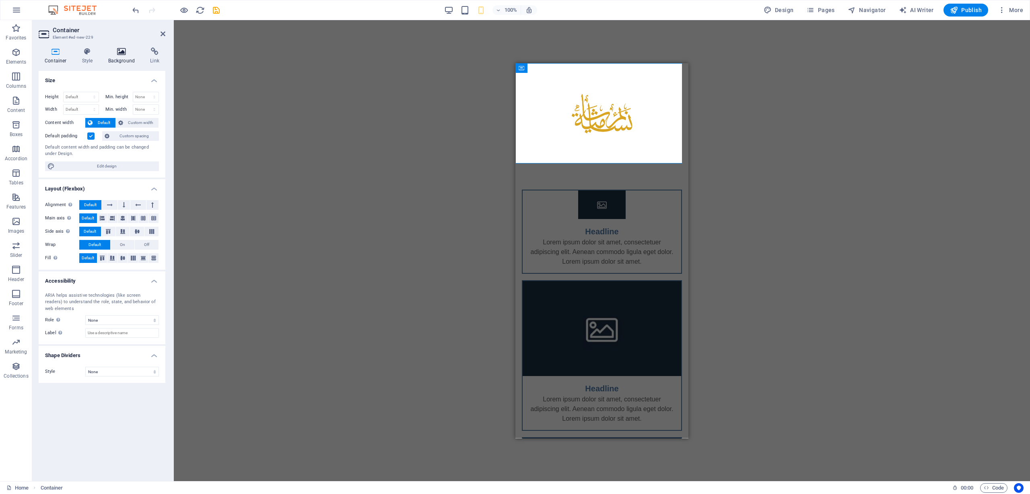
click at [110, 54] on icon at bounding box center [121, 51] width 39 height 8
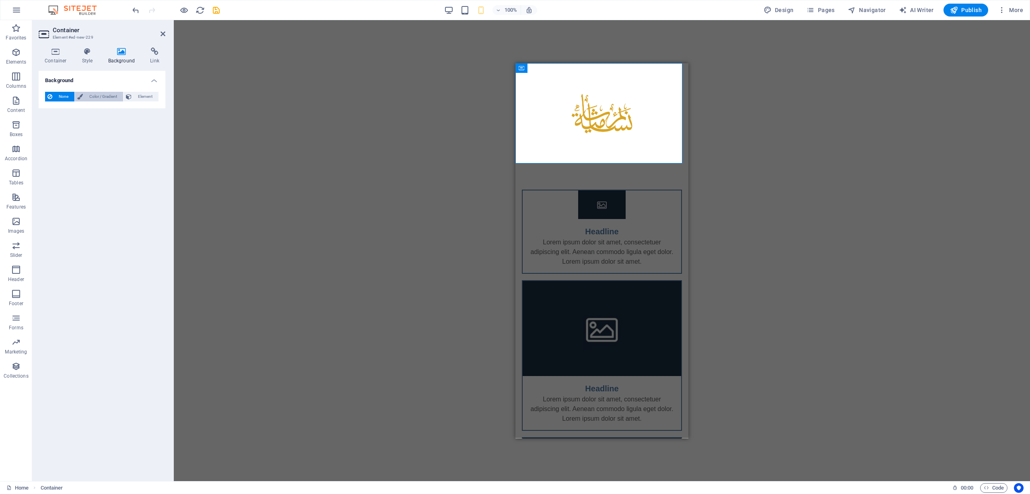
click at [101, 96] on span "Color / Gradient" at bounding box center [102, 97] width 35 height 10
click at [53, 129] on span at bounding box center [50, 128] width 9 height 9
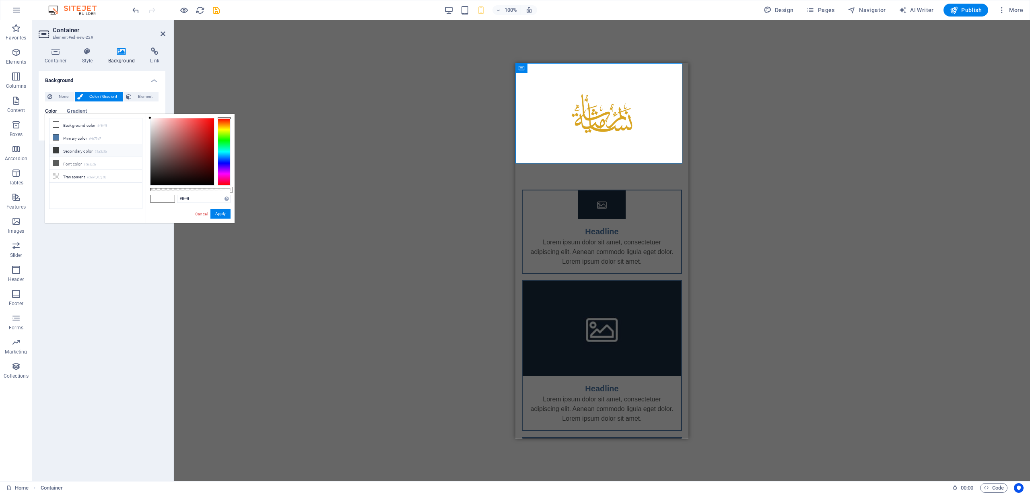
click at [56, 149] on icon at bounding box center [56, 150] width 6 height 6
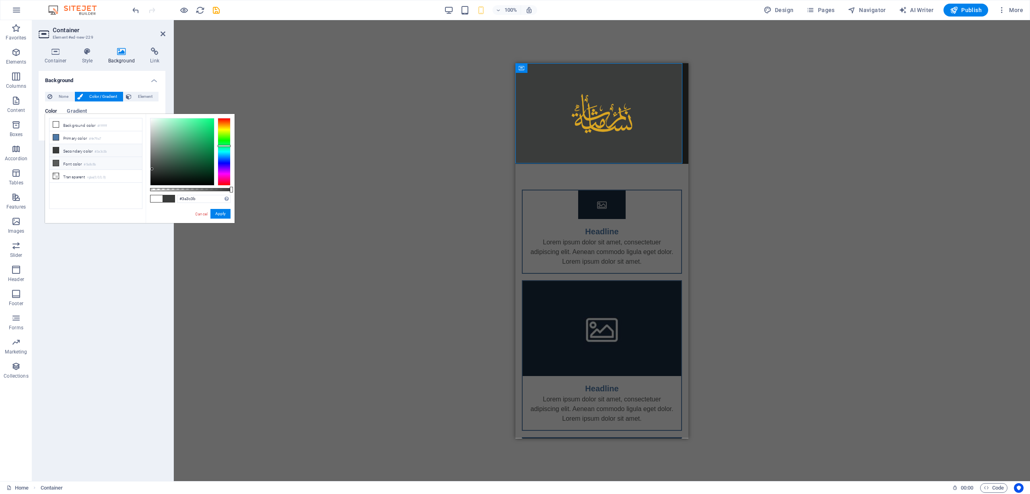
click at [56, 160] on icon at bounding box center [56, 163] width 6 height 6
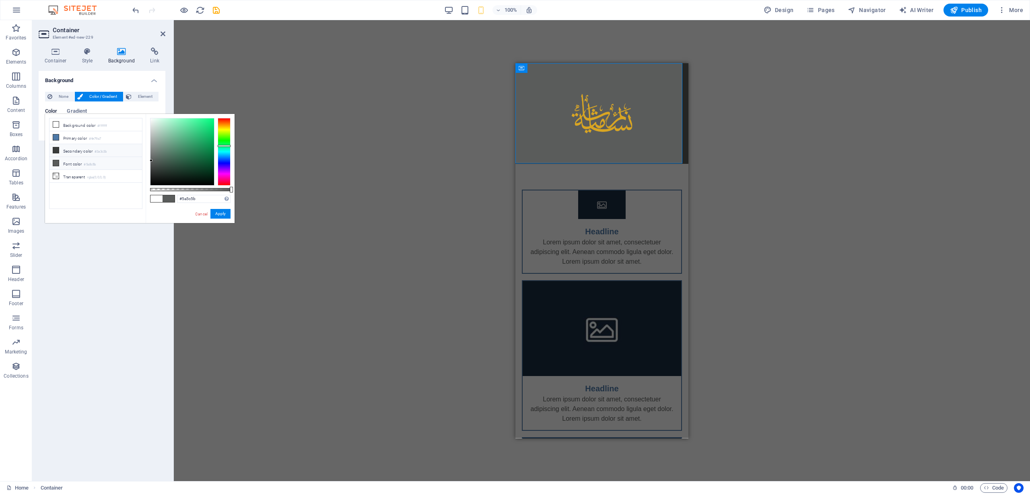
click at [55, 147] on icon at bounding box center [56, 150] width 6 height 6
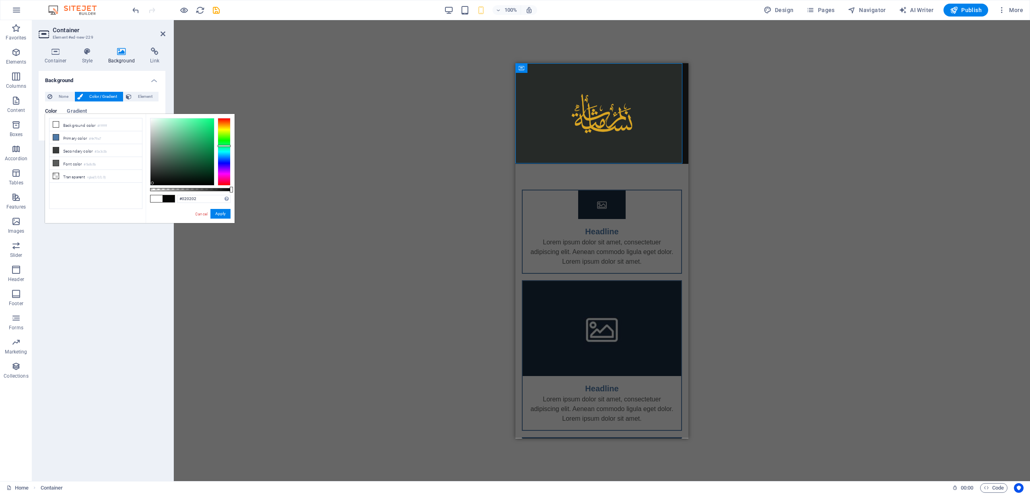
type input "#000000"
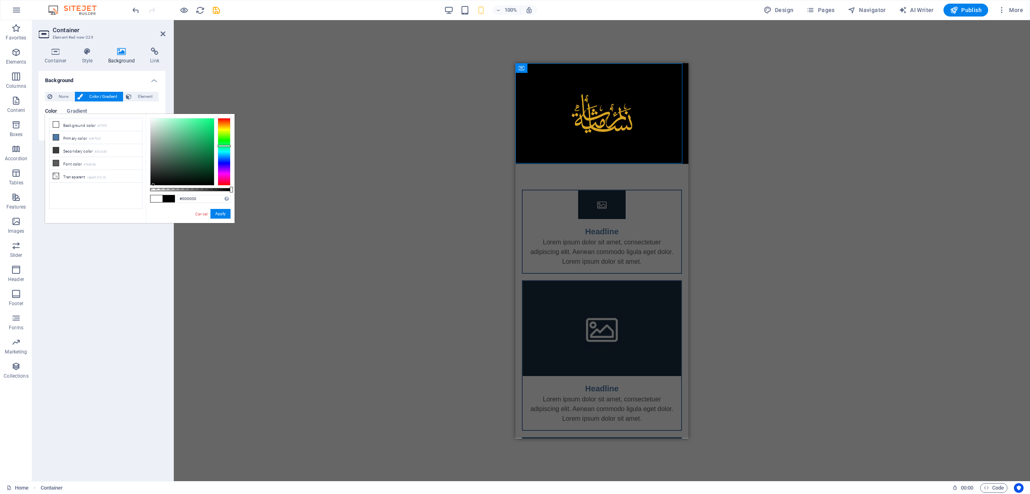
drag, startPoint x: 157, startPoint y: 167, endPoint x: 153, endPoint y: 189, distance: 22.8
click at [153, 185] on div at bounding box center [190, 152] width 80 height 68
click at [358, 210] on div "Drag here to replace the existing content. Press “Ctrl” if you want to create a…" at bounding box center [602, 250] width 856 height 461
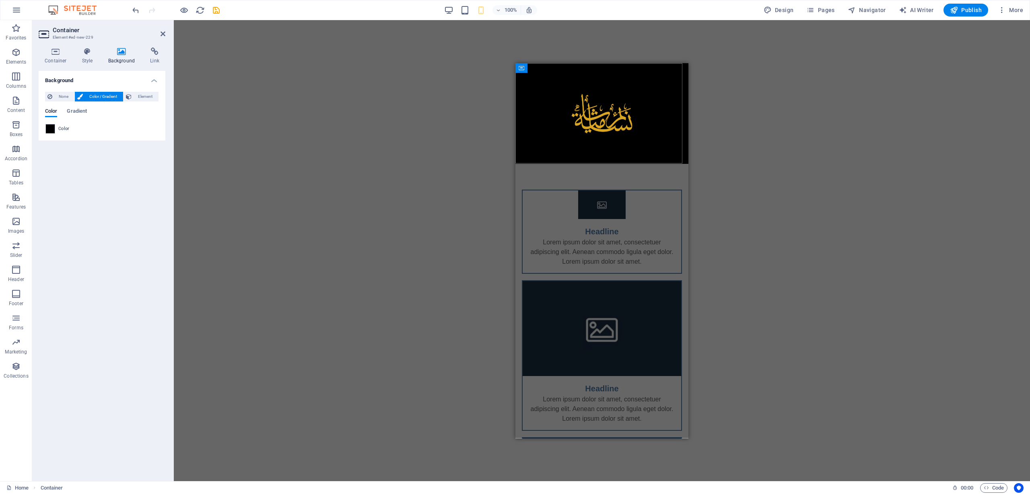
click at [767, 144] on div "Drag here to replace the existing content. Press “Ctrl” if you want to create a…" at bounding box center [602, 250] width 856 height 461
click at [741, 173] on div "Drag here to replace the existing content. Press “Ctrl” if you want to create a…" at bounding box center [602, 250] width 856 height 461
click at [742, 173] on div "Drag here to replace the existing content. Press “Ctrl” if you want to create a…" at bounding box center [602, 250] width 856 height 461
drag, startPoint x: 1177, startPoint y: 245, endPoint x: 732, endPoint y: 182, distance: 449.0
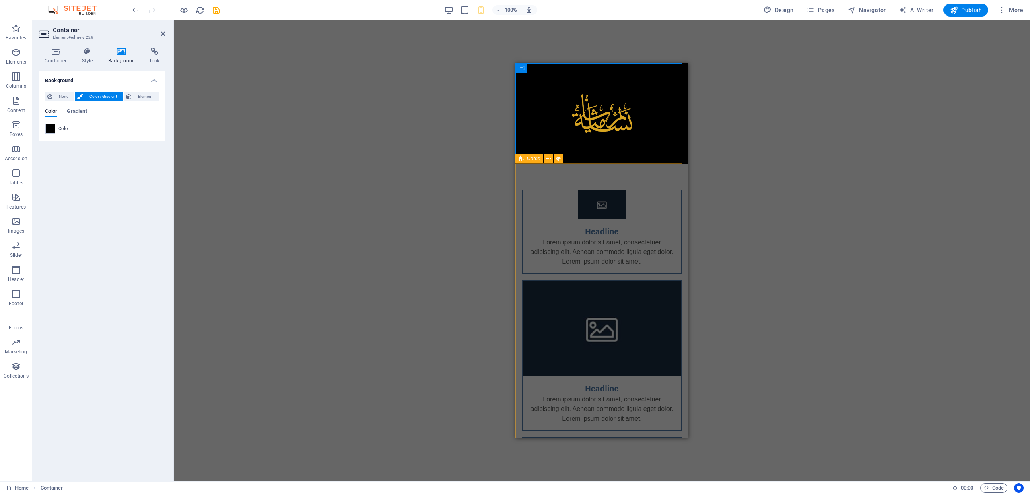
click at [688, 182] on html "Skip to main content Headline Lorem ipsum dolor sit amet, consectetuer adipisci…" at bounding box center [601, 338] width 173 height 550
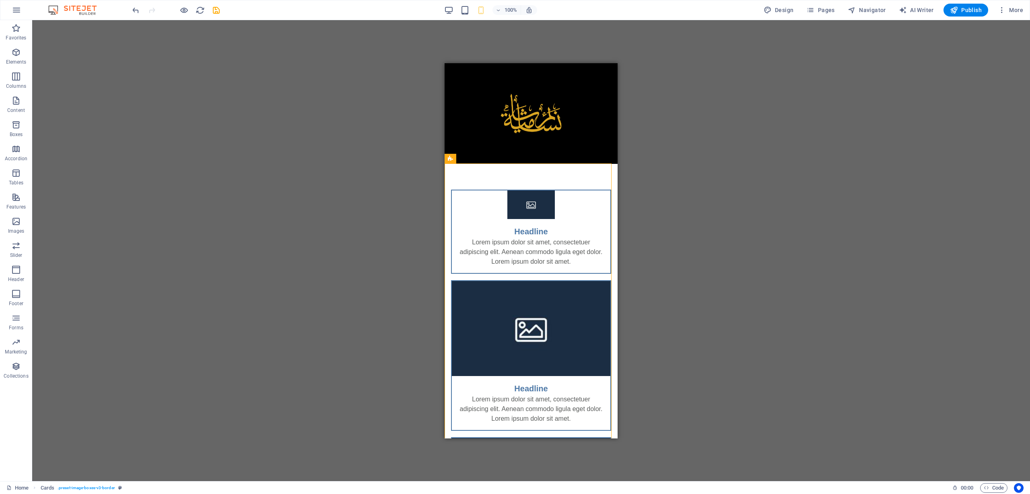
click at [661, 182] on div "Drag here to replace the existing content. Press “Ctrl” if you want to create a…" at bounding box center [531, 250] width 998 height 461
click at [762, 170] on div "Drag here to replace the existing content. Press “Ctrl” if you want to create a…" at bounding box center [531, 250] width 998 height 461
click at [882, 94] on div "Drag here to replace the existing content. Press “Ctrl” if you want to create a…" at bounding box center [531, 250] width 998 height 461
click at [588, 142] on div at bounding box center [531, 113] width 173 height 101
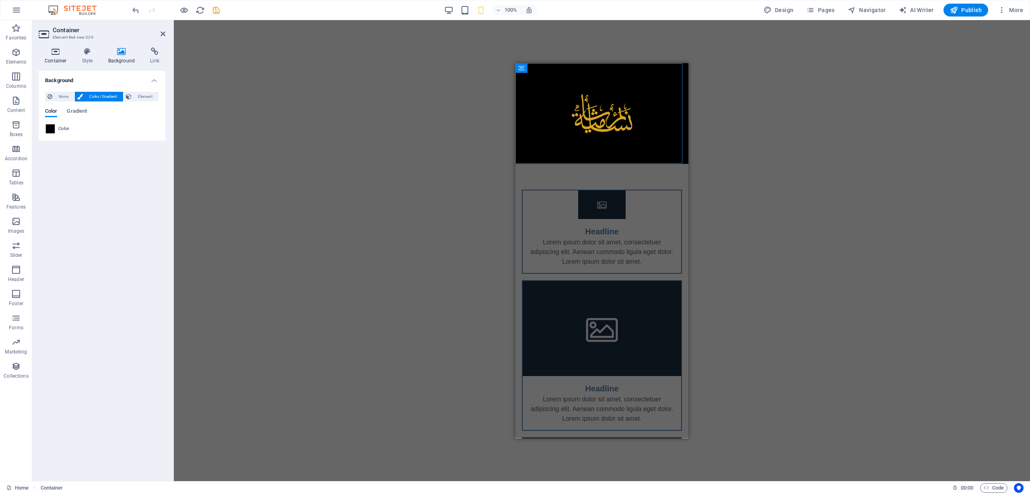
click at [57, 54] on icon at bounding box center [56, 51] width 34 height 8
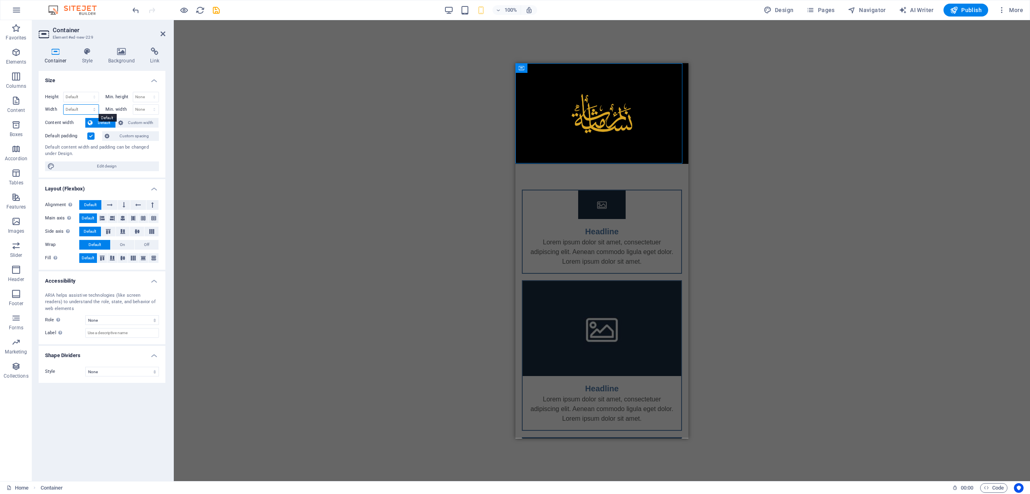
click at [90, 109] on select "Default px rem % em vh vw" at bounding box center [81, 110] width 35 height 10
click at [93, 78] on h4 "Size" at bounding box center [102, 78] width 127 height 14
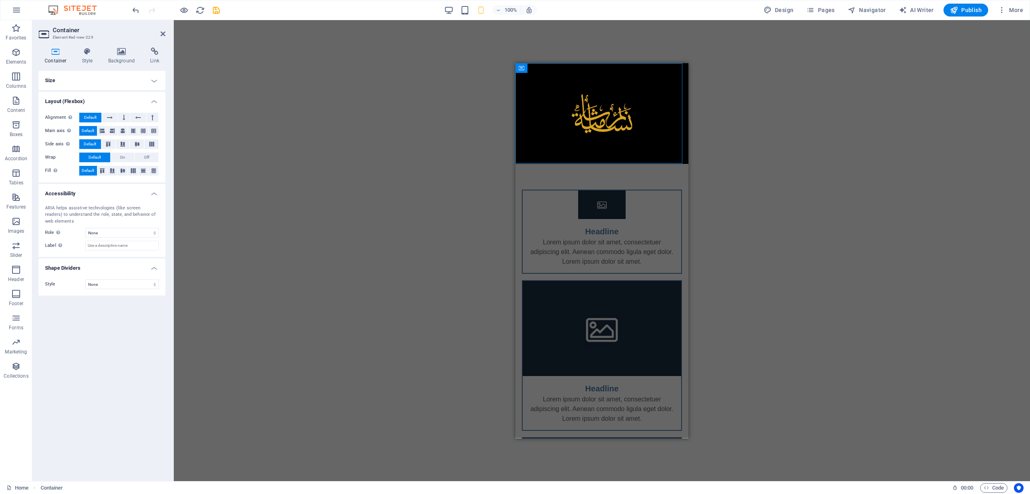
click at [89, 84] on h4 "Size" at bounding box center [102, 80] width 127 height 19
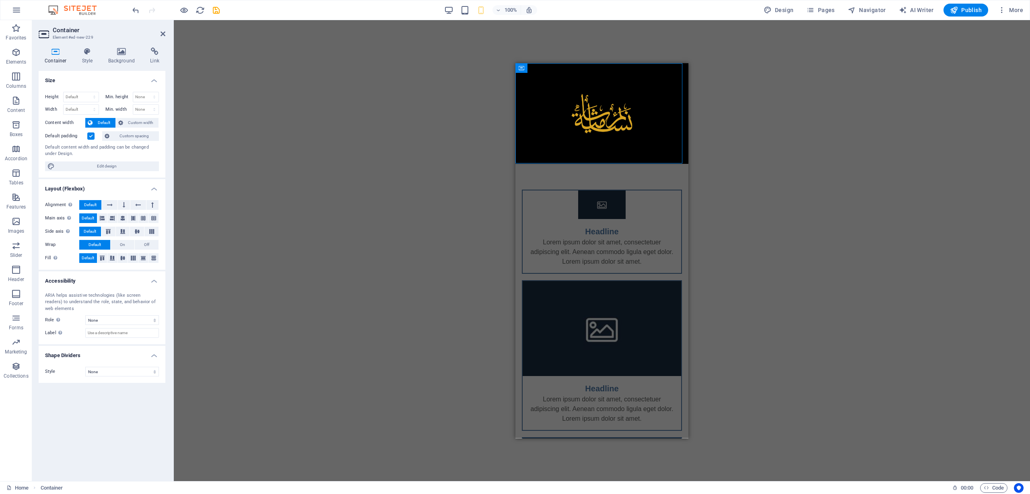
click at [90, 133] on label at bounding box center [90, 135] width 7 height 7
click at [0, 0] on input "Default padding" at bounding box center [0, 0] width 0 height 0
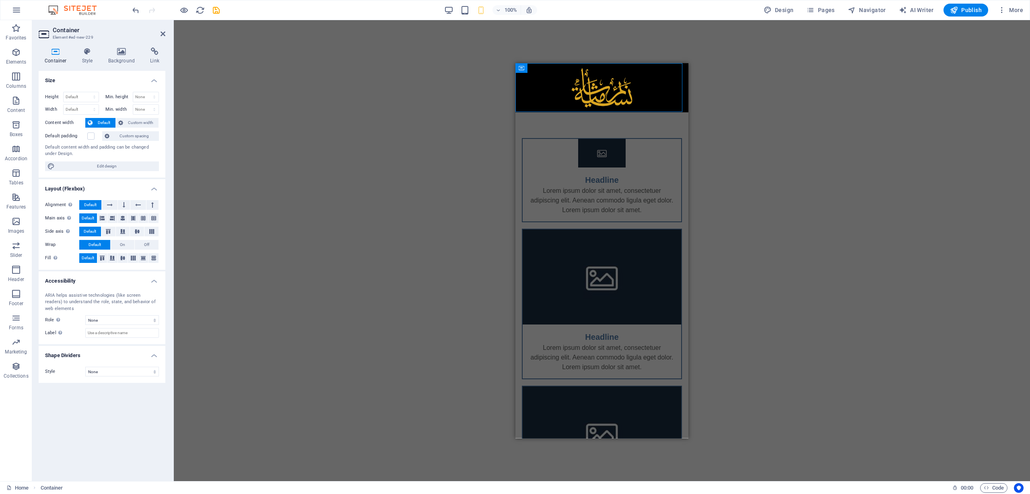
click at [285, 138] on div "Drag here to replace the existing content. Press “Ctrl” if you want to create a…" at bounding box center [602, 250] width 856 height 461
click at [169, 142] on div "Container Style Background Link Size Height Default px rem % vh vw Min. height …" at bounding box center [102, 261] width 140 height 440
click at [248, 155] on div "Drag here to replace the existing content. Press “Ctrl” if you want to create a…" at bounding box center [602, 250] width 856 height 461
click at [248, 156] on div "Drag here to replace the existing content. Press “Ctrl” if you want to create a…" at bounding box center [602, 250] width 856 height 461
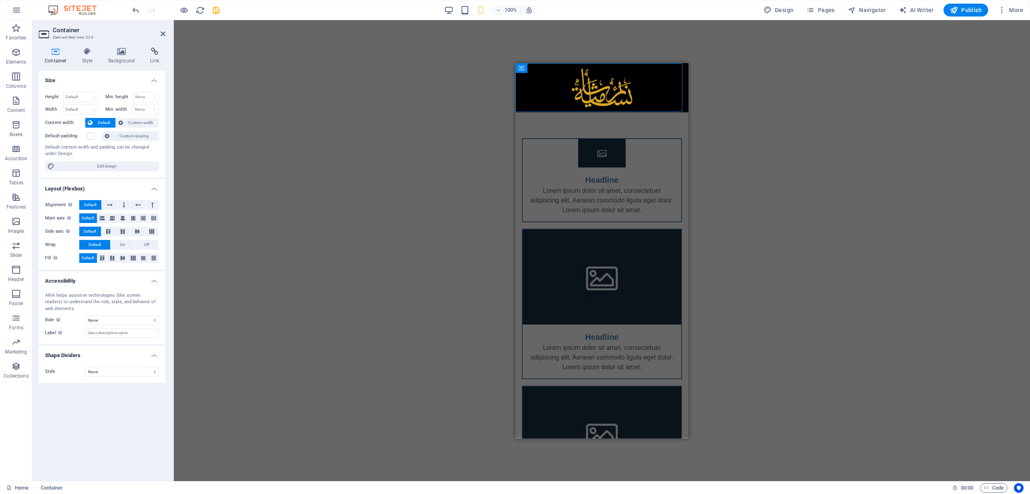
click at [388, 187] on div "Drag here to replace the existing content. Press “Ctrl” if you want to create a…" at bounding box center [602, 250] width 856 height 461
drag, startPoint x: 938, startPoint y: 240, endPoint x: 914, endPoint y: 243, distance: 24.8
click at [931, 242] on div "Drag here to replace the existing content. Press “Ctrl” if you want to create a…" at bounding box center [602, 250] width 856 height 461
click at [648, 123] on div "Headline Lorem ipsum dolor sit amet, consectetuer adipiscing elit. Aenean commo…" at bounding box center [601, 337] width 173 height 450
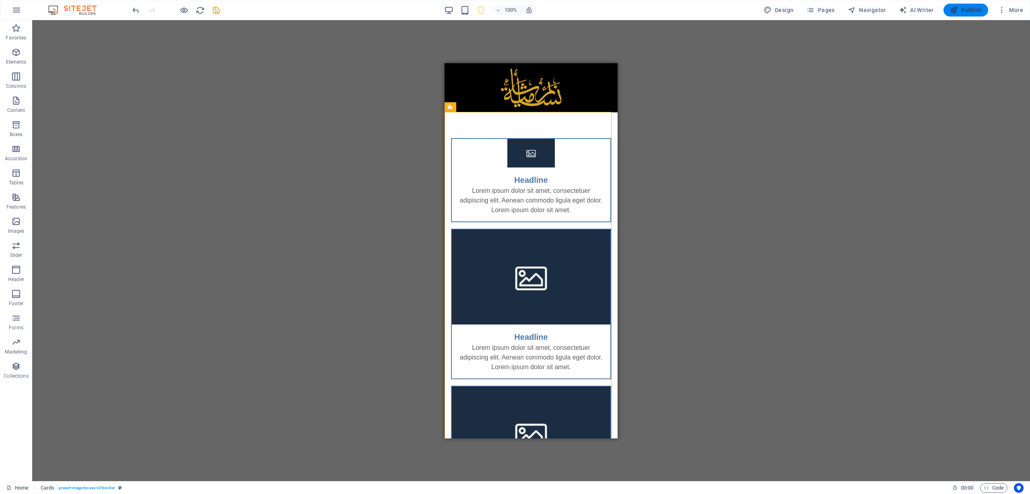
click at [975, 7] on span "Publish" at bounding box center [966, 10] width 32 height 8
